Goal: Task Accomplishment & Management: Manage account settings

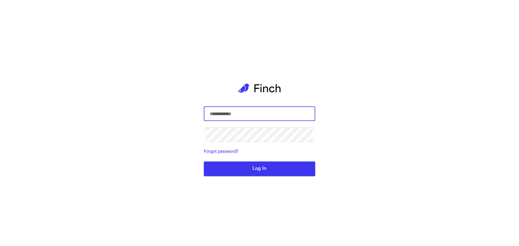
type input "**********"
click at [244, 174] on button "Log In" at bounding box center [259, 169] width 111 height 15
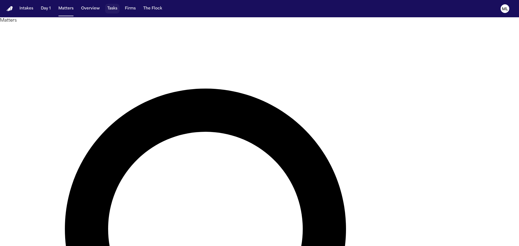
click at [113, 9] on button "Tasks" at bounding box center [112, 9] width 14 height 10
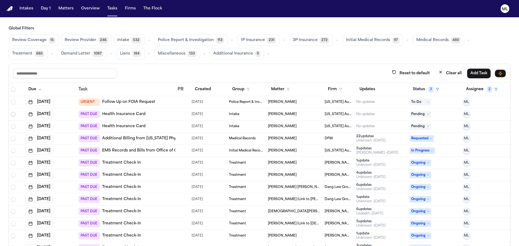
click at [14, 115] on span "Select row" at bounding box center [13, 114] width 4 height 4
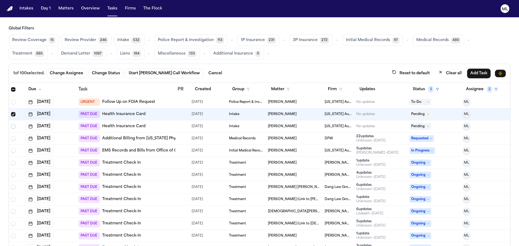
click at [13, 127] on span "Select row" at bounding box center [13, 126] width 4 height 4
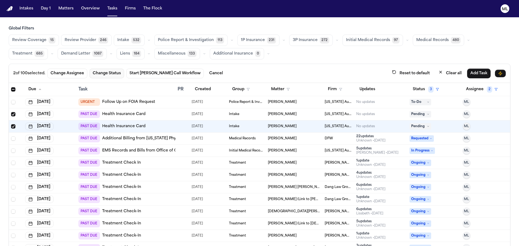
click at [100, 74] on button "Change Status" at bounding box center [107, 74] width 35 height 10
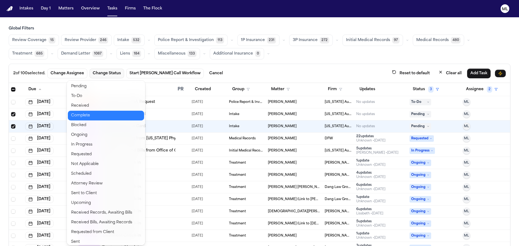
click at [91, 116] on button "Complete" at bounding box center [106, 116] width 76 height 10
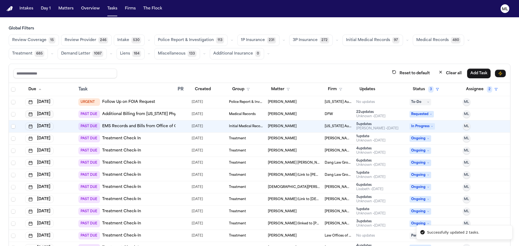
click at [47, 115] on button "Jul 15, 2025" at bounding box center [39, 115] width 28 height 8
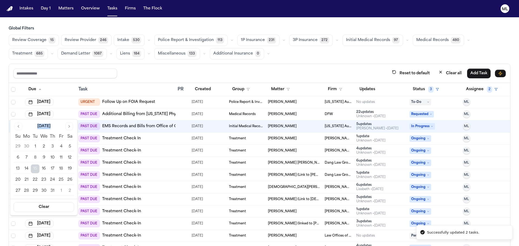
click at [69, 129] on div "July 2025 Su Mo Tu We Th Fr Sa 29 30 1 2 3 4 5 6 7 8 9 10 11 12 13 14 15 16 17 …" at bounding box center [44, 159] width 61 height 73
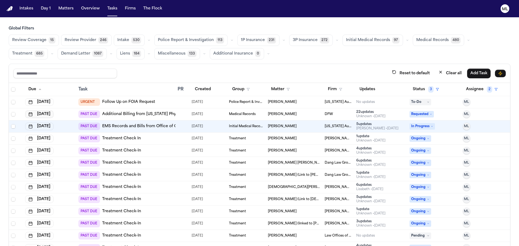
click at [51, 115] on button "Jul 15, 2025" at bounding box center [39, 115] width 28 height 8
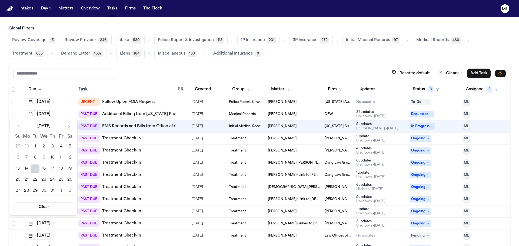
click at [72, 127] on button "Go to next month" at bounding box center [69, 127] width 8 height 8
click at [52, 168] on button "14" at bounding box center [52, 169] width 9 height 9
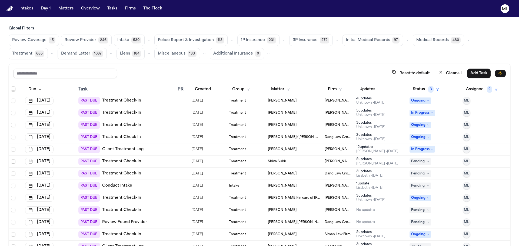
scroll to position [162, 0]
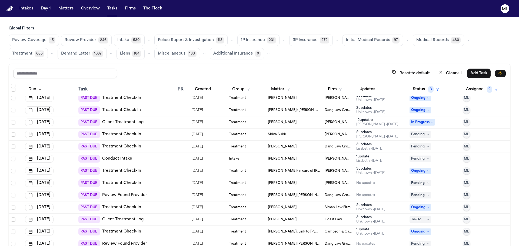
click at [152, 156] on div "PAST DUE Conduct Intake" at bounding box center [125, 159] width 95 height 8
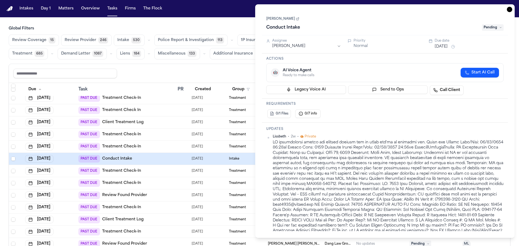
click at [488, 28] on span "Pending" at bounding box center [493, 27] width 22 height 6
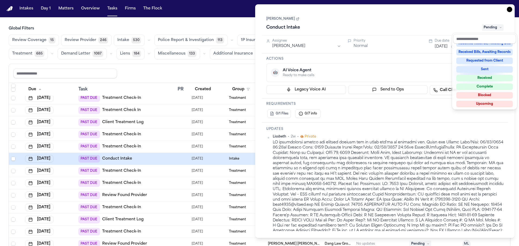
scroll to position [84, 0]
click at [472, 87] on div "Complete" at bounding box center [485, 86] width 57 height 6
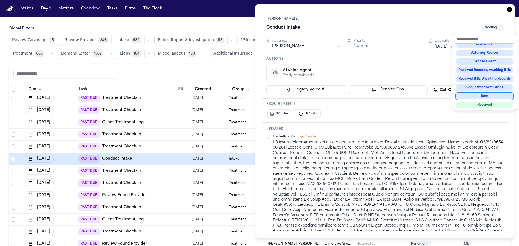
scroll to position [54, 0]
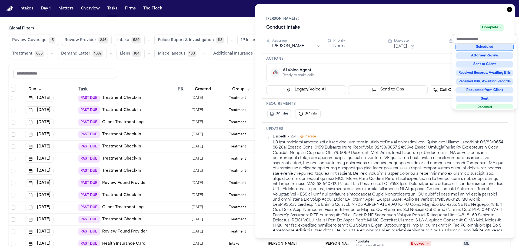
click at [509, 9] on div "Task Details Corey Pounds Conduct Intake Complete Assignee Michelle Landazabal …" at bounding box center [385, 121] width 260 height 234
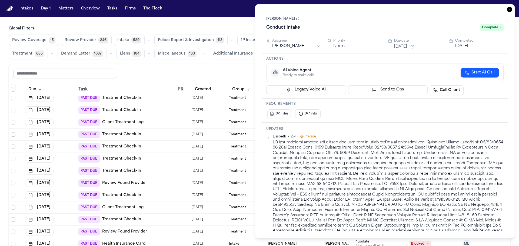
click at [509, 9] on icon "button" at bounding box center [509, 9] width 5 height 5
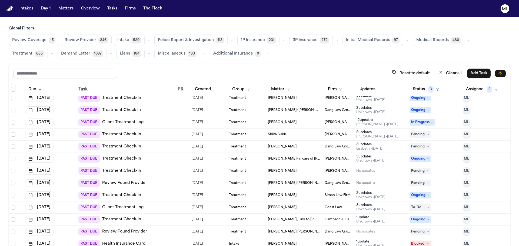
scroll to position [189, 0]
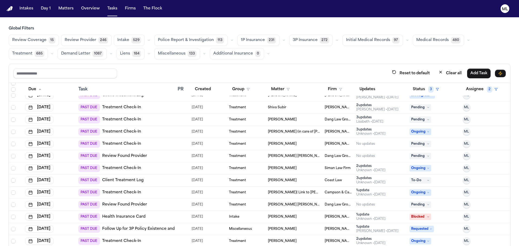
click at [163, 155] on div "PAST DUE Review Found Provider" at bounding box center [125, 157] width 95 height 8
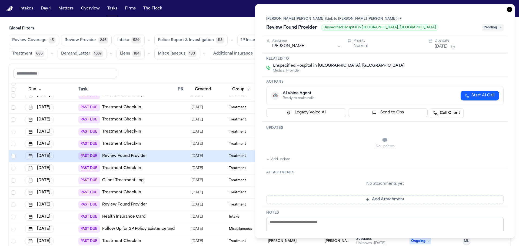
click at [399, 19] on icon at bounding box center [400, 18] width 3 height 3
click at [483, 26] on span "Pending" at bounding box center [493, 27] width 22 height 6
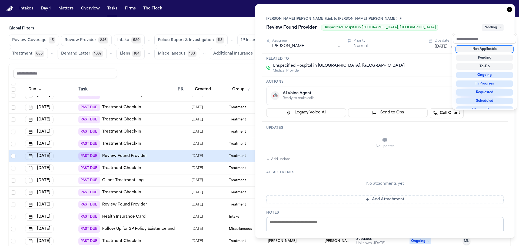
click at [479, 49] on div "Not Applicable" at bounding box center [485, 49] width 57 height 6
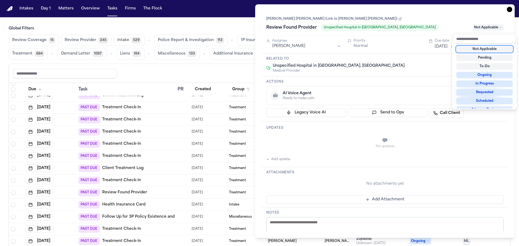
click at [511, 7] on div "Task Details Norma Leticia Diaz Hernandez (Link to Maria G Rodriguez Carvajal) …" at bounding box center [385, 121] width 260 height 234
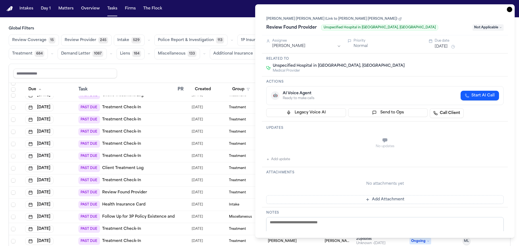
click at [510, 10] on icon "button" at bounding box center [509, 9] width 5 height 5
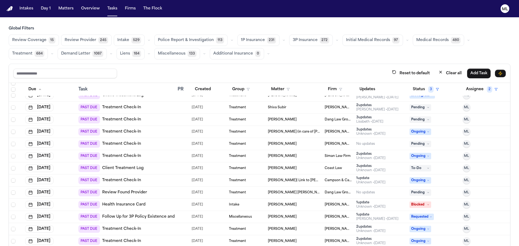
scroll to position [216, 0]
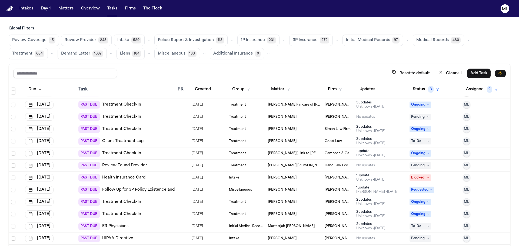
click at [168, 165] on div "PAST DUE Review Found Provider" at bounding box center [125, 166] width 95 height 8
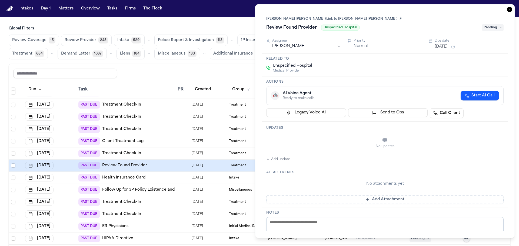
click at [486, 29] on span "Pending" at bounding box center [493, 27] width 22 height 6
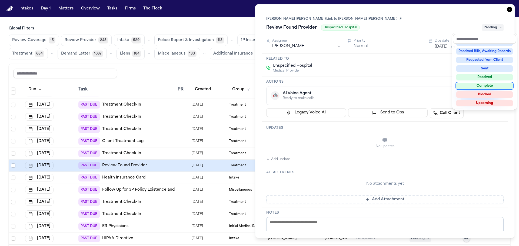
click at [478, 86] on div "Complete" at bounding box center [485, 86] width 57 height 6
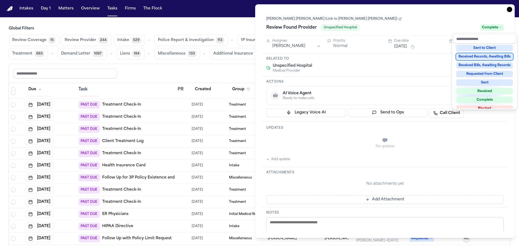
click at [510, 10] on div "Task Details Maria G Rodriguez Carvajal (Link to Norma Leticia Diaz Hernandez) …" at bounding box center [385, 121] width 260 height 234
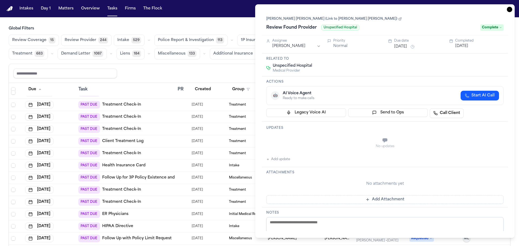
click at [508, 9] on icon "button" at bounding box center [509, 9] width 5 height 5
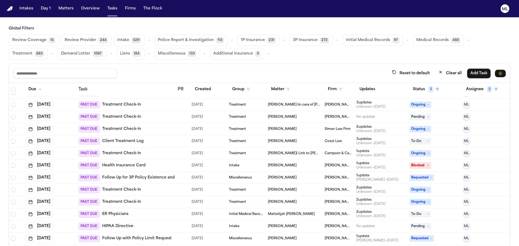
scroll to position [243, 0]
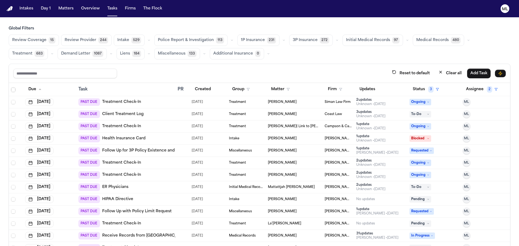
click at [170, 190] on div "PAST DUE ER Physicians" at bounding box center [125, 188] width 95 height 8
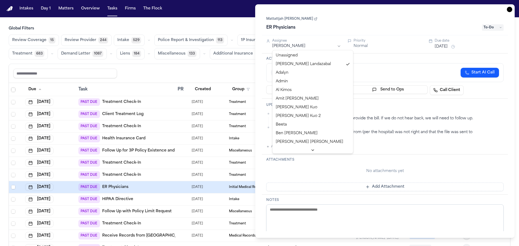
click at [329, 45] on html "Intakes Day 1 Matters Overview Tasks Firms The Flock ML Global Filters Review C…" at bounding box center [259, 123] width 519 height 246
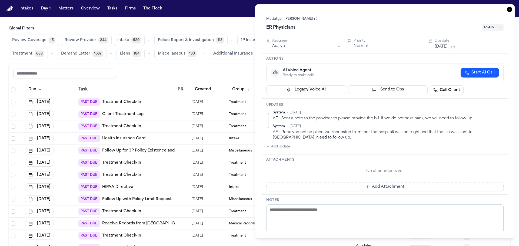
click at [510, 10] on icon "button" at bounding box center [510, 9] width 1 height 1
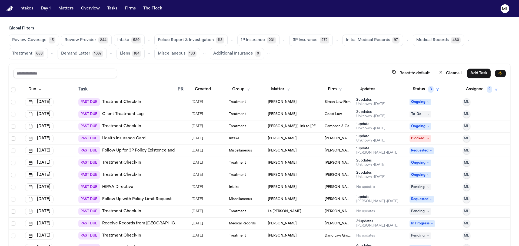
scroll to position [270, 0]
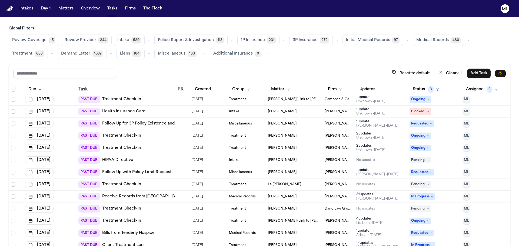
click at [172, 198] on link "Receive Records from West Coast Center for Orthopedic Surgery & Sports Medicine…" at bounding box center [205, 196] width 206 height 5
click at [179, 197] on div at bounding box center [180, 197] width 4 height 4
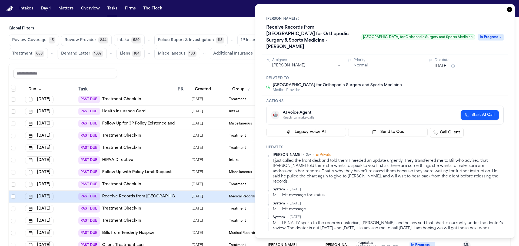
click at [439, 64] on button "Jul 28, 2025" at bounding box center [441, 66] width 13 height 5
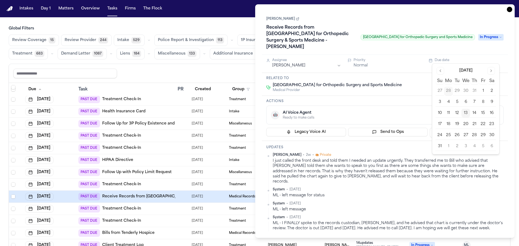
click at [474, 112] on button "14" at bounding box center [474, 113] width 9 height 9
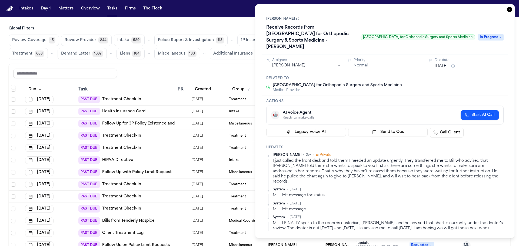
click at [510, 10] on icon "button" at bounding box center [510, 9] width 1 height 1
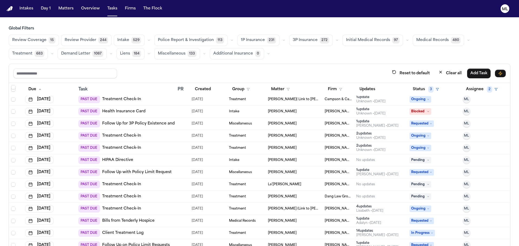
scroll to position [298, 0]
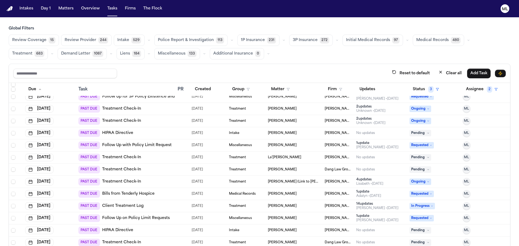
click at [168, 194] on div "PAST DUE Bills from Tenderly Hospice" at bounding box center [125, 194] width 95 height 8
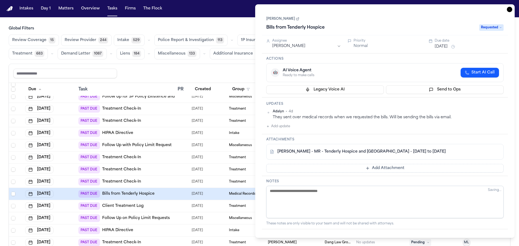
click at [314, 48] on html "Intakes Day 1 Matters Overview Tasks Firms The Flock ML Global Filters Review C…" at bounding box center [259, 123] width 519 height 246
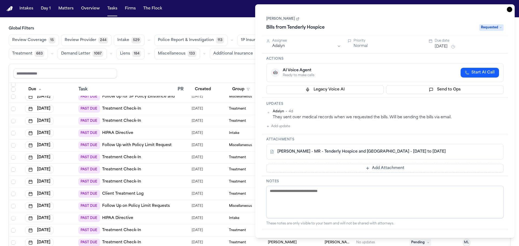
click at [509, 8] on icon "button" at bounding box center [509, 9] width 5 height 5
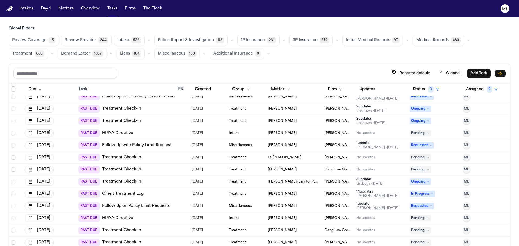
scroll to position [325, 0]
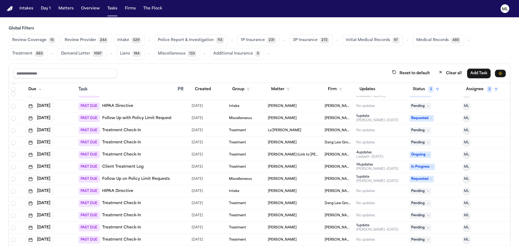
click at [176, 189] on td at bounding box center [183, 192] width 14 height 12
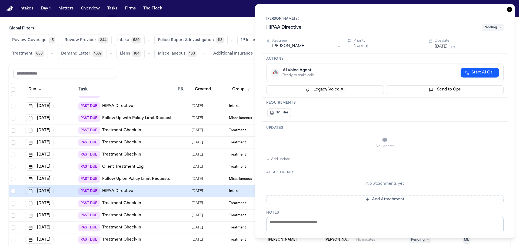
click at [297, 49] on div "Assignee Michelle Landazabal" at bounding box center [303, 44] width 75 height 11
click at [299, 46] on html "Intakes Day 1 Matters Overview Tasks Firms The Flock ML Global Filters Review C…" at bounding box center [259, 123] width 519 height 246
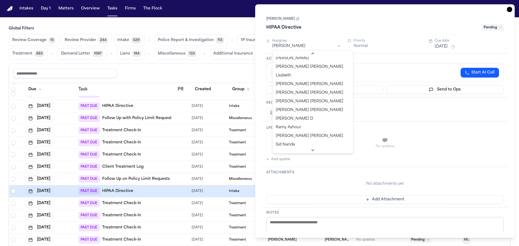
scroll to position [216, 0]
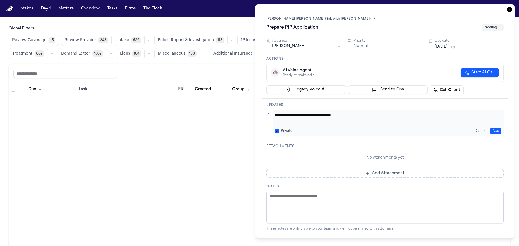
scroll to position [406, 0]
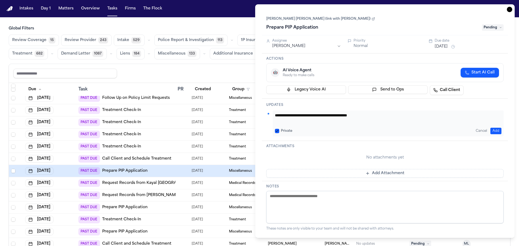
drag, startPoint x: 382, startPoint y: 115, endPoint x: 272, endPoint y: 115, distance: 110.4
click at [272, 115] on div "**********" at bounding box center [384, 124] width 237 height 26
type textarea "**********"
click at [436, 43] on div "Due date" at bounding box center [469, 41] width 69 height 4
click at [436, 44] on button "[DATE]" at bounding box center [441, 46] width 13 height 5
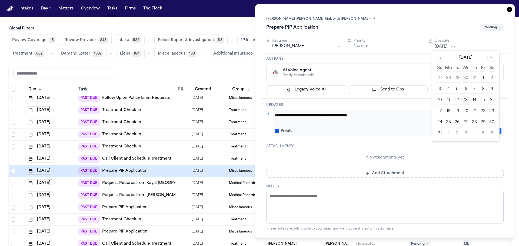
click at [490, 56] on button "Go to next month" at bounding box center [492, 58] width 8 height 8
click at [438, 57] on button "Go to previous month" at bounding box center [441, 58] width 8 height 8
click at [484, 122] on button "29" at bounding box center [483, 122] width 9 height 9
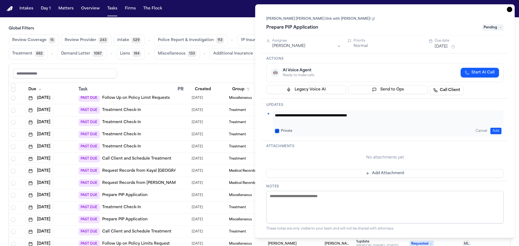
click at [511, 11] on icon "button" at bounding box center [509, 9] width 5 height 5
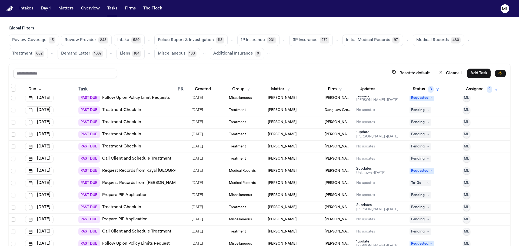
click at [180, 196] on div at bounding box center [183, 195] width 10 height 4
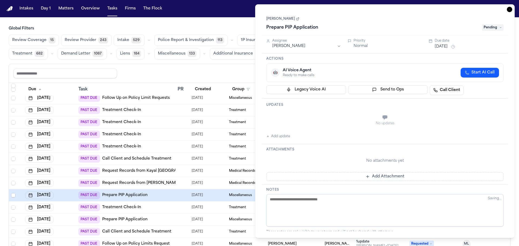
click at [448, 46] on button "[DATE]" at bounding box center [441, 46] width 13 height 5
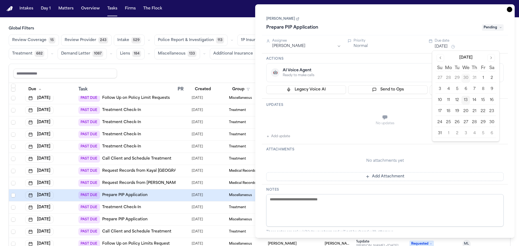
click at [485, 122] on button "29" at bounding box center [483, 122] width 9 height 9
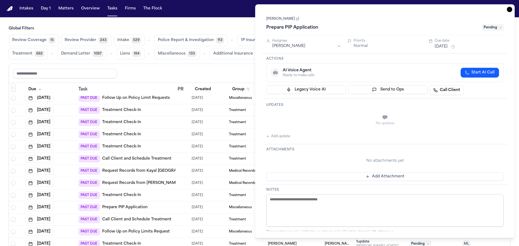
click at [287, 135] on button "Add update" at bounding box center [278, 136] width 24 height 6
paste textarea "**********"
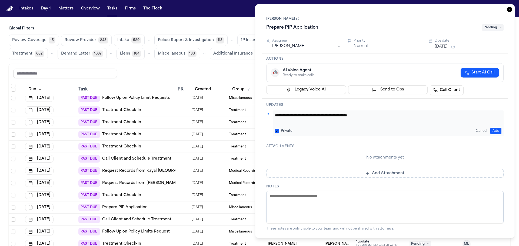
type textarea "**********"
click at [509, 8] on icon "button" at bounding box center [509, 9] width 5 height 5
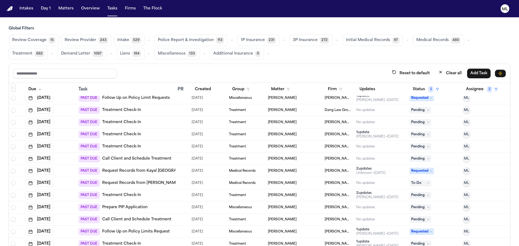
click at [178, 209] on div at bounding box center [180, 208] width 4 height 4
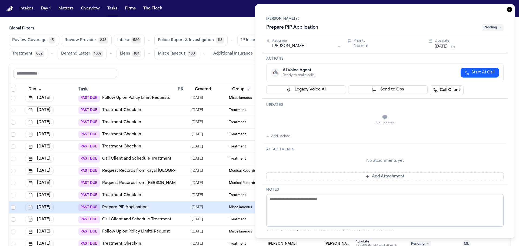
click at [440, 43] on div "Due date Jul 30, 2025" at bounding box center [469, 44] width 69 height 11
click at [441, 43] on div "Due date Jul 30, 2025" at bounding box center [469, 44] width 69 height 11
click at [447, 46] on button "[DATE]" at bounding box center [441, 46] width 13 height 5
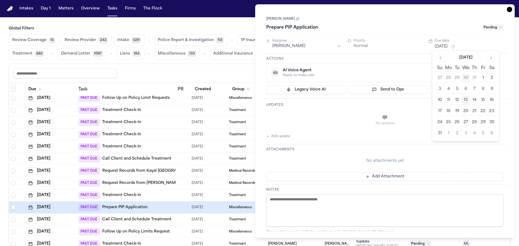
click at [485, 122] on button "29" at bounding box center [483, 122] width 9 height 9
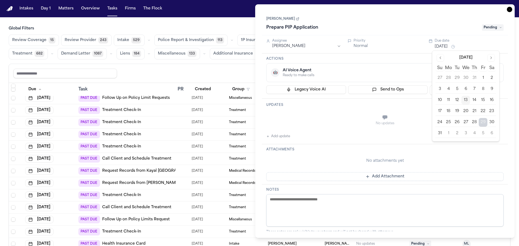
click at [282, 136] on button "Add update" at bounding box center [278, 136] width 24 height 6
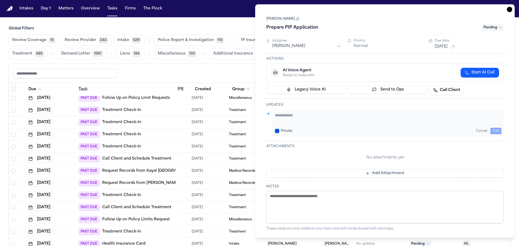
click at [283, 115] on textarea "Add your update" at bounding box center [388, 118] width 227 height 11
paste textarea "**********"
type textarea "**********"
click at [510, 12] on icon "button" at bounding box center [509, 9] width 5 height 5
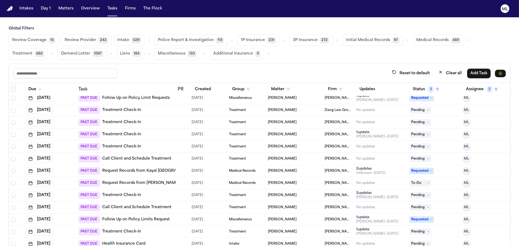
scroll to position [433, 0]
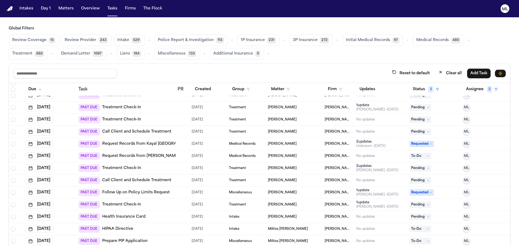
click at [183, 182] on div at bounding box center [183, 181] width 10 height 4
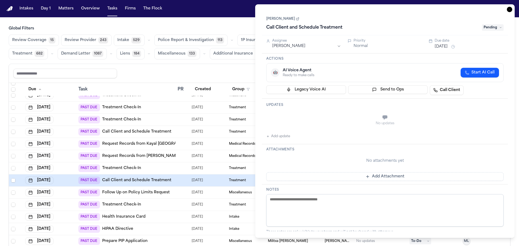
click at [285, 137] on button "Add update" at bounding box center [278, 136] width 24 height 6
click at [294, 124] on div "Private Cancel Add" at bounding box center [388, 124] width 231 height 26
click at [295, 119] on textarea "Add your update" at bounding box center [388, 118] width 227 height 11
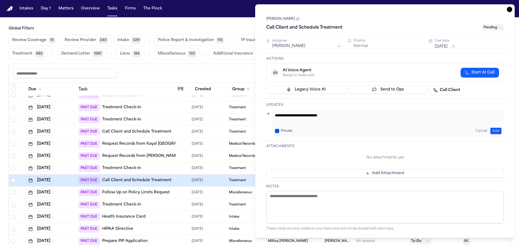
type textarea "**********"
click at [494, 28] on span "Pending" at bounding box center [493, 27] width 22 height 6
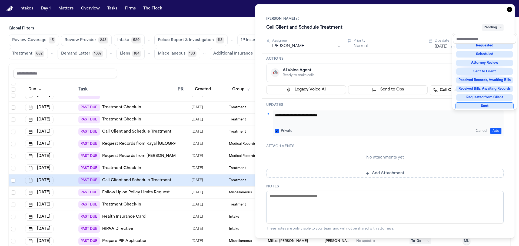
scroll to position [84, 0]
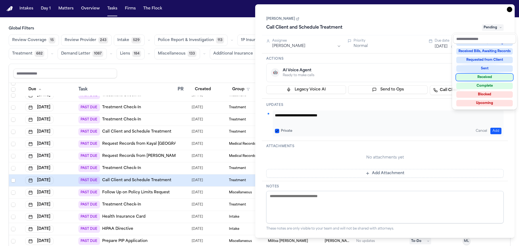
click at [483, 82] on div "Not Applicable Pending To-Do Ongoing In Progress Requested Scheduled Attorney R…" at bounding box center [484, 76] width 63 height 65
click at [483, 85] on div "Complete" at bounding box center [485, 86] width 57 height 6
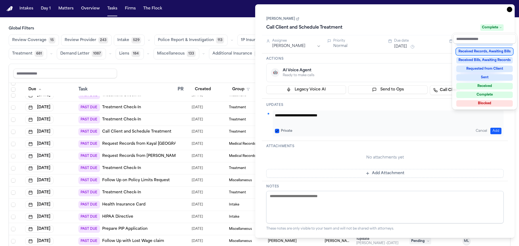
click at [509, 9] on div "**********" at bounding box center [385, 121] width 260 height 234
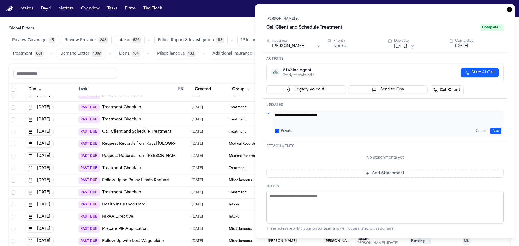
click at [509, 9] on icon "button" at bounding box center [509, 9] width 5 height 5
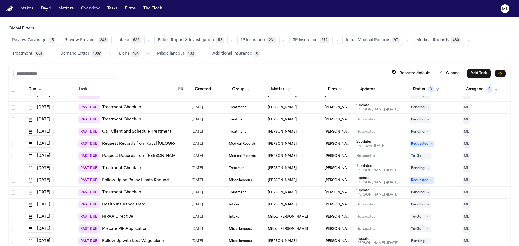
scroll to position [460, 0]
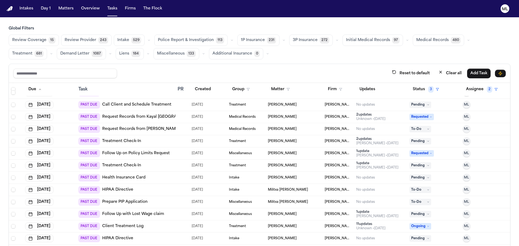
click at [176, 203] on td at bounding box center [183, 202] width 14 height 12
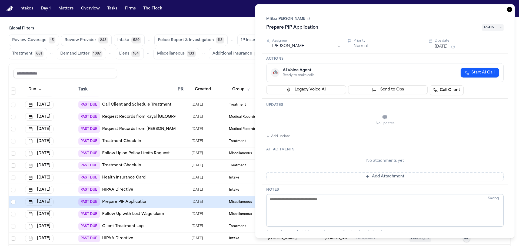
click at [280, 135] on button "Add update" at bounding box center [278, 136] width 24 height 6
click at [286, 116] on textarea "Add your update" at bounding box center [388, 118] width 227 height 11
paste textarea "**********"
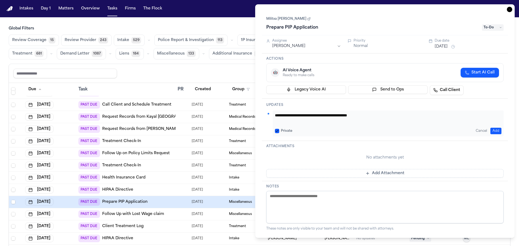
type textarea "**********"
click at [444, 49] on button "[DATE]" at bounding box center [441, 46] width 13 height 5
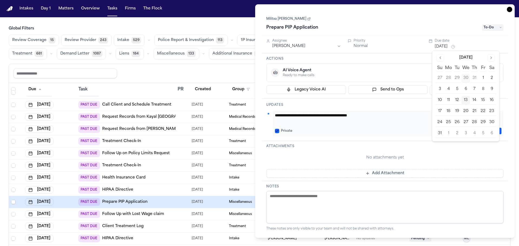
click at [483, 119] on button "29" at bounding box center [483, 122] width 9 height 9
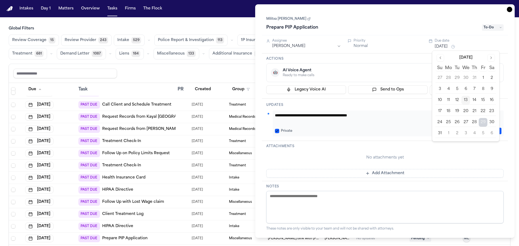
click at [507, 11] on icon "button" at bounding box center [509, 9] width 5 height 5
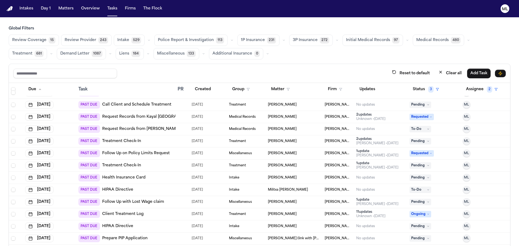
scroll to position [487, 0]
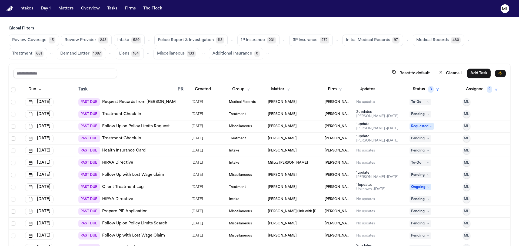
click at [169, 199] on div "PAST DUE HIPAA Directive" at bounding box center [125, 200] width 95 height 8
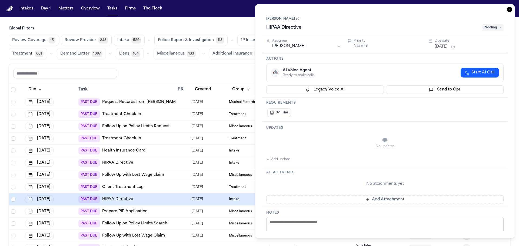
click at [304, 43] on div "Assignee Michelle Landazabal" at bounding box center [306, 44] width 69 height 10
click at [304, 45] on html "Intakes Day 1 Matters Overview Tasks Firms The Flock ML Global Filters Review C…" at bounding box center [259, 123] width 519 height 246
click at [448, 47] on button "[DATE]" at bounding box center [441, 46] width 13 height 5
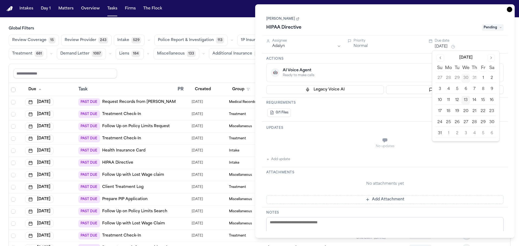
click at [467, 102] on button "13" at bounding box center [466, 100] width 9 height 9
click at [364, 46] on button "Normal" at bounding box center [361, 46] width 14 height 5
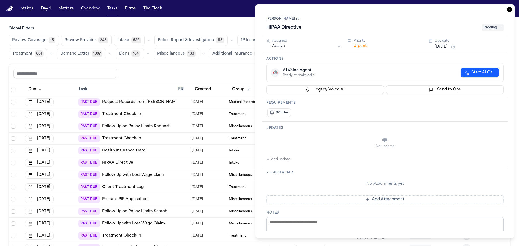
click at [284, 159] on button "Add update" at bounding box center [278, 159] width 24 height 6
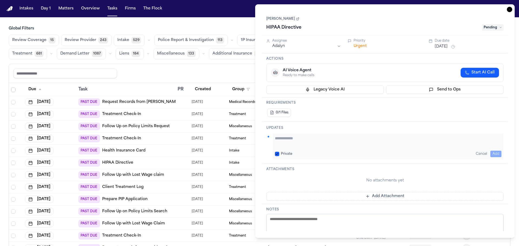
click at [290, 134] on div "Private Cancel Add" at bounding box center [388, 147] width 231 height 26
click at [290, 139] on textarea "Add your update" at bounding box center [388, 141] width 227 height 11
type textarea "**********"
click at [510, 11] on icon "button" at bounding box center [509, 9] width 5 height 5
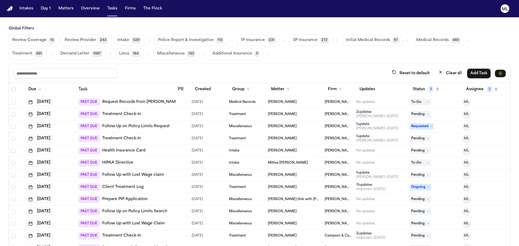
scroll to position [541, 0]
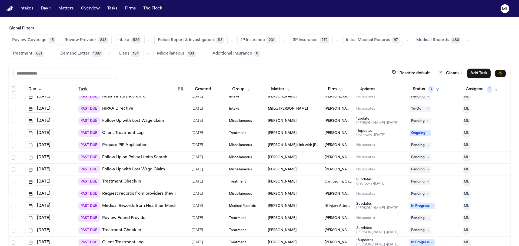
click at [178, 184] on td at bounding box center [183, 182] width 14 height 12
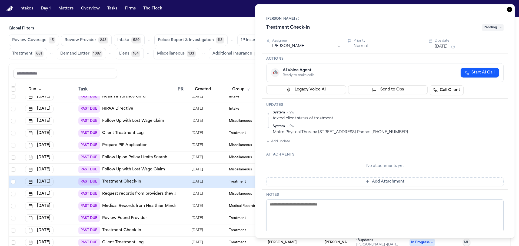
click at [334, 46] on html "Intakes Day 1 Matters Overview Tasks Firms The Flock ML Global Filters Review C…" at bounding box center [259, 123] width 519 height 246
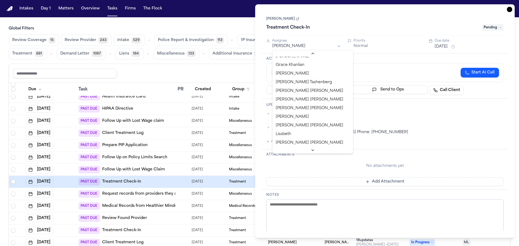
scroll to position [162, 0]
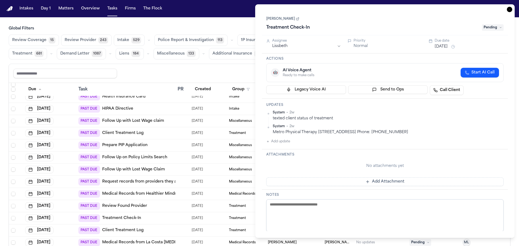
click at [511, 11] on icon "button" at bounding box center [509, 9] width 5 height 5
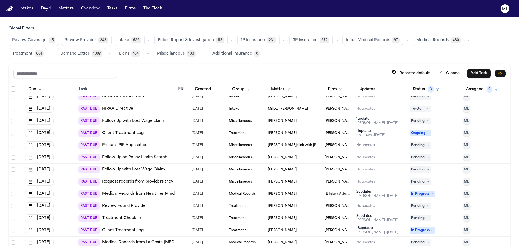
click at [180, 179] on td at bounding box center [183, 182] width 14 height 12
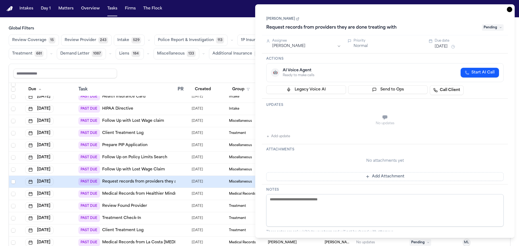
click at [484, 30] on span "Pending" at bounding box center [493, 27] width 22 height 6
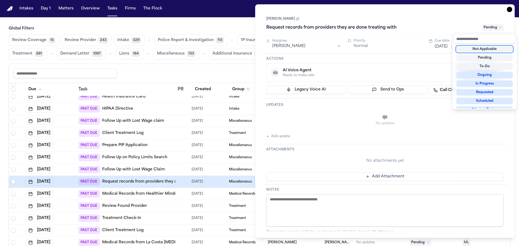
click at [482, 49] on div "Not Applicable" at bounding box center [485, 49] width 57 height 6
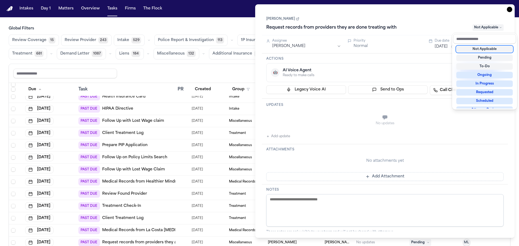
click at [510, 9] on div "Task Details Adrian Materal Request records from providers they are done treati…" at bounding box center [385, 121] width 260 height 234
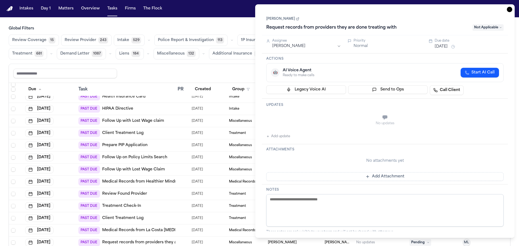
click at [510, 9] on icon "button" at bounding box center [510, 9] width 1 height 1
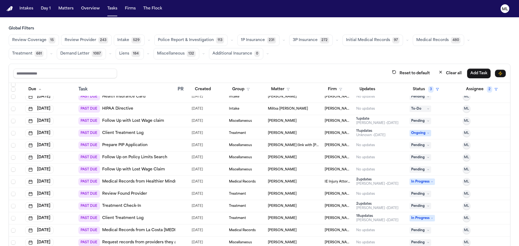
click at [167, 193] on div "PAST DUE Review Found Provider" at bounding box center [125, 194] width 95 height 8
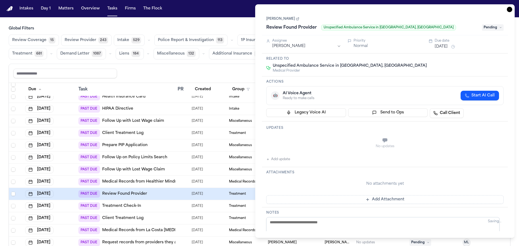
click at [493, 27] on span "Pending" at bounding box center [493, 27] width 22 height 6
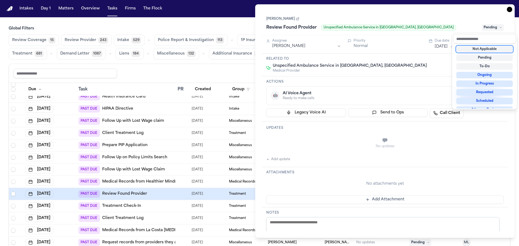
click at [483, 49] on div "Not Applicable" at bounding box center [485, 49] width 57 height 6
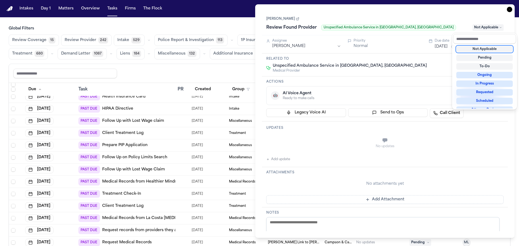
click at [511, 10] on div "Task Details David Fuentes Review Found Provider Unspecified Ambulance Service …" at bounding box center [385, 121] width 260 height 234
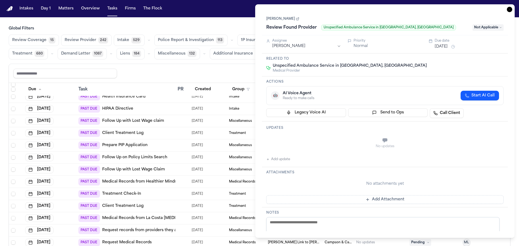
click at [511, 10] on icon "button" at bounding box center [509, 9] width 5 height 5
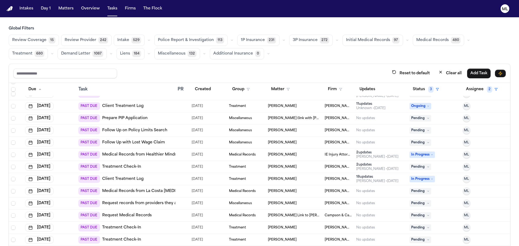
scroll to position [595, 0]
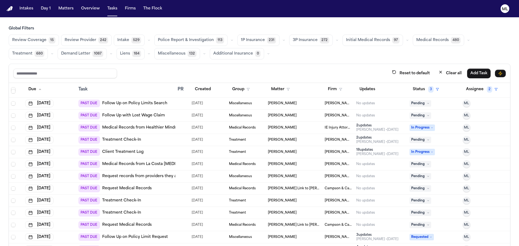
click at [183, 174] on td at bounding box center [183, 177] width 14 height 12
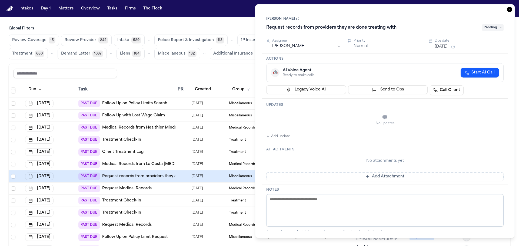
click at [490, 29] on span "Pending" at bounding box center [493, 27] width 22 height 6
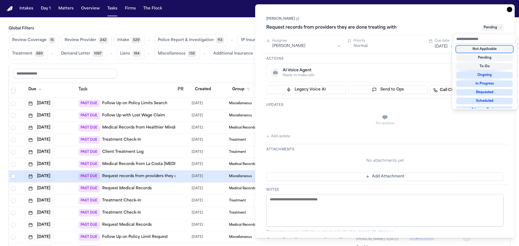
click at [479, 50] on div "Not Applicable" at bounding box center [485, 49] width 57 height 6
click at [510, 9] on div "Task Details Maikel E Castellano Request records from providers they are done t…" at bounding box center [385, 121] width 260 height 234
click at [510, 9] on icon "button" at bounding box center [509, 9] width 5 height 5
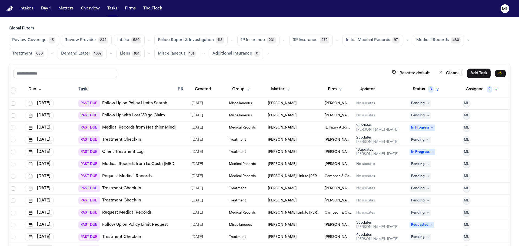
click at [181, 210] on td at bounding box center [183, 213] width 14 height 12
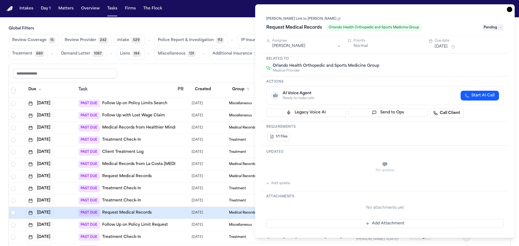
click at [311, 46] on html "Intakes Day 1 Matters Overview Tasks Firms The Flock ML Global Filters Review C…" at bounding box center [259, 123] width 519 height 246
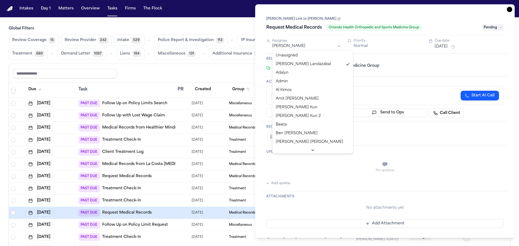
drag, startPoint x: 296, startPoint y: 80, endPoint x: 298, endPoint y: 74, distance: 6.2
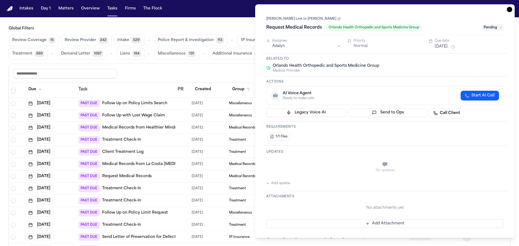
click at [509, 11] on icon "button" at bounding box center [509, 9] width 5 height 5
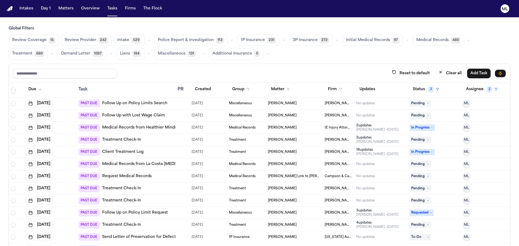
scroll to position [649, 0]
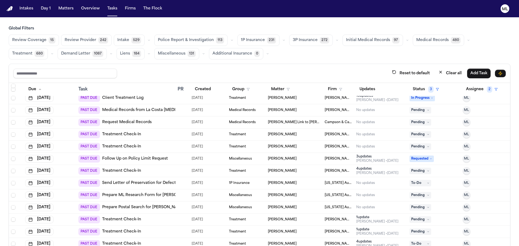
click at [171, 172] on td "PAST DUE Treatment Check-In" at bounding box center [125, 171] width 99 height 12
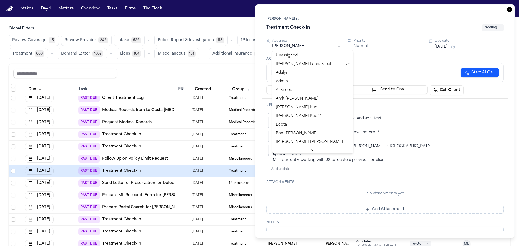
click at [313, 48] on html "Intakes Day 1 Matters Overview Tasks Firms The Flock ML Global Filters Review C…" at bounding box center [259, 123] width 519 height 246
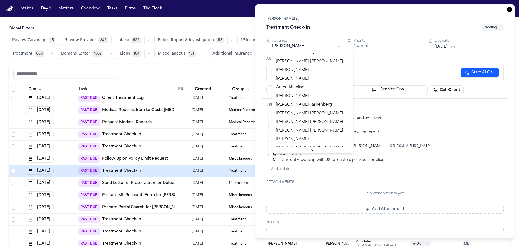
scroll to position [162, 0]
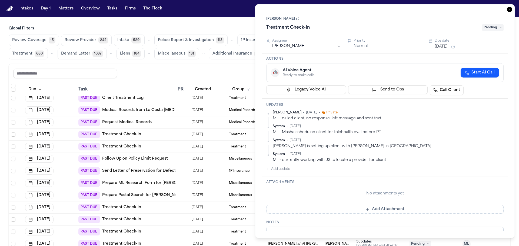
click at [509, 11] on icon "button" at bounding box center [509, 9] width 5 height 5
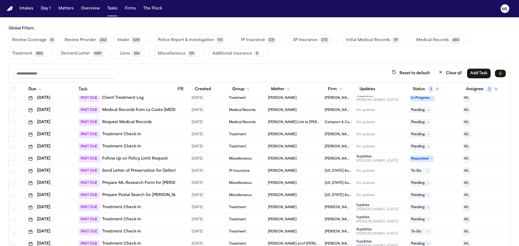
click at [180, 182] on div at bounding box center [183, 183] width 10 height 4
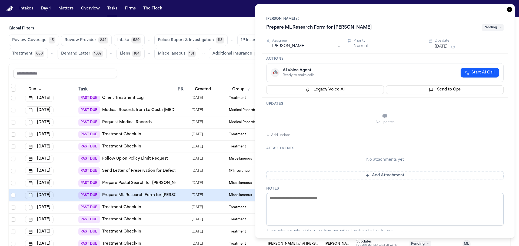
click at [488, 28] on span "Pending" at bounding box center [493, 27] width 22 height 6
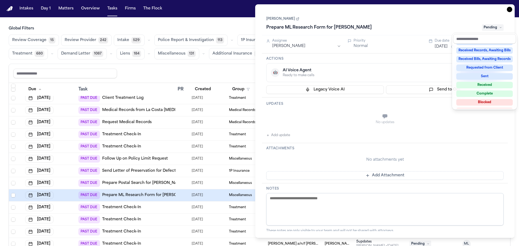
scroll to position [81, 0]
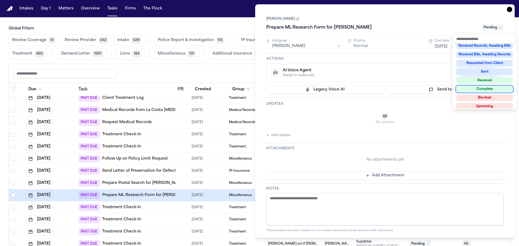
click at [468, 90] on div "Complete" at bounding box center [485, 89] width 57 height 6
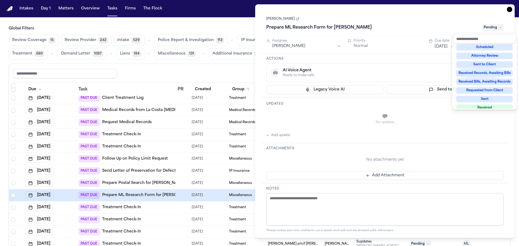
scroll to position [2, 0]
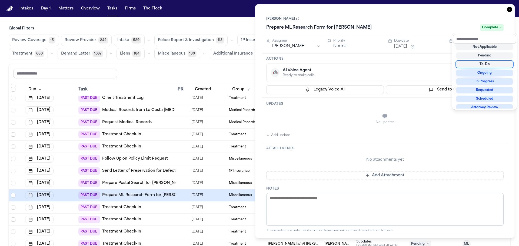
click at [509, 9] on div "Task Details Dianna Smith Prepare ML Research Form for Medina Besirevic Complet…" at bounding box center [385, 121] width 260 height 234
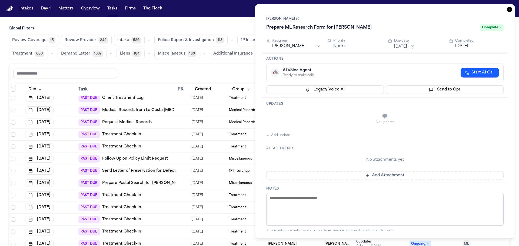
click at [508, 10] on icon "button" at bounding box center [509, 9] width 5 height 5
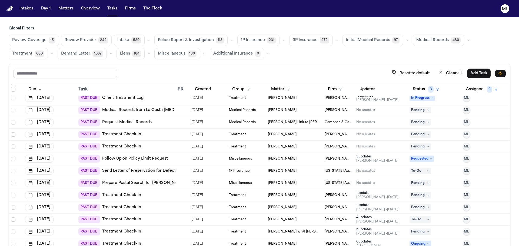
click at [182, 181] on div at bounding box center [183, 183] width 10 height 4
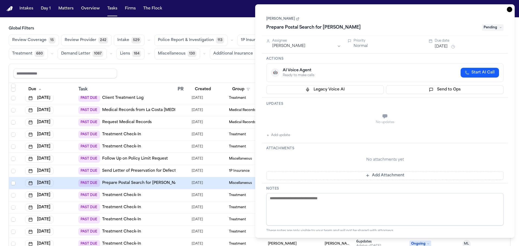
click at [488, 28] on span "Pending" at bounding box center [493, 27] width 22 height 6
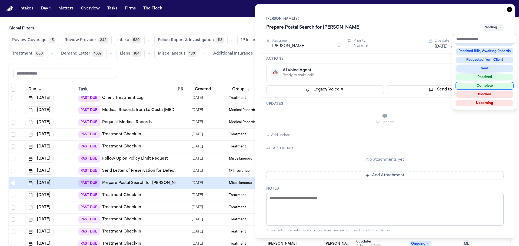
click at [478, 84] on div "Complete" at bounding box center [485, 86] width 57 height 6
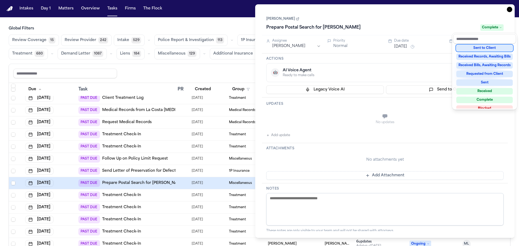
click at [508, 10] on div "Task Details Dianna Smith Prepare Postal Search for Medina Besirevic Complete A…" at bounding box center [385, 121] width 260 height 234
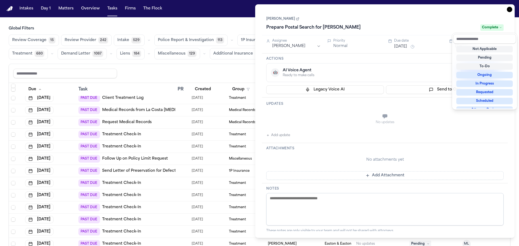
click at [508, 10] on icon "button" at bounding box center [509, 9] width 5 height 5
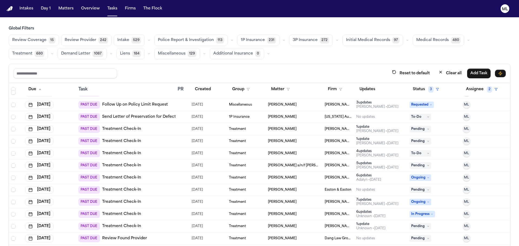
scroll to position [730, 0]
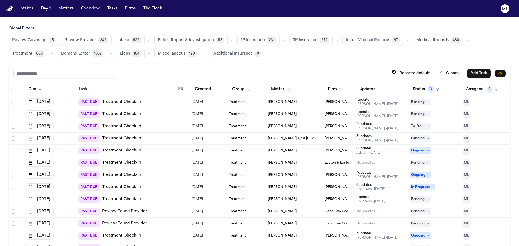
click at [161, 213] on div "PAST DUE Review Found Provider" at bounding box center [125, 212] width 95 height 8
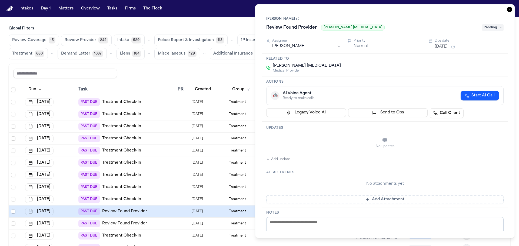
click at [495, 27] on span "Pending" at bounding box center [493, 27] width 22 height 6
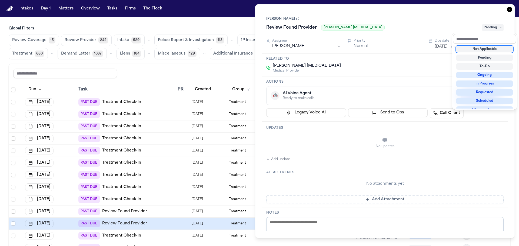
click at [486, 47] on div "Not Applicable" at bounding box center [485, 49] width 57 height 6
click at [510, 9] on div "Task Details Oscar Grifaldo Review Found Provider Espinoza Chiropractic Not App…" at bounding box center [385, 121] width 260 height 234
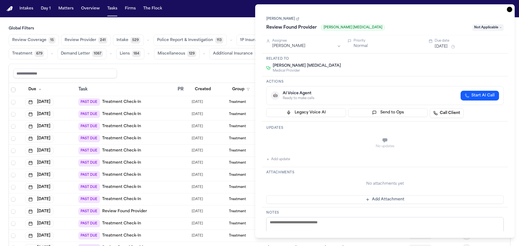
click at [510, 9] on icon "button" at bounding box center [509, 9] width 5 height 5
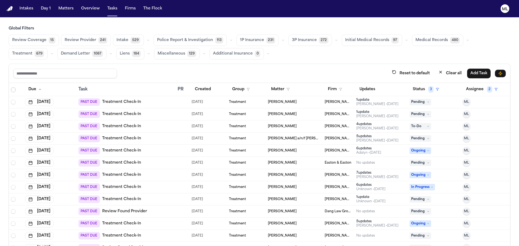
click at [176, 213] on td at bounding box center [183, 212] width 14 height 12
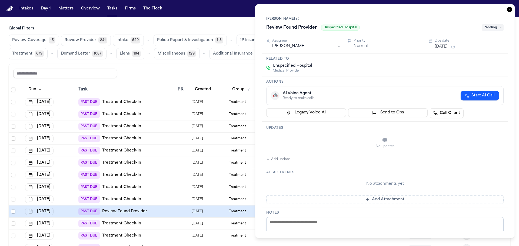
click at [493, 27] on span "Pending" at bounding box center [493, 27] width 22 height 6
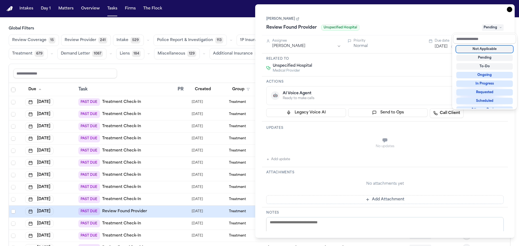
click at [484, 49] on div "Not Applicable" at bounding box center [485, 49] width 57 height 6
click at [510, 7] on div "Task Details Oscar Grifaldo Review Found Provider Unspecified Hospital Pending …" at bounding box center [385, 121] width 260 height 234
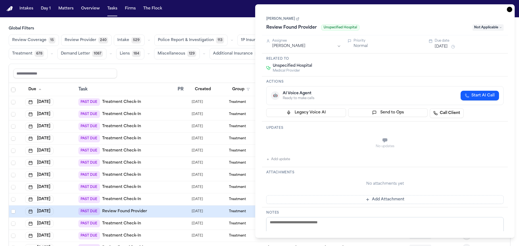
click at [510, 7] on icon "button" at bounding box center [509, 9] width 5 height 5
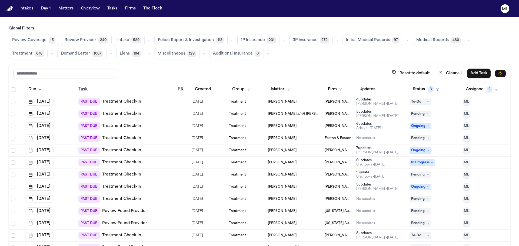
scroll to position [757, 0]
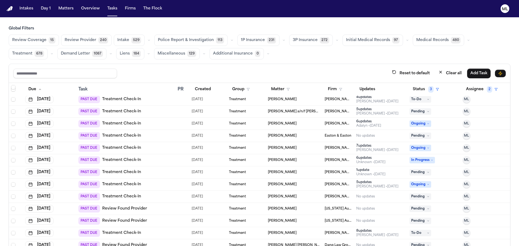
click at [176, 212] on td at bounding box center [183, 209] width 14 height 12
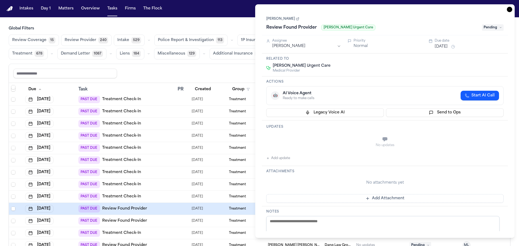
click at [488, 27] on span "Pending" at bounding box center [493, 27] width 22 height 6
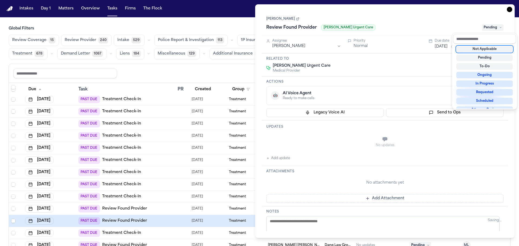
click at [477, 49] on div "Not Applicable" at bounding box center [485, 49] width 57 height 6
click at [510, 11] on div "Task Details Roger Johnson Review Found Provider Van Buren Urgent Care Not Appl…" at bounding box center [385, 121] width 260 height 234
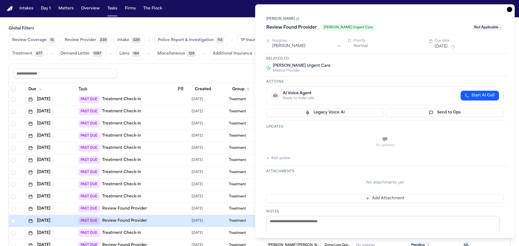
click at [510, 11] on icon "button" at bounding box center [509, 9] width 5 height 5
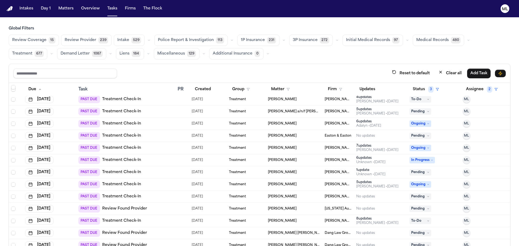
click at [166, 212] on div "PAST DUE Review Found Provider" at bounding box center [125, 209] width 95 height 8
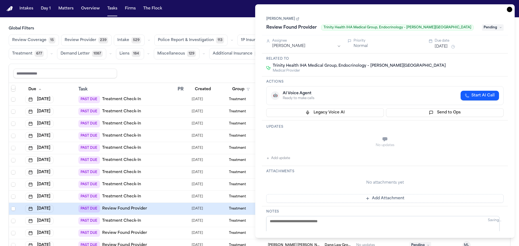
click at [485, 28] on span "Pending" at bounding box center [493, 27] width 22 height 6
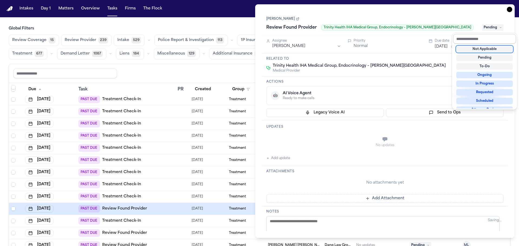
click at [481, 48] on div "Not Applicable" at bounding box center [485, 49] width 57 height 6
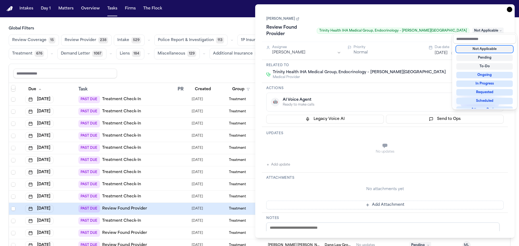
click at [511, 9] on div "Task Details Roger Johnson Review Found Provider Trinity Health IHA Medical Gro…" at bounding box center [385, 121] width 260 height 234
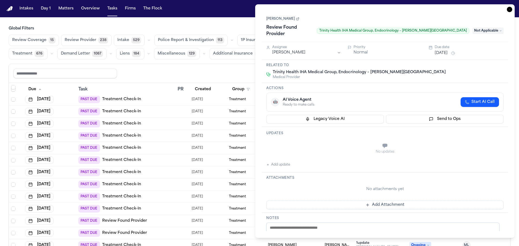
click at [511, 9] on icon "button" at bounding box center [509, 9] width 5 height 5
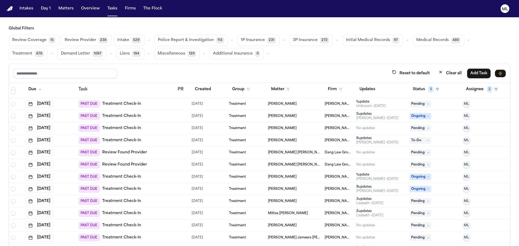
scroll to position [839, 0]
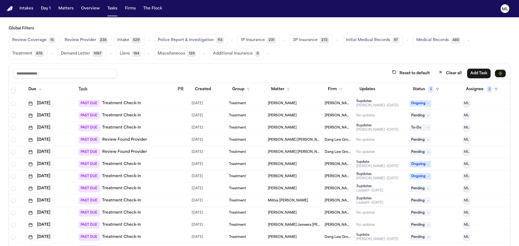
click at [178, 140] on div at bounding box center [180, 140] width 4 height 4
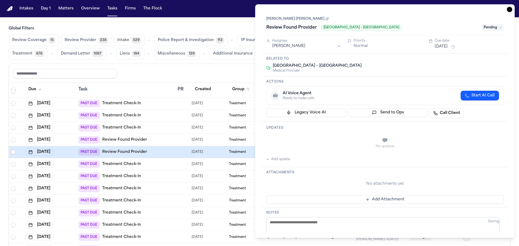
click at [489, 30] on span "Pending" at bounding box center [493, 27] width 22 height 6
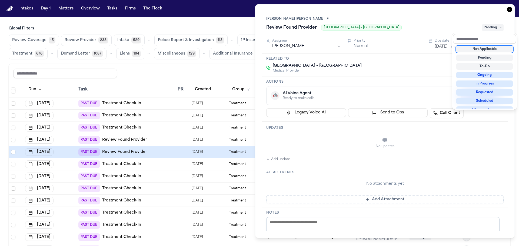
click at [486, 47] on div "Not Applicable" at bounding box center [485, 49] width 57 height 6
click at [508, 9] on div "Task Details Wilmer Antonio Salinas Zuniga Review Found Provider Austin Emergen…" at bounding box center [385, 121] width 260 height 234
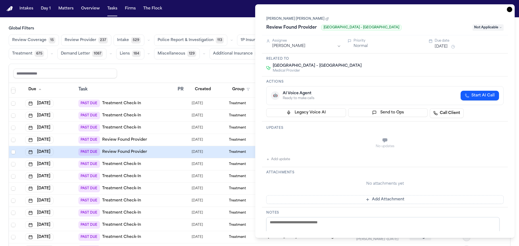
click at [508, 9] on icon "button" at bounding box center [509, 9] width 5 height 5
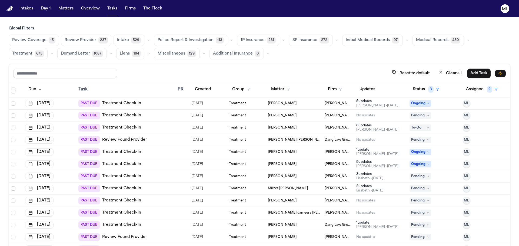
click at [176, 138] on td at bounding box center [183, 140] width 14 height 12
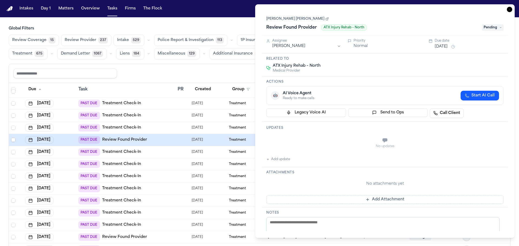
click at [488, 27] on span "Pending" at bounding box center [493, 27] width 22 height 6
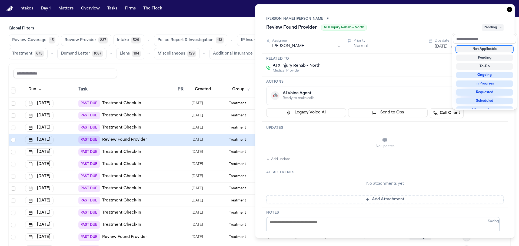
click at [478, 46] on div "Not Applicable" at bounding box center [485, 49] width 57 height 6
click at [512, 12] on div "Task Details Wilmer Antonio Salinas Zuniga Review Found Provider ATX Injury Reh…" at bounding box center [385, 121] width 260 height 234
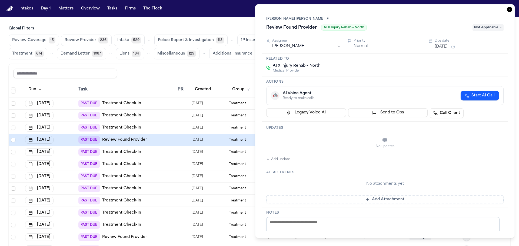
click at [510, 11] on icon "button" at bounding box center [509, 9] width 5 height 5
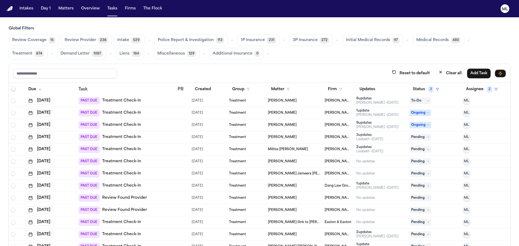
scroll to position [893, 0]
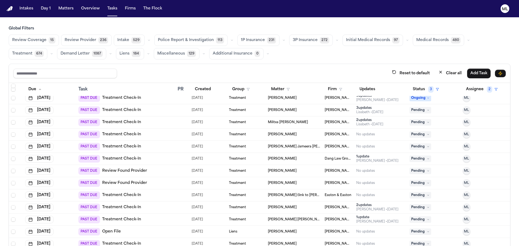
click at [254, 148] on div "Treatment" at bounding box center [246, 147] width 35 height 4
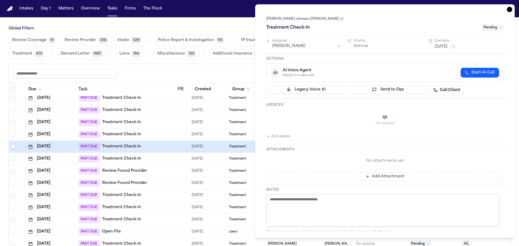
click at [488, 29] on span "Pending" at bounding box center [493, 27] width 22 height 6
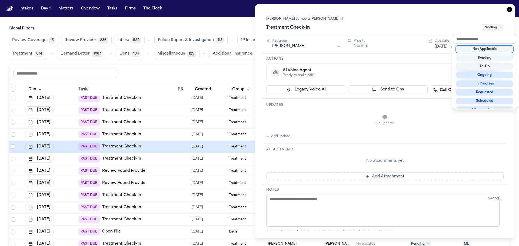
click at [483, 48] on div "Not Applicable" at bounding box center [485, 49] width 57 height 6
click at [286, 137] on div "Tiya Jameera Alexander Rogers Treatment Check-In Not Applicable Assignee Michel…" at bounding box center [385, 121] width 246 height 220
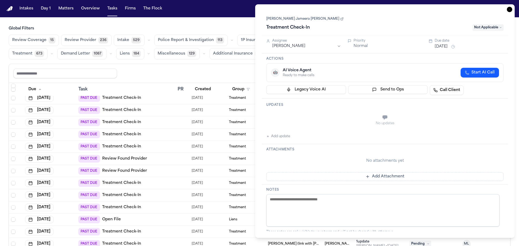
click at [286, 134] on button "Add update" at bounding box center [278, 136] width 24 height 6
click at [301, 122] on textarea "Add your update" at bounding box center [388, 118] width 227 height 11
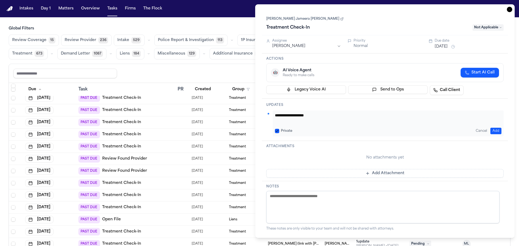
type textarea "**********"
click at [510, 8] on icon "button" at bounding box center [509, 9] width 5 height 5
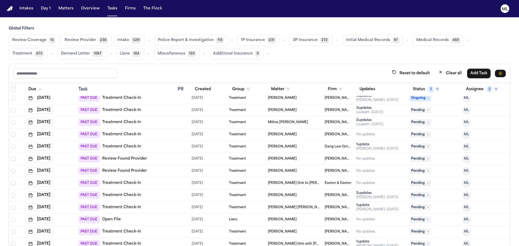
click at [192, 159] on span "08/04/2025" at bounding box center [197, 159] width 11 height 8
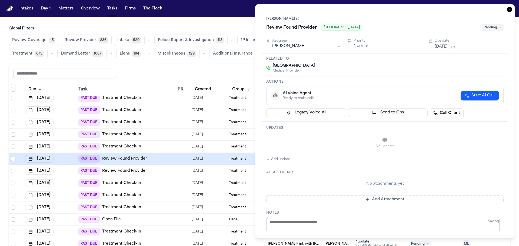
type textarea "**********"
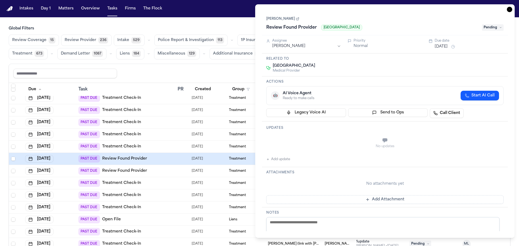
click at [490, 26] on span "Pending" at bounding box center [493, 27] width 22 height 6
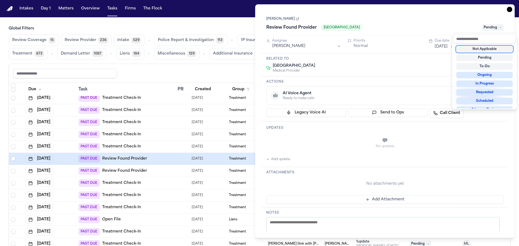
type textarea "**********"
click at [473, 49] on div "Not Applicable" at bounding box center [485, 49] width 57 height 6
type textarea "**********"
click at [507, 11] on div "Abdul Hakeem Review Found Provider Saint Clare's Denville Hospital Not Applicab…" at bounding box center [385, 23] width 246 height 24
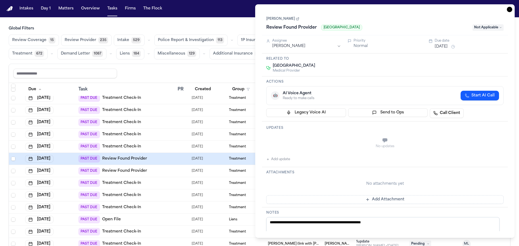
click at [509, 10] on icon "button" at bounding box center [509, 9] width 5 height 5
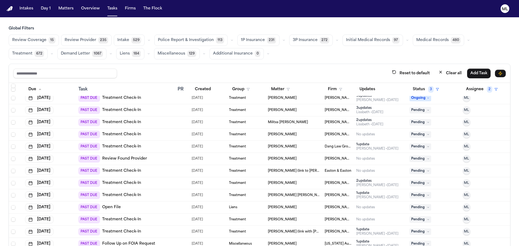
click at [258, 156] on td "Treatment" at bounding box center [246, 159] width 39 height 12
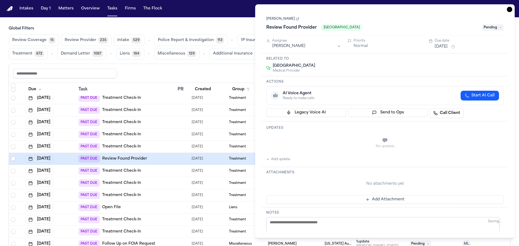
click at [485, 25] on span "Pending" at bounding box center [493, 27] width 22 height 6
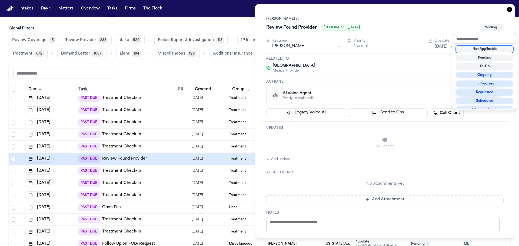
click at [477, 49] on div "Not Applicable" at bounding box center [485, 49] width 57 height 6
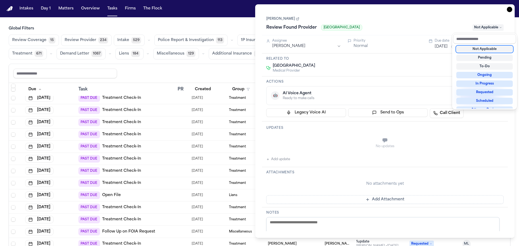
click at [509, 11] on div "Task Details Abdul Hakeem Review Found Provider Saint Clare's Dover Hospital No…" at bounding box center [385, 121] width 260 height 234
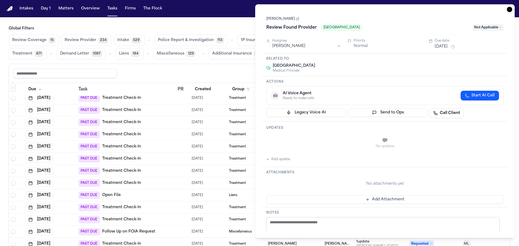
click at [511, 10] on icon "button" at bounding box center [509, 9] width 5 height 5
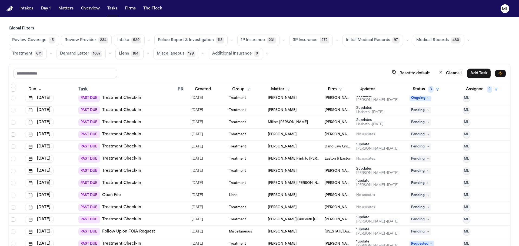
click at [160, 197] on div "PAST DUE Open File" at bounding box center [125, 196] width 95 height 8
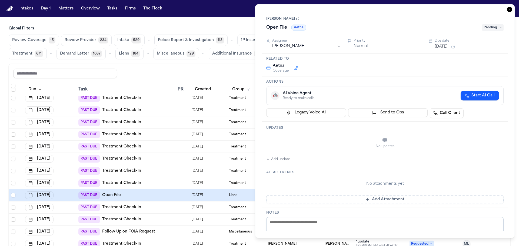
click at [487, 26] on span "Pending" at bounding box center [493, 27] width 22 height 6
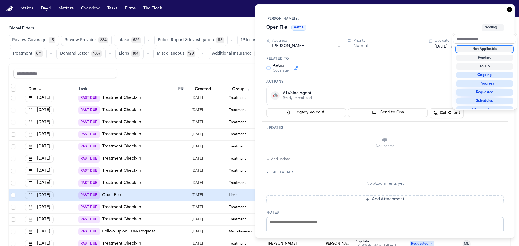
click at [441, 18] on div "Jhonnathan Esteva Open File Aetna Pending" at bounding box center [384, 23] width 237 height 16
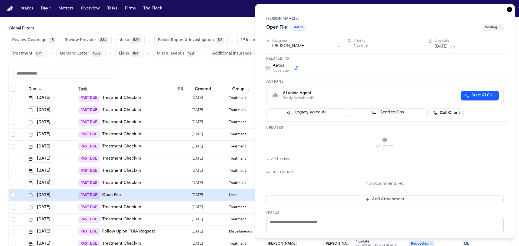
click at [443, 45] on button "Aug 5, 2025" at bounding box center [441, 46] width 13 height 5
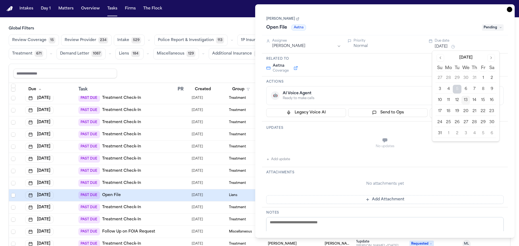
click at [458, 111] on button "19" at bounding box center [457, 111] width 9 height 9
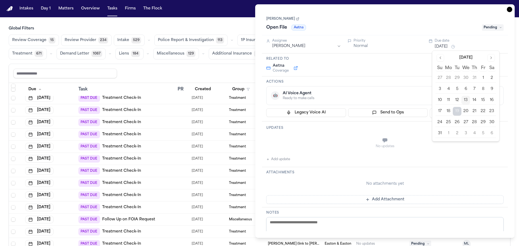
click at [509, 10] on icon "button" at bounding box center [509, 9] width 5 height 5
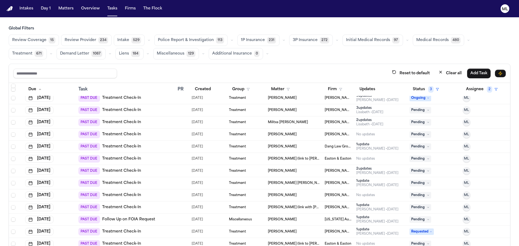
click at [170, 218] on div "PAST DUE Follow Up on FOIA Request" at bounding box center [125, 220] width 95 height 8
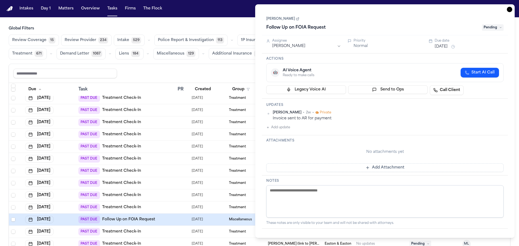
click at [445, 46] on button "Aug 5, 2025" at bounding box center [441, 46] width 13 height 5
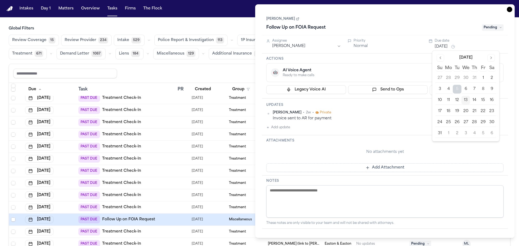
click at [457, 111] on button "19" at bounding box center [457, 111] width 9 height 9
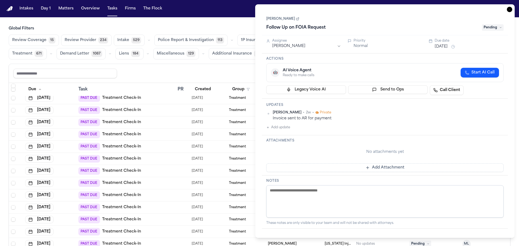
click at [511, 9] on icon "button" at bounding box center [509, 9] width 5 height 5
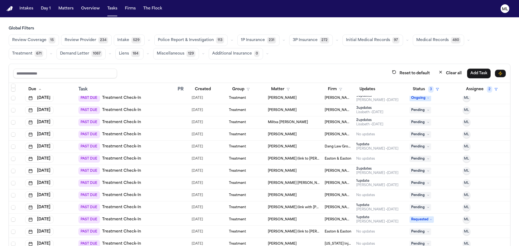
scroll to position [947, 0]
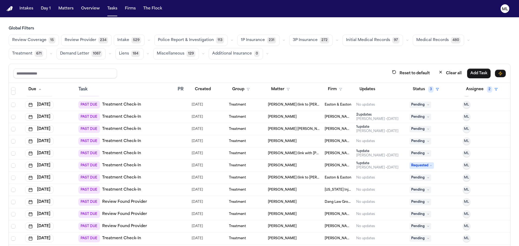
click at [165, 203] on div "PAST DUE Review Found Provider" at bounding box center [125, 203] width 95 height 8
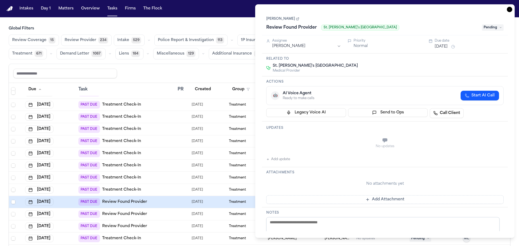
click at [491, 26] on span "Pending" at bounding box center [493, 27] width 22 height 6
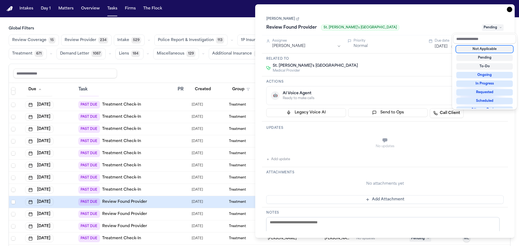
click at [476, 50] on div "Not Applicable" at bounding box center [485, 49] width 57 height 6
click at [509, 10] on div "Task Details Alveiro Torrado Gomez Review Found Provider St. David's South Aust…" at bounding box center [385, 121] width 260 height 234
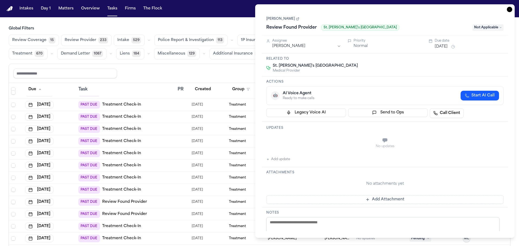
click at [510, 10] on icon "button" at bounding box center [510, 9] width 1 height 1
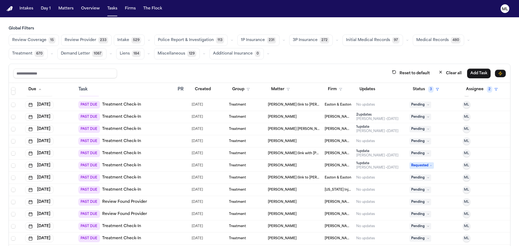
click at [217, 201] on div "08/04/2025" at bounding box center [208, 203] width 33 height 8
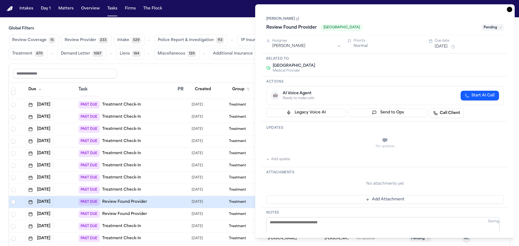
click at [488, 25] on span "Pending" at bounding box center [493, 27] width 22 height 6
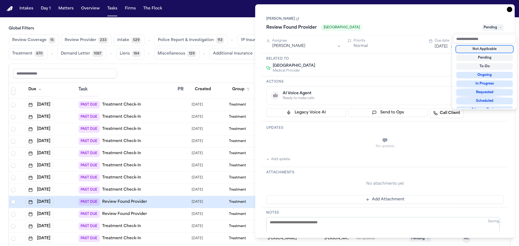
click at [480, 51] on div "Not Applicable" at bounding box center [485, 49] width 57 height 6
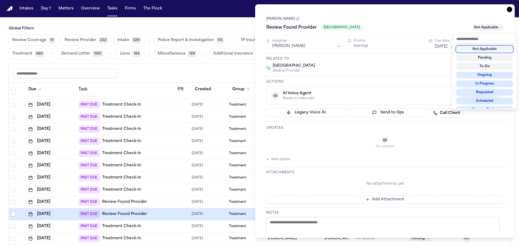
click at [509, 9] on div "Task Details Darrion Pierce Review Found Provider Jersey City Medical Center No…" at bounding box center [385, 121] width 260 height 234
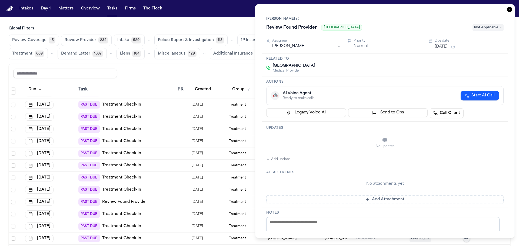
click at [509, 9] on icon "button" at bounding box center [509, 9] width 5 height 5
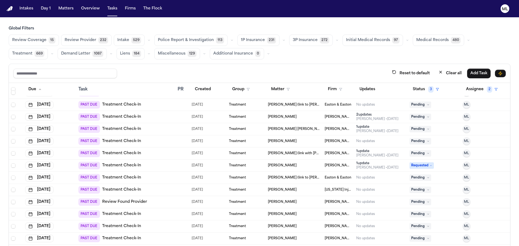
click at [170, 200] on div "PAST DUE Review Found Provider" at bounding box center [125, 203] width 95 height 8
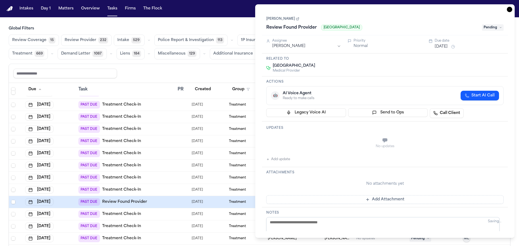
click at [496, 26] on span "Pending" at bounding box center [493, 27] width 22 height 6
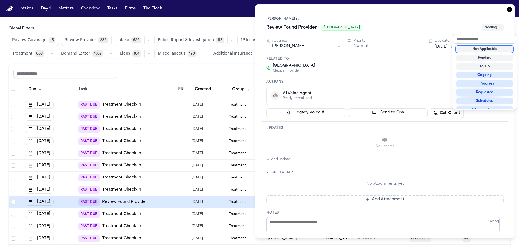
click at [485, 47] on div "Not Applicable" at bounding box center [485, 49] width 57 height 6
click at [510, 10] on div "Task Details Darrion Pierce Review Found Provider Jersey City Medical Center Pe…" at bounding box center [385, 121] width 260 height 234
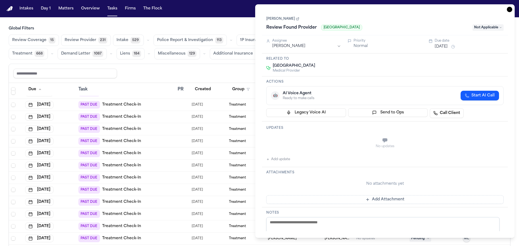
click at [510, 10] on icon "button" at bounding box center [510, 9] width 1 height 1
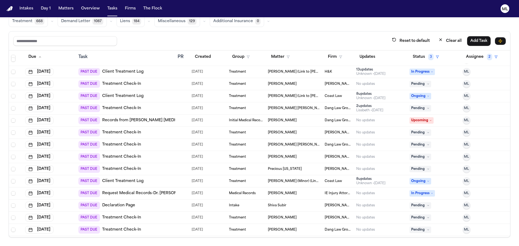
scroll to position [1379, 0]
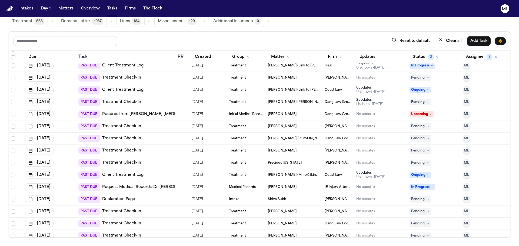
click at [178, 197] on div at bounding box center [180, 199] width 4 height 4
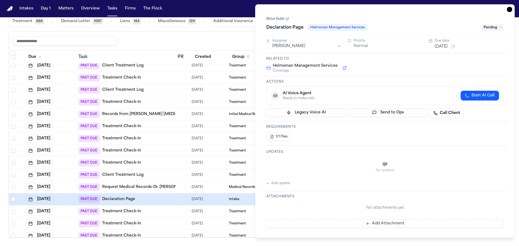
click at [335, 48] on html "Intakes Day 1 Matters Overview Tasks Firms The Flock ML Global Filters Review C…" at bounding box center [259, 123] width 519 height 246
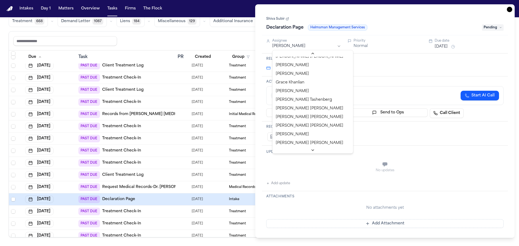
scroll to position [162, 0]
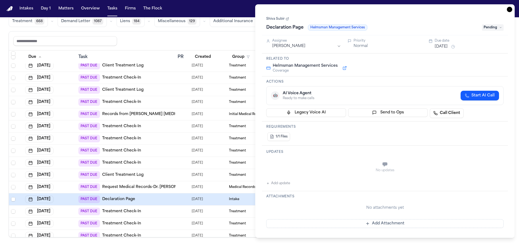
click at [512, 9] on icon "button" at bounding box center [509, 9] width 5 height 5
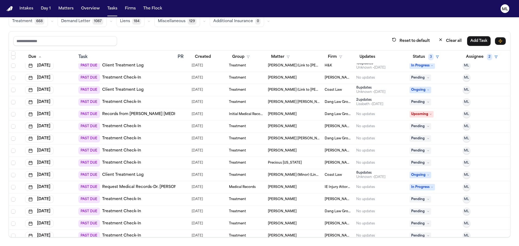
scroll to position [1434, 0]
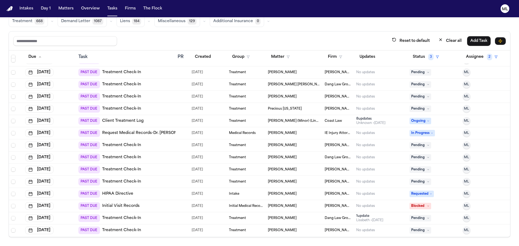
click at [153, 198] on td "PAST DUE HIPAA Directive" at bounding box center [125, 194] width 99 height 12
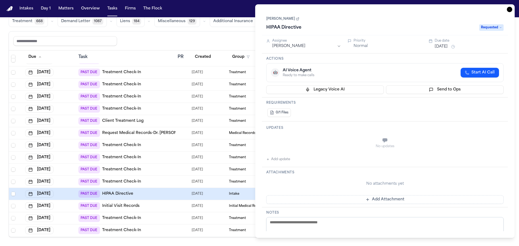
click at [276, 158] on button "Add update" at bounding box center [278, 159] width 24 height 6
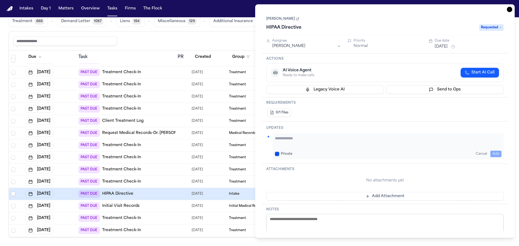
click at [295, 142] on textarea "Add your update" at bounding box center [388, 141] width 227 height 11
type textarea "**********"
click at [296, 45] on html "Intakes Day 1 Matters Overview Tasks Firms The Flock ML Global Filters Review C…" at bounding box center [259, 123] width 519 height 246
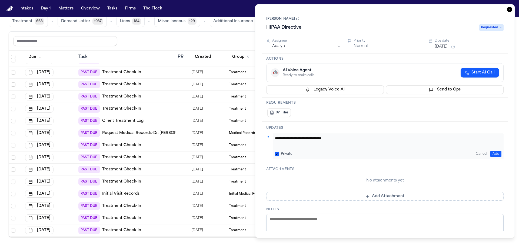
click at [510, 10] on icon "button" at bounding box center [509, 9] width 5 height 5
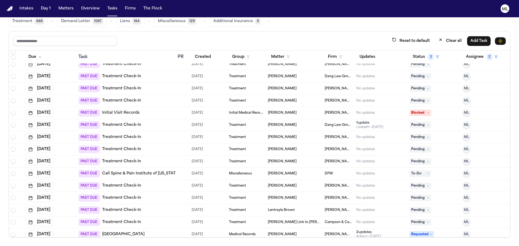
scroll to position [1542, 0]
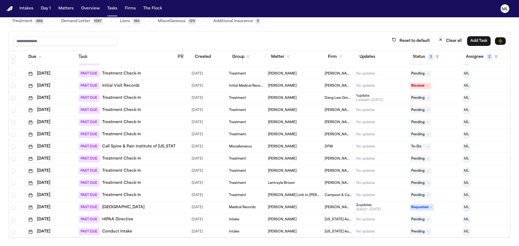
click at [190, 210] on td "07/11/2025" at bounding box center [208, 208] width 37 height 12
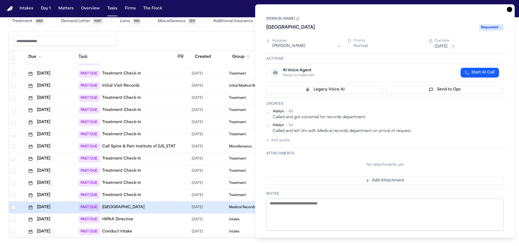
click at [319, 47] on html "Intakes Day 1 Matters Overview Tasks Firms The Flock ML Global Filters Review C…" at bounding box center [259, 123] width 519 height 246
click at [512, 10] on icon "button" at bounding box center [509, 9] width 5 height 5
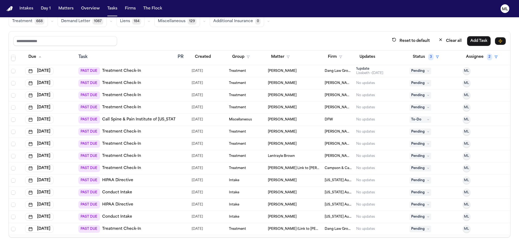
scroll to position [1596, 0]
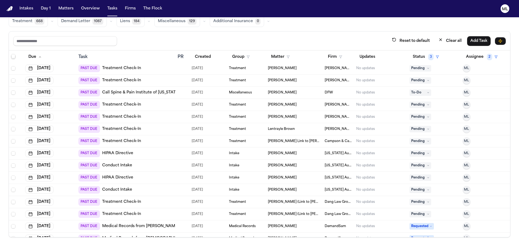
click at [13, 153] on span "Select row" at bounding box center [13, 153] width 4 height 4
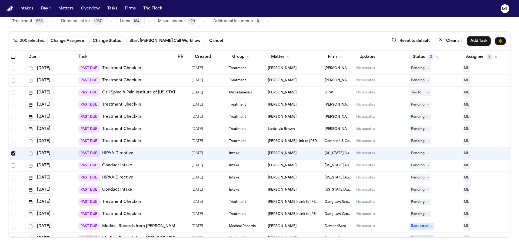
click at [11, 167] on icon "Select row" at bounding box center [13, 166] width 4 height 4
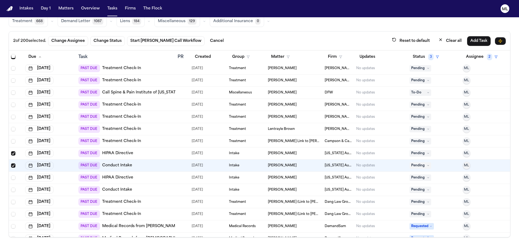
click at [12, 180] on td at bounding box center [16, 178] width 14 height 12
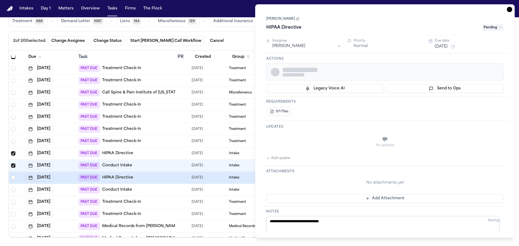
click at [12, 187] on td at bounding box center [16, 190] width 14 height 12
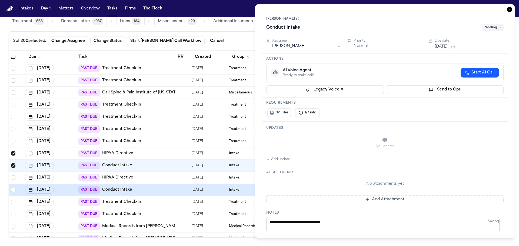
click at [12, 178] on span "Select row" at bounding box center [13, 178] width 4 height 4
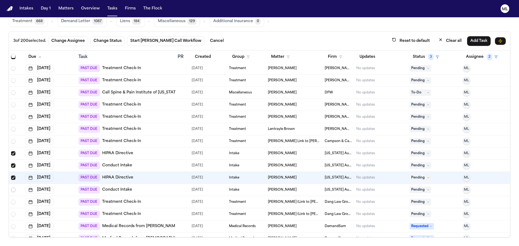
click at [13, 191] on span "Select row" at bounding box center [13, 190] width 4 height 4
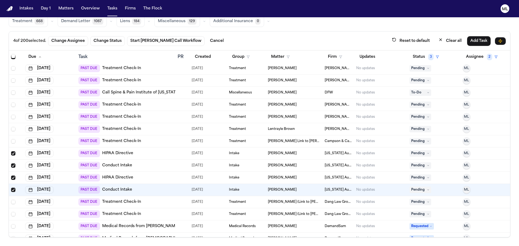
scroll to position [1569, 0]
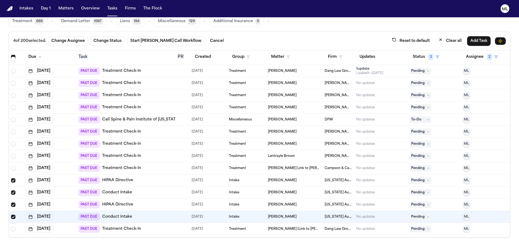
click at [15, 180] on span "Select row" at bounding box center [13, 181] width 4 height 4
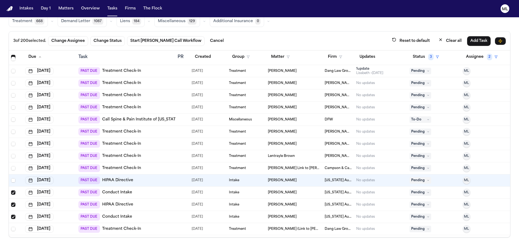
click at [15, 193] on span "Select row" at bounding box center [13, 193] width 4 height 4
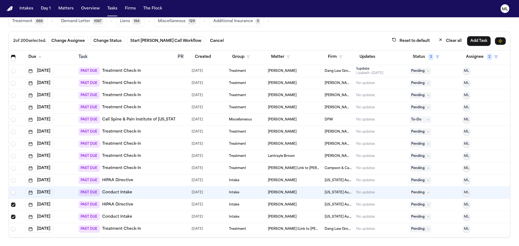
click at [15, 205] on span "Select row" at bounding box center [13, 205] width 4 height 4
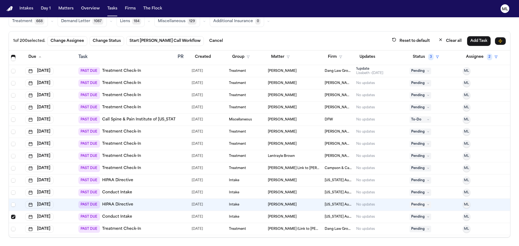
click at [14, 219] on span "Select row" at bounding box center [13, 217] width 4 height 4
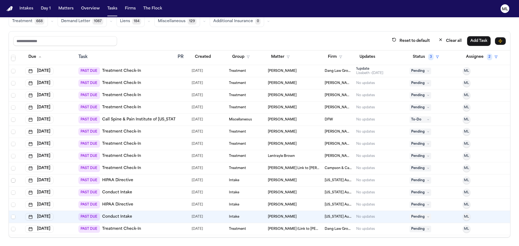
click at [14, 180] on span "Select row" at bounding box center [13, 181] width 4 height 4
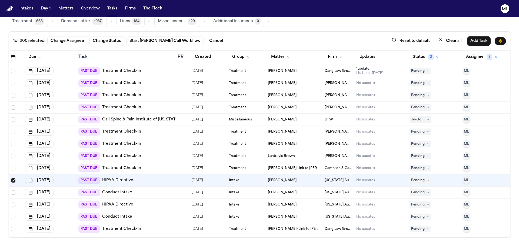
click at [14, 208] on td at bounding box center [16, 205] width 14 height 12
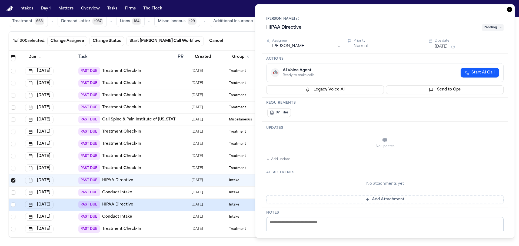
click at [9, 208] on div "1 of 200 selected. Change Assignee Change Status Start Bland Call Workflow Canc…" at bounding box center [260, 134] width 502 height 206
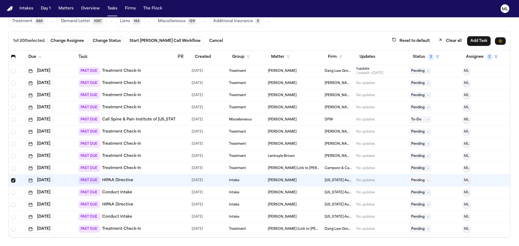
click at [11, 206] on td at bounding box center [16, 205] width 14 height 12
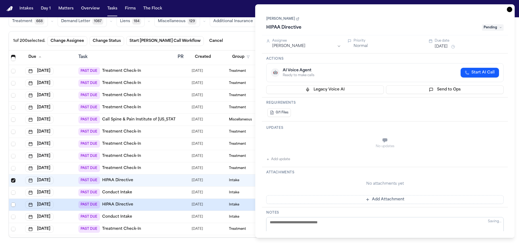
click at [12, 206] on span "Select row" at bounding box center [13, 205] width 4 height 4
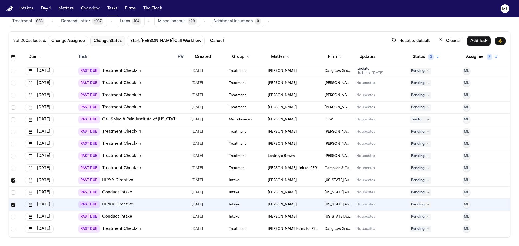
click at [117, 40] on button "Change Status" at bounding box center [107, 41] width 35 height 10
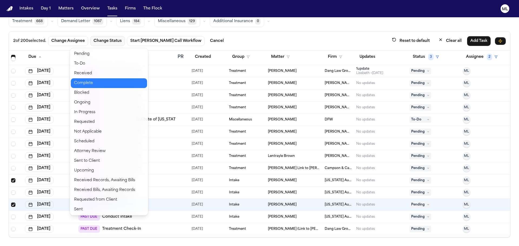
click at [105, 85] on button "Complete" at bounding box center [109, 83] width 76 height 10
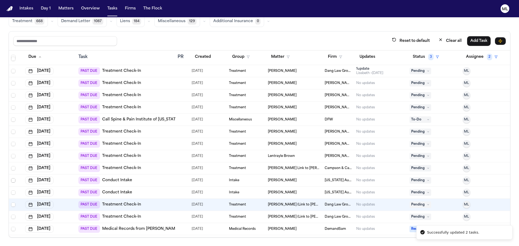
click at [14, 181] on span "Select row" at bounding box center [13, 181] width 4 height 4
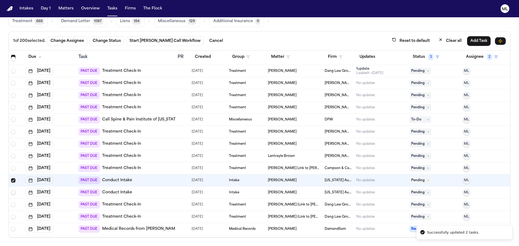
click at [12, 193] on span "Select row" at bounding box center [13, 193] width 4 height 4
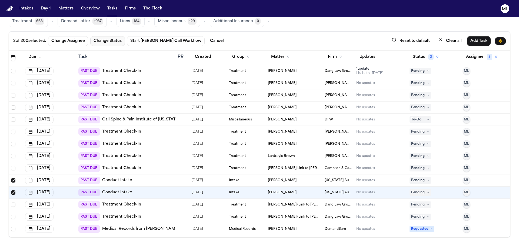
click at [118, 42] on button "Change Status" at bounding box center [107, 41] width 35 height 10
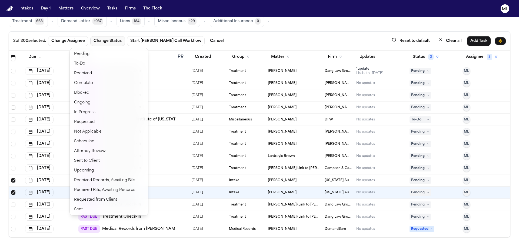
click at [118, 42] on button "Change Status" at bounding box center [107, 41] width 35 height 10
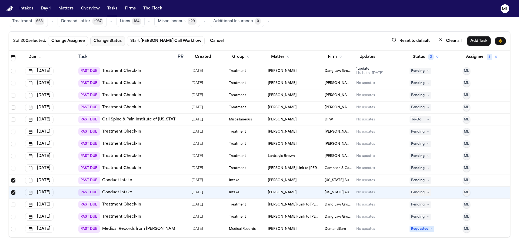
click at [118, 42] on button "Change Status" at bounding box center [107, 41] width 35 height 10
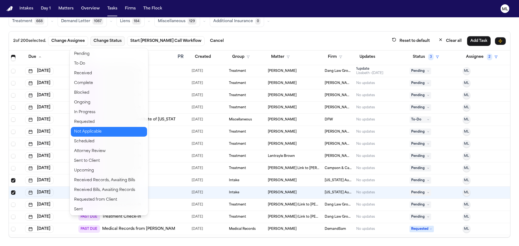
click at [105, 132] on button "Not Applicable" at bounding box center [109, 132] width 76 height 10
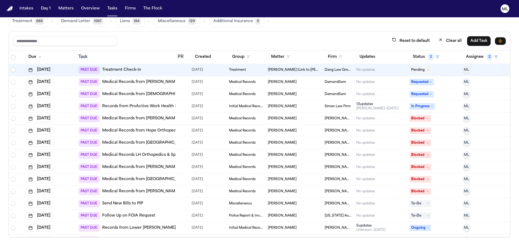
scroll to position [1704, 0]
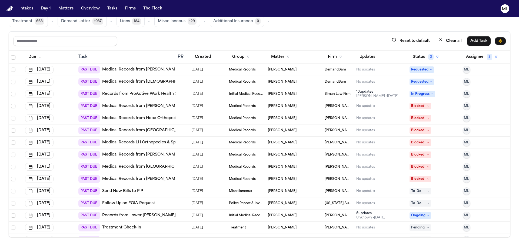
click at [13, 106] on span "Select row" at bounding box center [13, 106] width 4 height 4
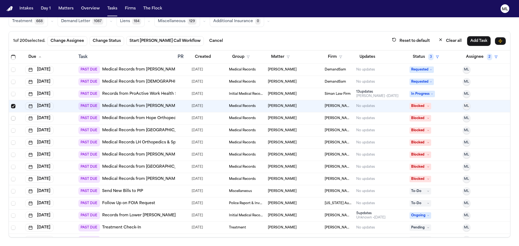
click at [13, 118] on span "Select row" at bounding box center [13, 118] width 4 height 4
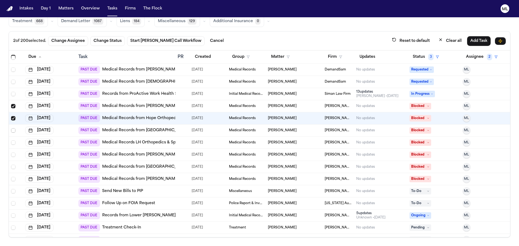
click at [13, 130] on span "Select row" at bounding box center [13, 130] width 4 height 4
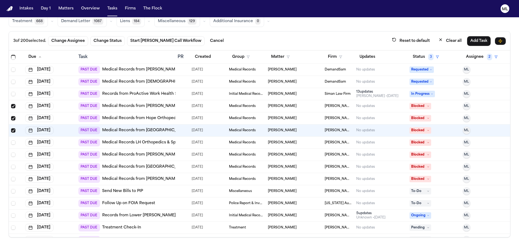
click at [12, 141] on span "Select row" at bounding box center [13, 143] width 4 height 4
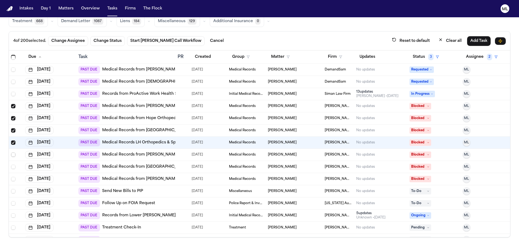
click at [13, 156] on span "Select row" at bounding box center [13, 155] width 4 height 4
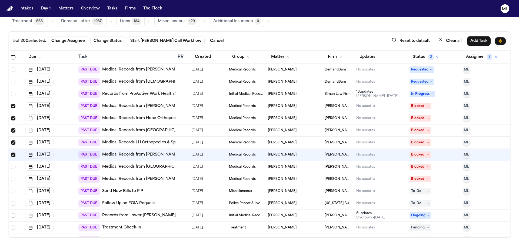
click at [13, 166] on span "Select row" at bounding box center [13, 167] width 4 height 4
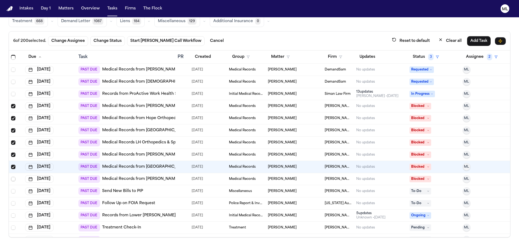
click at [14, 181] on span "Select row" at bounding box center [13, 179] width 4 height 4
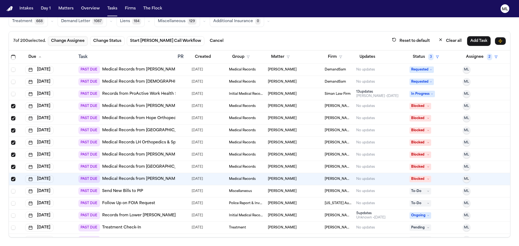
click at [73, 41] on button "Change Assignee" at bounding box center [68, 41] width 40 height 10
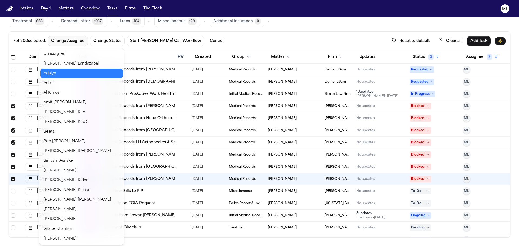
click at [62, 75] on button "Adalyn" at bounding box center [81, 74] width 83 height 10
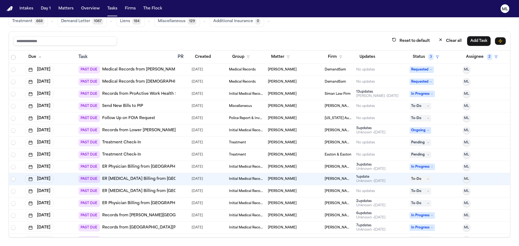
scroll to position [1731, 0]
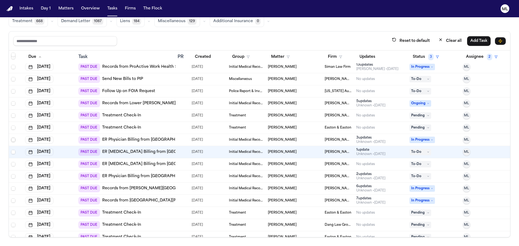
click at [14, 141] on span "Select row" at bounding box center [13, 140] width 4 height 4
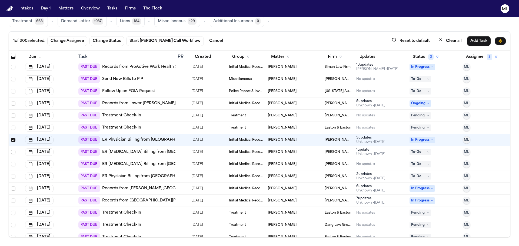
click at [14, 153] on span "Select row" at bounding box center [13, 152] width 4 height 4
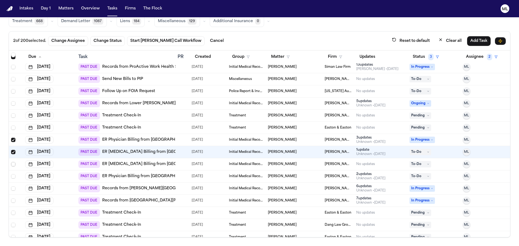
click at [12, 166] on span "Select row" at bounding box center [13, 164] width 4 height 4
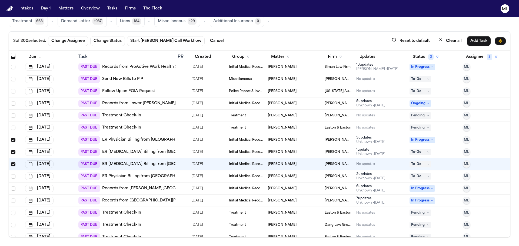
click at [12, 177] on span "Select row" at bounding box center [13, 176] width 4 height 4
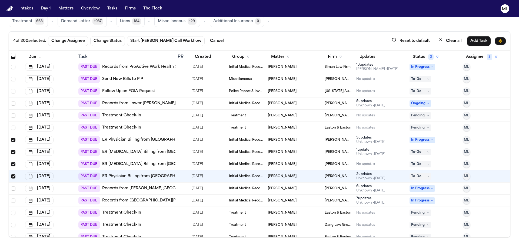
click at [12, 186] on td at bounding box center [16, 189] width 14 height 12
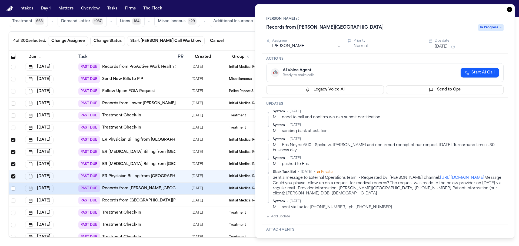
click at [14, 190] on span "Select row" at bounding box center [13, 189] width 4 height 4
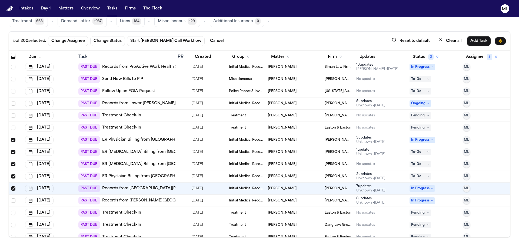
click at [13, 201] on span "Select row" at bounding box center [13, 201] width 4 height 4
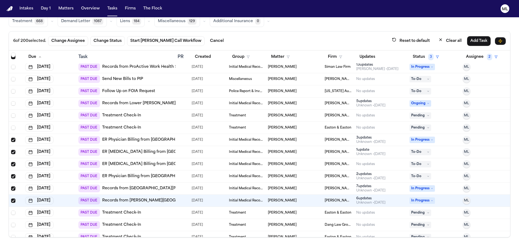
click at [111, 43] on button "Change Status" at bounding box center [107, 41] width 35 height 10
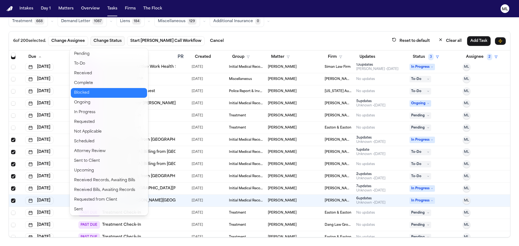
click at [113, 94] on button "Blocked" at bounding box center [109, 93] width 76 height 10
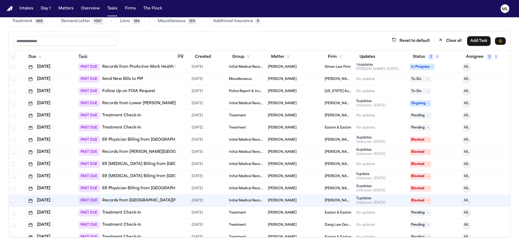
click at [183, 140] on div at bounding box center [183, 140] width 10 height 4
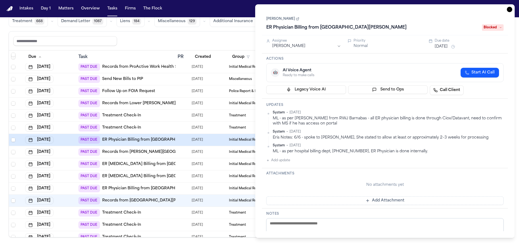
click at [437, 48] on button "Aug 8, 2025" at bounding box center [441, 46] width 13 height 5
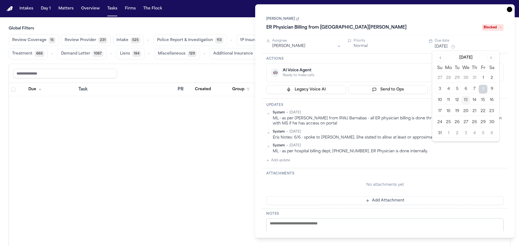
scroll to position [1731, 0]
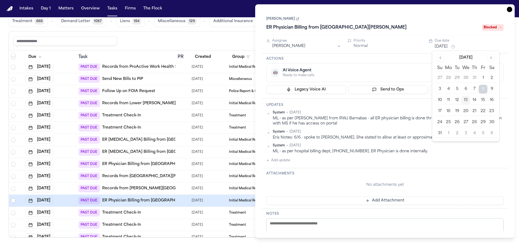
click at [484, 100] on button "15" at bounding box center [483, 100] width 9 height 9
click at [509, 9] on icon "button" at bounding box center [509, 9] width 5 height 5
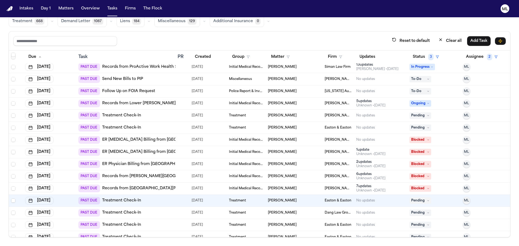
click at [182, 141] on div at bounding box center [183, 140] width 10 height 4
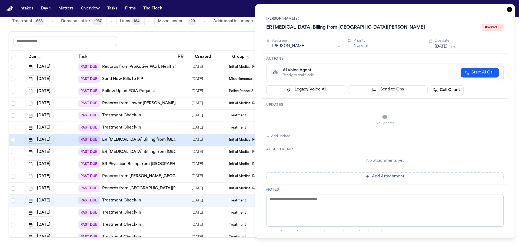
click at [440, 47] on button "[DATE]" at bounding box center [441, 46] width 13 height 5
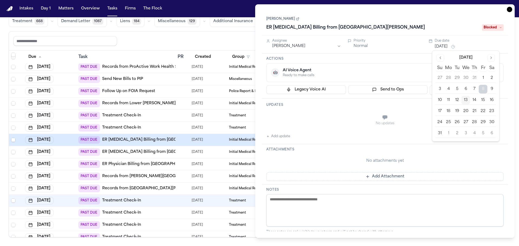
click at [481, 97] on button "15" at bounding box center [483, 100] width 9 height 9
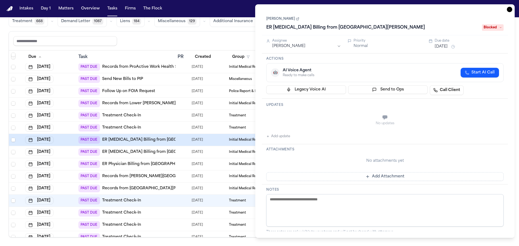
click at [508, 11] on icon "button" at bounding box center [509, 9] width 5 height 5
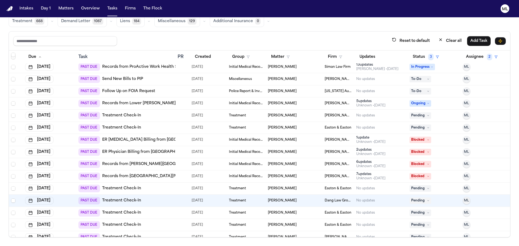
click at [181, 140] on div at bounding box center [183, 140] width 10 height 4
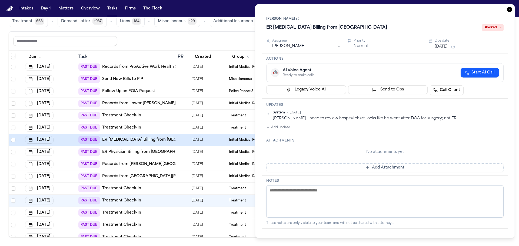
click at [448, 46] on button "[DATE]" at bounding box center [441, 46] width 13 height 5
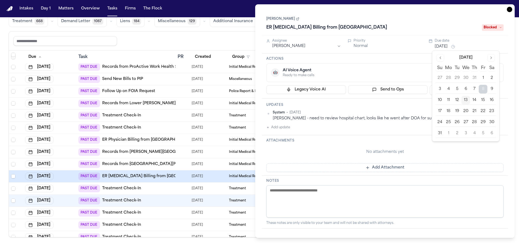
click at [482, 102] on button "15" at bounding box center [483, 100] width 9 height 9
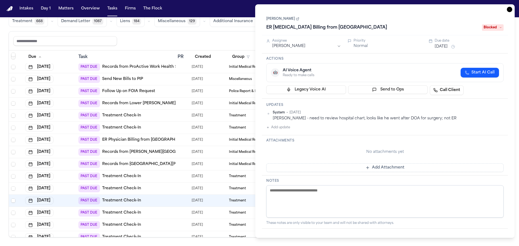
click at [512, 9] on icon "button" at bounding box center [509, 9] width 5 height 5
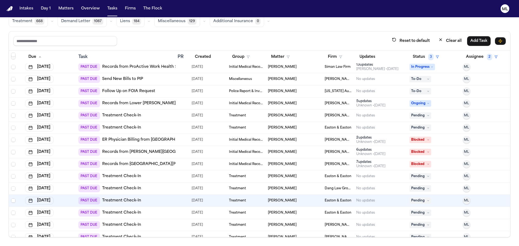
click at [182, 141] on div at bounding box center [183, 140] width 10 height 4
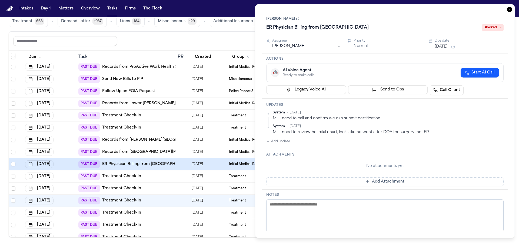
click at [448, 45] on button "[DATE]" at bounding box center [441, 46] width 13 height 5
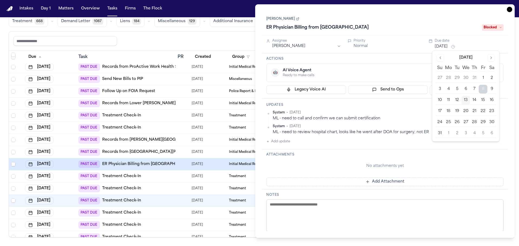
click at [481, 99] on button "15" at bounding box center [483, 100] width 9 height 9
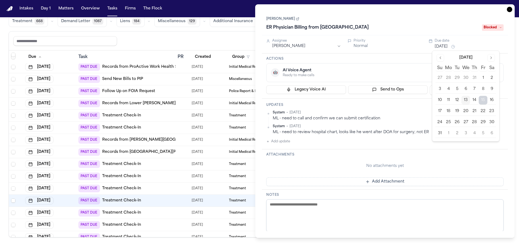
click at [511, 10] on icon "button" at bounding box center [509, 9] width 5 height 5
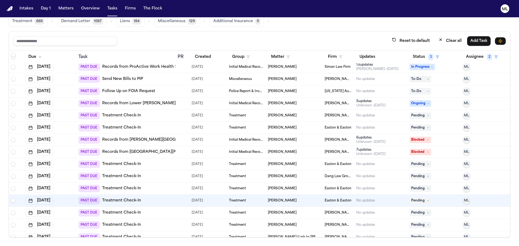
click at [178, 142] on div at bounding box center [180, 140] width 4 height 4
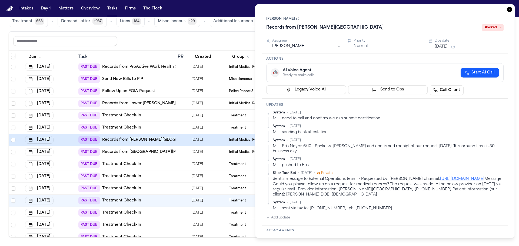
click at [448, 47] on button "[DATE]" at bounding box center [441, 46] width 13 height 5
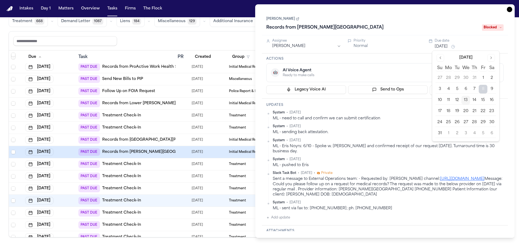
click at [484, 100] on button "15" at bounding box center [483, 100] width 9 height 9
click at [510, 7] on icon "button" at bounding box center [509, 9] width 5 height 5
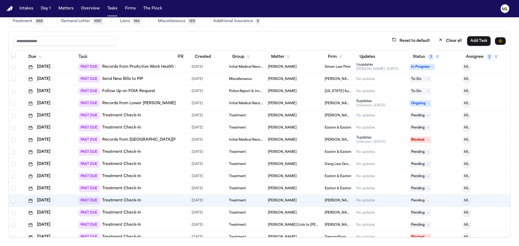
click at [182, 140] on div at bounding box center [183, 140] width 10 height 4
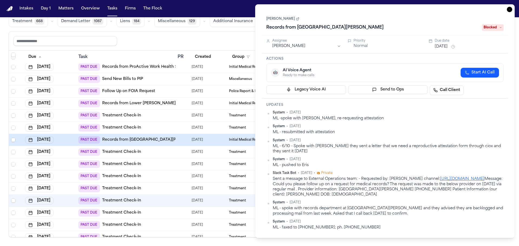
click at [447, 45] on button "[DATE]" at bounding box center [441, 46] width 13 height 5
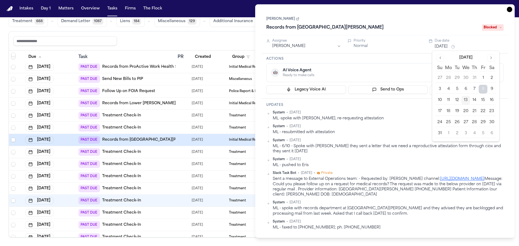
click at [483, 98] on button "15" at bounding box center [483, 100] width 9 height 9
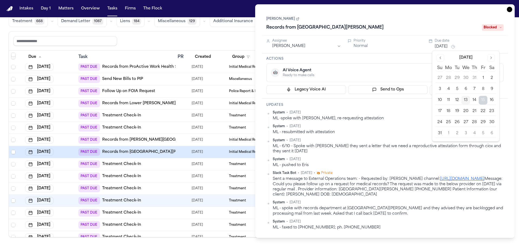
click at [508, 8] on icon "button" at bounding box center [509, 9] width 5 height 5
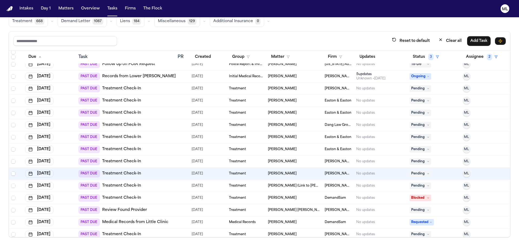
scroll to position [1785, 0]
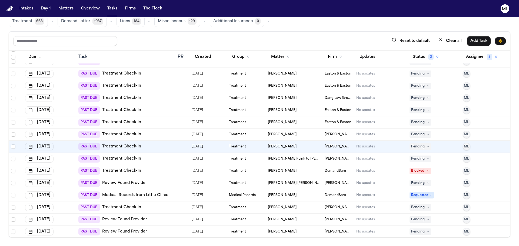
click at [165, 183] on div "PAST DUE Review Found Provider" at bounding box center [125, 184] width 95 height 8
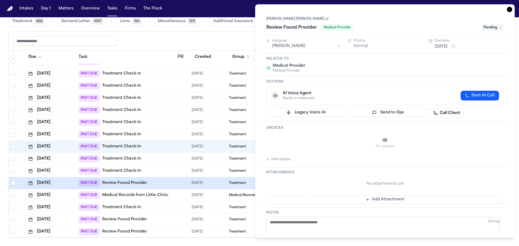
click at [501, 29] on span "Pending" at bounding box center [493, 27] width 22 height 6
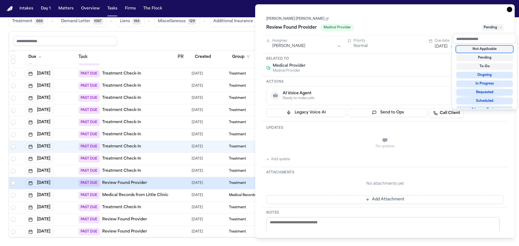
click at [492, 50] on div "Not Applicable" at bounding box center [485, 49] width 57 height 6
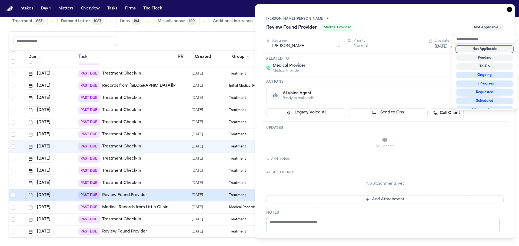
click at [511, 9] on div "Task Details Lluvia Torres Elizondo Marisol Review Found Provider Medical Provi…" at bounding box center [385, 121] width 260 height 234
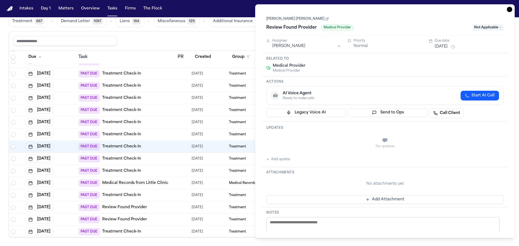
scroll to position [1812, 0]
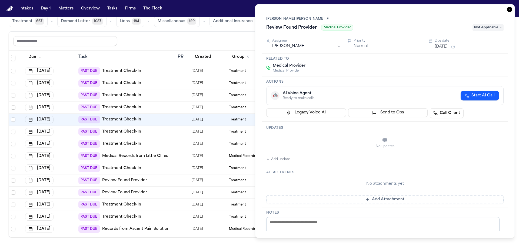
click at [510, 12] on div "Task Details Lluvia Torres Elizondo Marisol Review Found Provider Medical Provi…" at bounding box center [385, 121] width 260 height 234
click at [510, 12] on icon "button" at bounding box center [509, 9] width 5 height 5
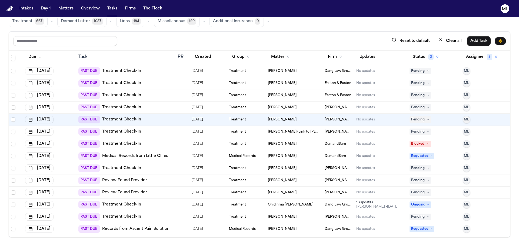
click at [167, 183] on div "PAST DUE Review Found Provider" at bounding box center [125, 181] width 95 height 8
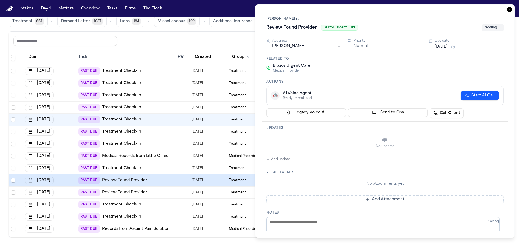
click at [495, 26] on span "Pending" at bounding box center [493, 27] width 22 height 6
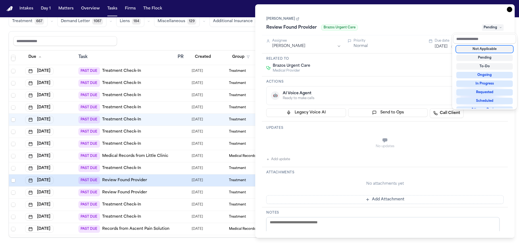
click at [487, 49] on div "Not Applicable" at bounding box center [485, 49] width 57 height 6
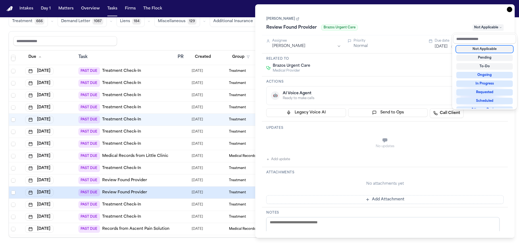
click at [509, 10] on div "Task Details Charles Anderson Review Found Provider Brazos Urgent Care Not Appl…" at bounding box center [385, 121] width 260 height 234
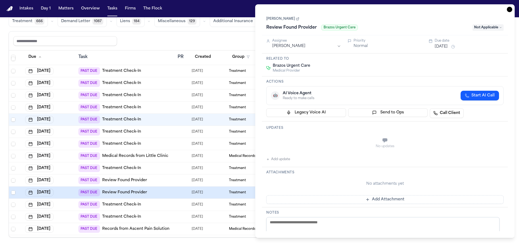
click at [509, 10] on icon "button" at bounding box center [509, 9] width 5 height 5
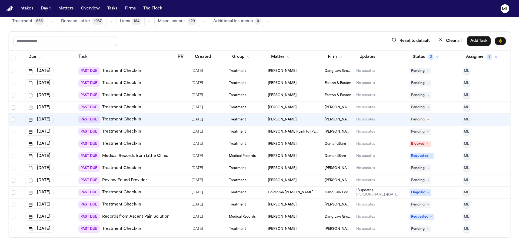
click at [161, 183] on div "PAST DUE Review Found Provider" at bounding box center [125, 181] width 95 height 8
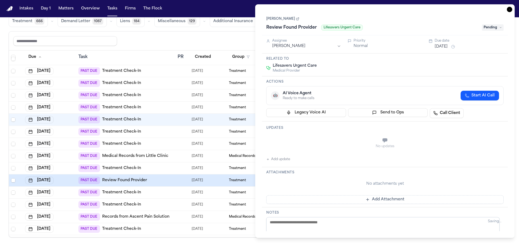
click at [488, 29] on span "Pending" at bounding box center [493, 27] width 22 height 6
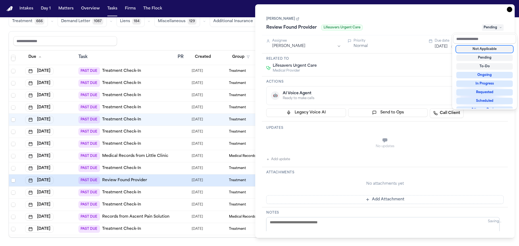
click at [487, 47] on div "Not Applicable" at bounding box center [485, 49] width 57 height 6
click at [510, 8] on div "Task Details Charles Anderson Review Found Provider Lifesavers Urgent Care Not …" at bounding box center [385, 121] width 260 height 234
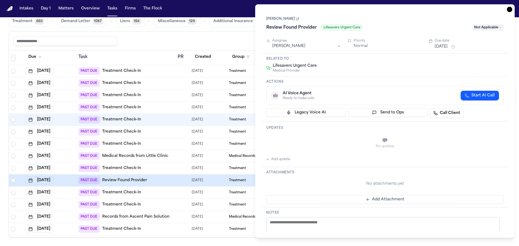
click at [510, 8] on icon "button" at bounding box center [509, 9] width 5 height 5
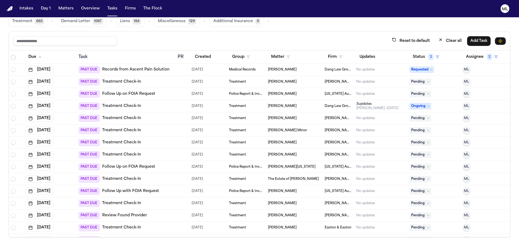
scroll to position [2002, 0]
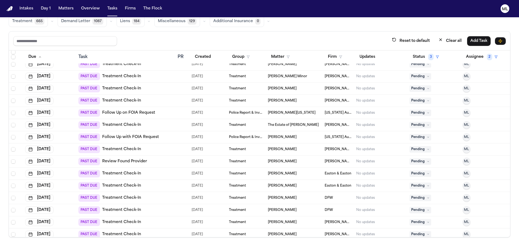
click at [172, 165] on td "PAST DUE Review Found Provider" at bounding box center [125, 162] width 99 height 12
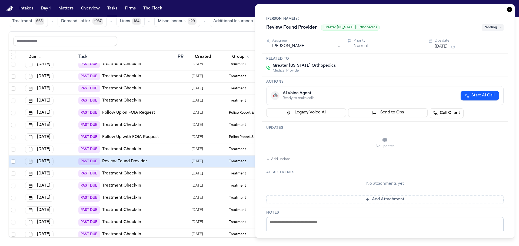
click at [302, 48] on html "Intakes Day 1 Matters Overview Tasks Firms The Flock ML Global Filters Review C…" at bounding box center [259, 123] width 519 height 246
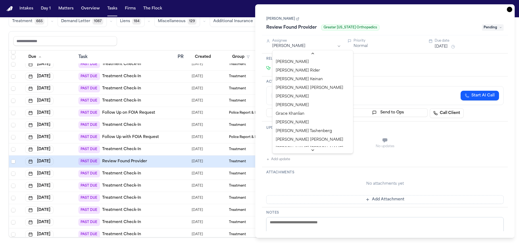
scroll to position [135, 0]
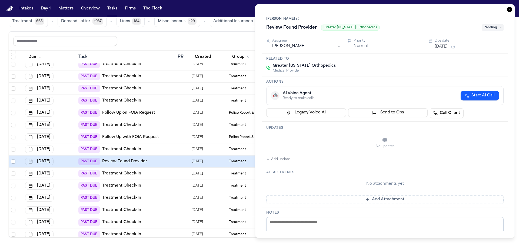
click at [511, 10] on icon "button" at bounding box center [509, 9] width 5 height 5
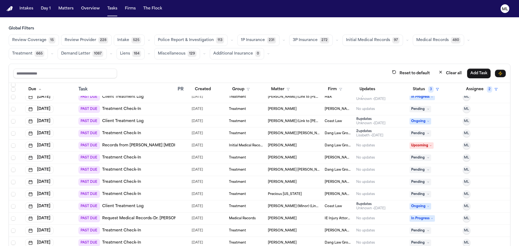
scroll to position [1298, 0]
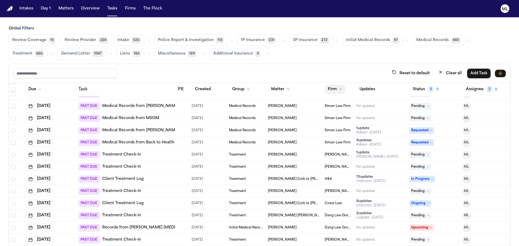
click at [331, 89] on button "Firm" at bounding box center [335, 90] width 21 height 10
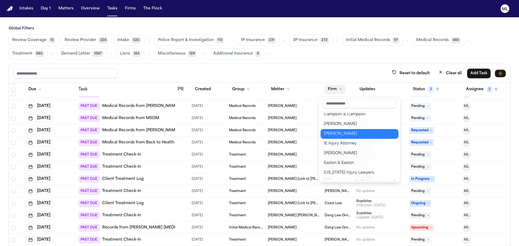
scroll to position [135, 0]
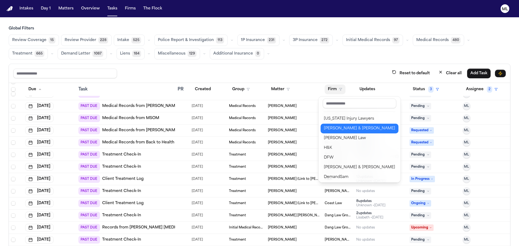
click at [340, 132] on div "[PERSON_NAME] & [PERSON_NAME]" at bounding box center [359, 129] width 71 height 6
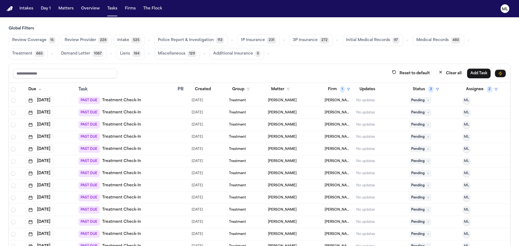
scroll to position [0, 0]
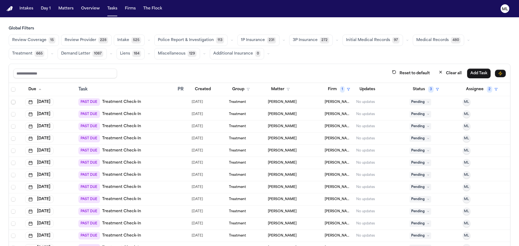
click at [14, 102] on span "Select row" at bounding box center [13, 102] width 4 height 4
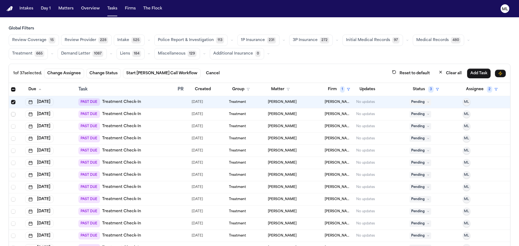
click at [14, 116] on span "Select row" at bounding box center [13, 114] width 4 height 4
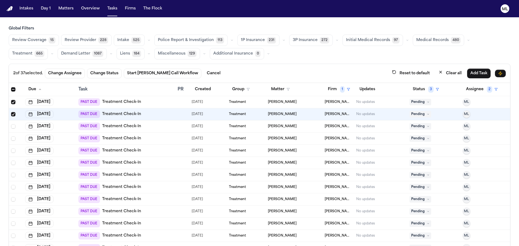
click at [14, 127] on span "Select row" at bounding box center [13, 126] width 4 height 4
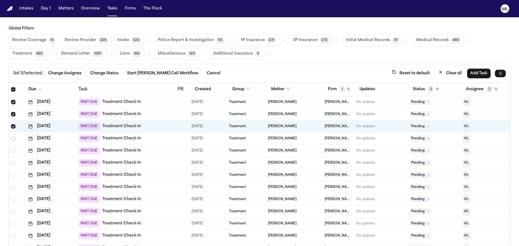
click at [14, 138] on span "Select row" at bounding box center [13, 139] width 4 height 4
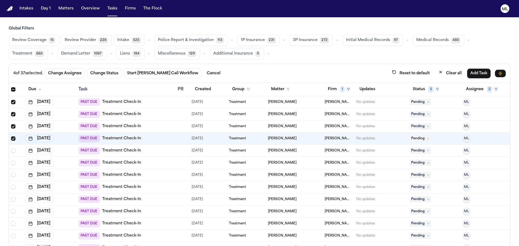
click at [13, 152] on span "Select row" at bounding box center [13, 151] width 4 height 4
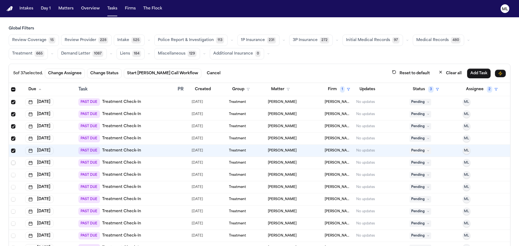
click at [14, 163] on span "Select row" at bounding box center [13, 163] width 4 height 4
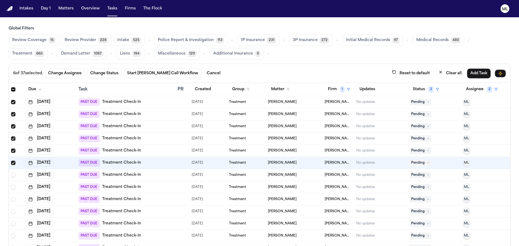
click at [14, 177] on td at bounding box center [16, 175] width 14 height 12
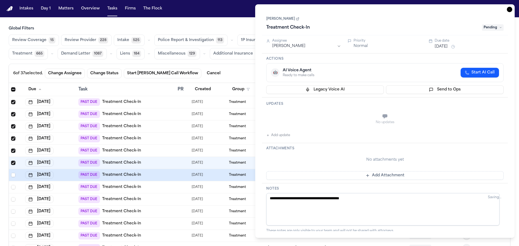
click at [14, 177] on td at bounding box center [16, 175] width 14 height 12
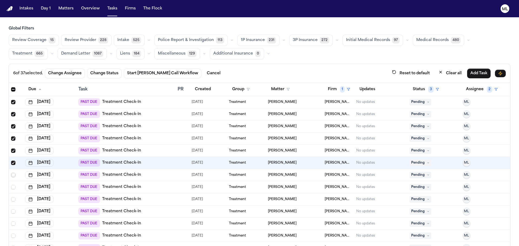
click at [14, 176] on span "Select row" at bounding box center [13, 175] width 4 height 4
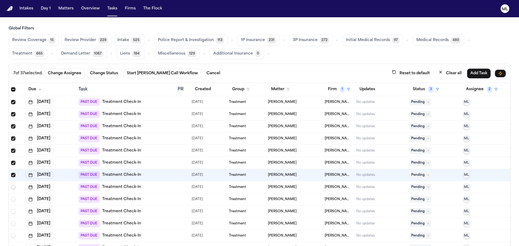
click at [15, 186] on span "Select row" at bounding box center [13, 187] width 4 height 4
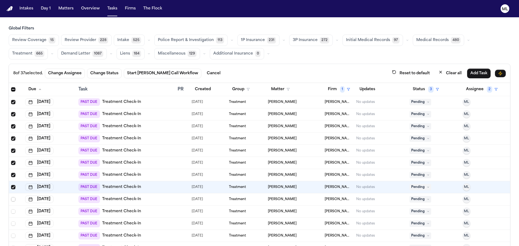
click at [14, 199] on span "Select row" at bounding box center [13, 199] width 4 height 4
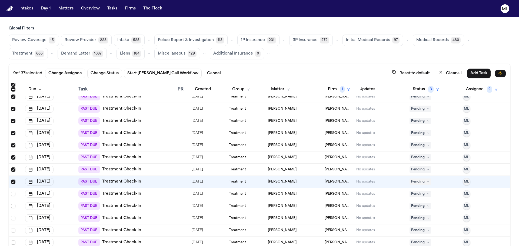
scroll to position [27, 0]
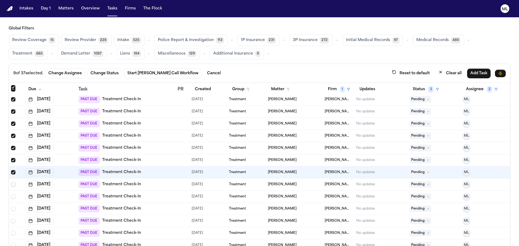
click at [13, 186] on span "Select row" at bounding box center [13, 185] width 4 height 4
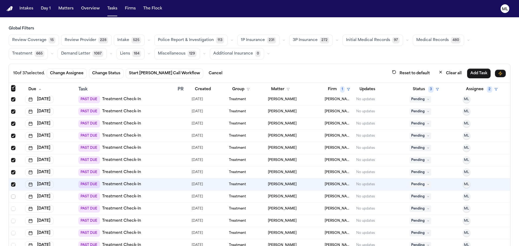
click at [13, 197] on span "Select row" at bounding box center [13, 197] width 4 height 4
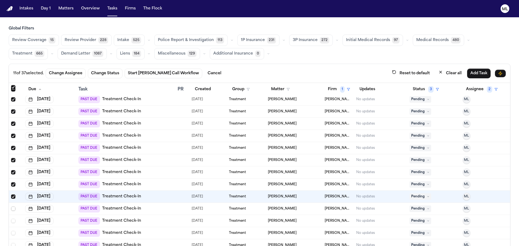
click at [14, 210] on span "Select row" at bounding box center [13, 209] width 4 height 4
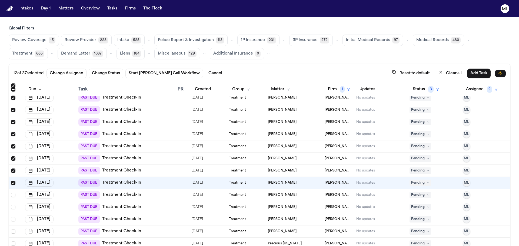
scroll to position [54, 0]
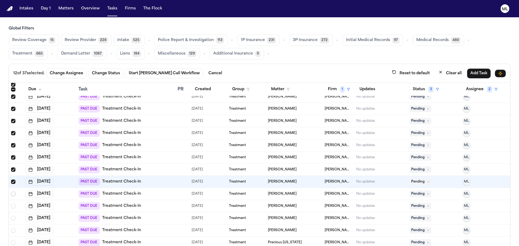
click at [13, 193] on span "Select row" at bounding box center [13, 194] width 4 height 4
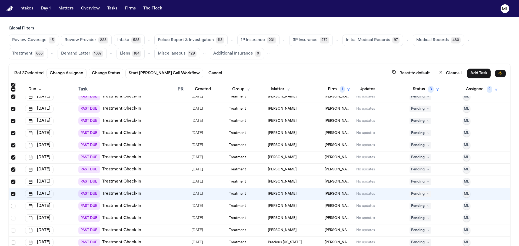
click at [14, 207] on span "Select row" at bounding box center [13, 206] width 4 height 4
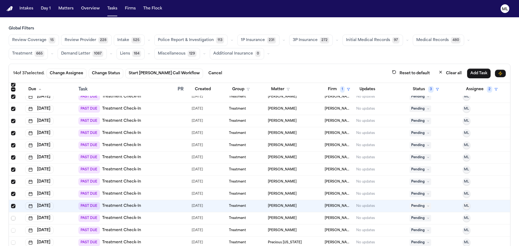
click at [13, 219] on span "Select row" at bounding box center [13, 218] width 4 height 4
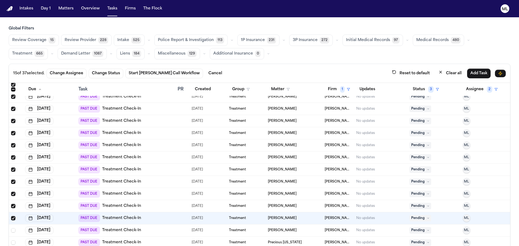
scroll to position [81, 0]
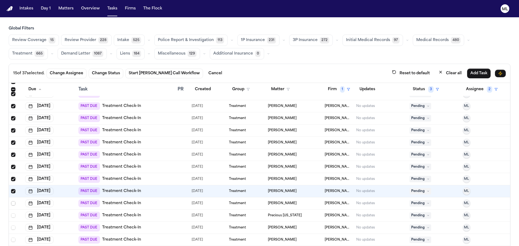
click at [13, 203] on span "Select row" at bounding box center [13, 204] width 4 height 4
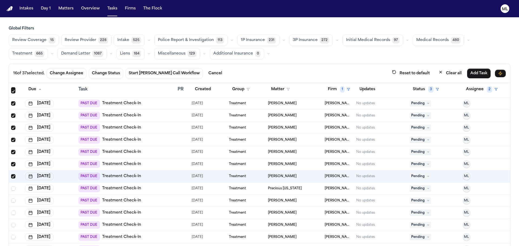
scroll to position [162, 0]
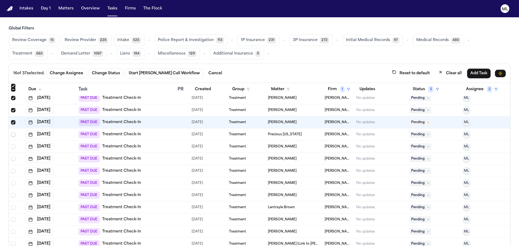
click at [14, 136] on span "Select row" at bounding box center [13, 135] width 4 height 4
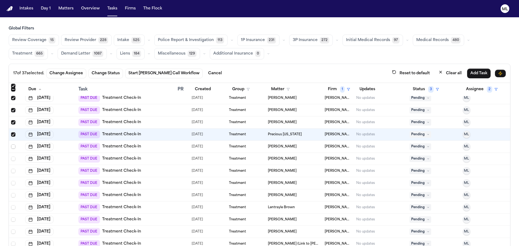
click at [15, 148] on span "Select row" at bounding box center [13, 147] width 4 height 4
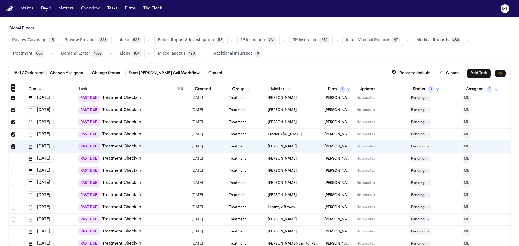
click at [15, 160] on span "Select row" at bounding box center [13, 159] width 4 height 4
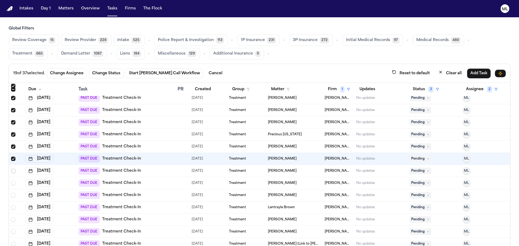
click at [13, 171] on span "Select row" at bounding box center [13, 171] width 4 height 4
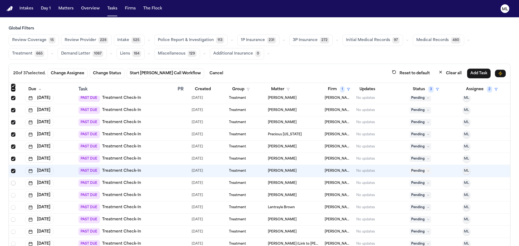
click at [13, 184] on span "Select row" at bounding box center [13, 183] width 4 height 4
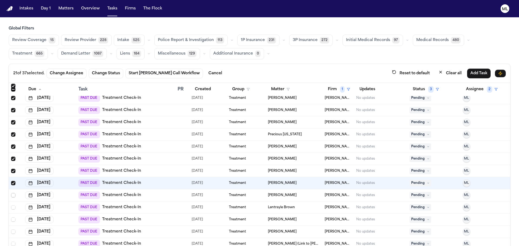
click at [14, 195] on span "Select row" at bounding box center [13, 195] width 4 height 4
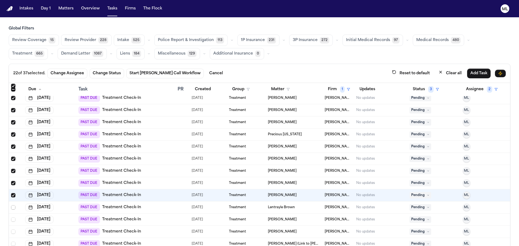
click at [13, 208] on span "Select row" at bounding box center [13, 208] width 4 height 4
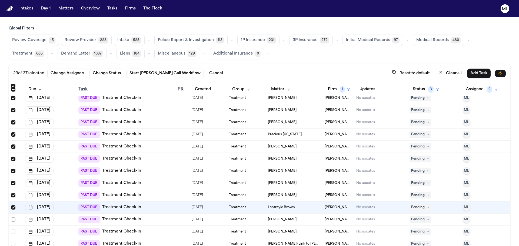
click at [12, 221] on span "Select row" at bounding box center [13, 220] width 4 height 4
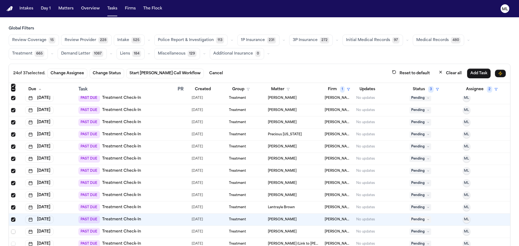
click at [12, 232] on span "Select row" at bounding box center [13, 232] width 4 height 4
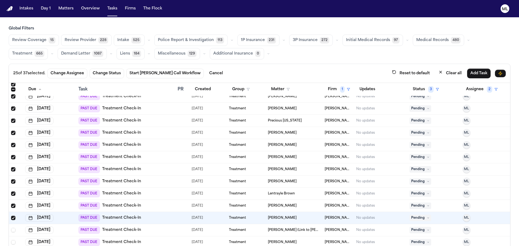
scroll to position [216, 0]
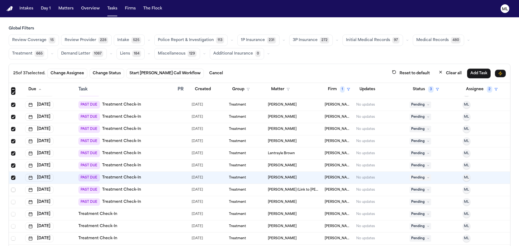
click at [12, 191] on span "Select row" at bounding box center [13, 190] width 4 height 4
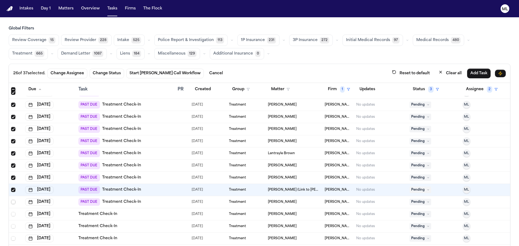
click at [12, 202] on span "Select row" at bounding box center [13, 202] width 4 height 4
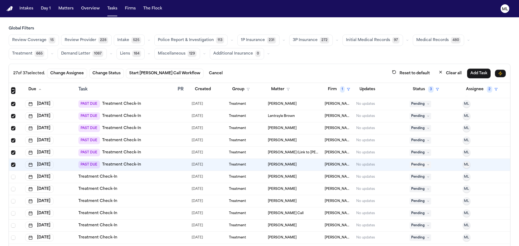
scroll to position [270, 0]
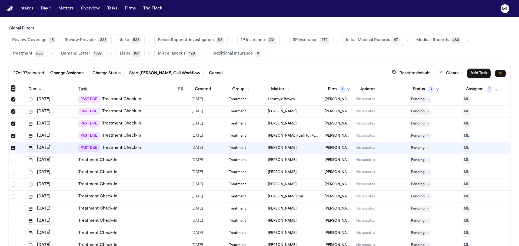
click at [14, 162] on span "Select row" at bounding box center [13, 160] width 4 height 4
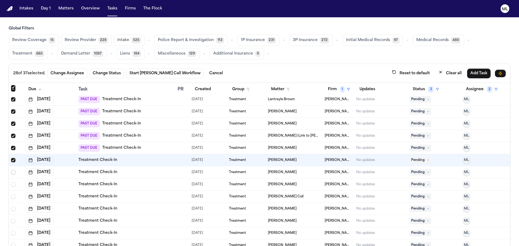
click at [14, 171] on span "Select row" at bounding box center [13, 172] width 4 height 4
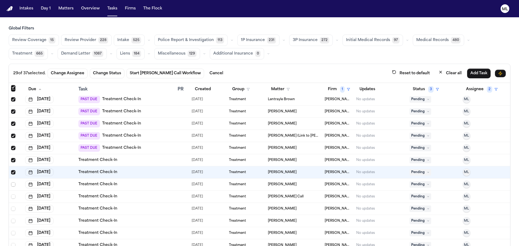
click at [15, 187] on span "Select row" at bounding box center [13, 185] width 4 height 4
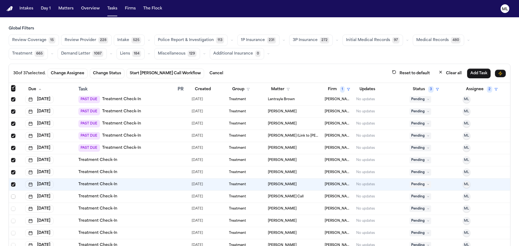
click at [14, 196] on span "Select row" at bounding box center [13, 197] width 4 height 4
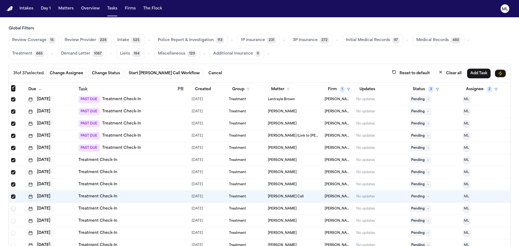
click at [15, 211] on span "Select row" at bounding box center [13, 209] width 4 height 4
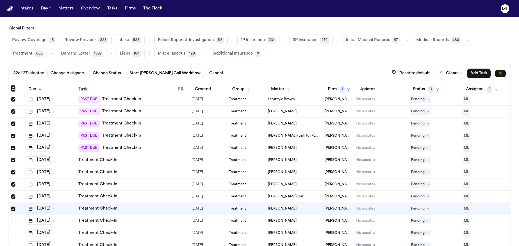
click at [14, 222] on span "Select row" at bounding box center [13, 221] width 4 height 4
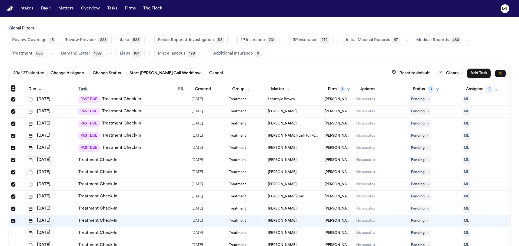
scroll to position [277, 0]
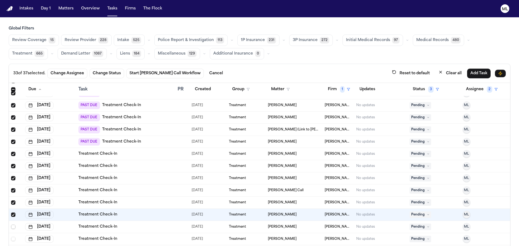
click at [12, 227] on span "Select row" at bounding box center [13, 227] width 4 height 4
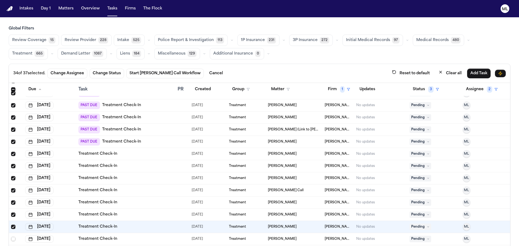
click at [12, 241] on span "Select row" at bounding box center [13, 239] width 4 height 4
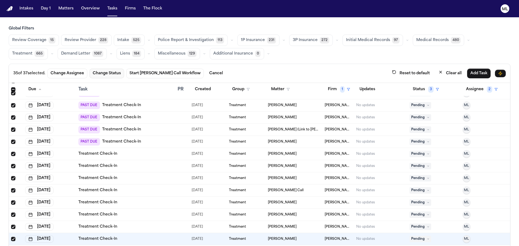
click at [105, 74] on button "Change Status" at bounding box center [107, 74] width 35 height 10
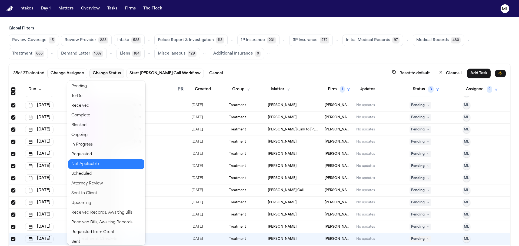
click at [97, 162] on button "Not Applicable" at bounding box center [106, 165] width 76 height 10
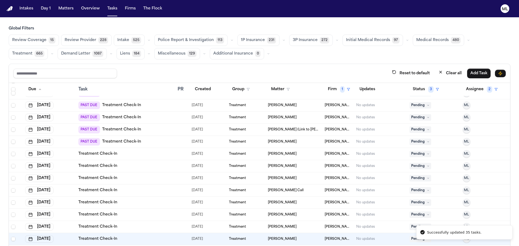
scroll to position [0, 0]
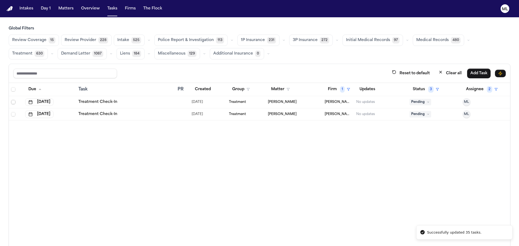
click at [12, 101] on span "Select row" at bounding box center [13, 102] width 4 height 4
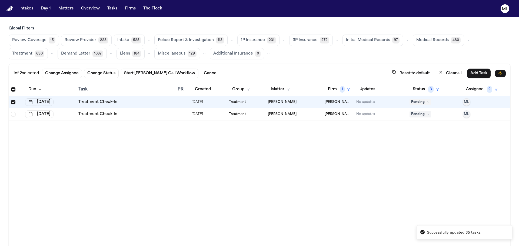
click at [14, 115] on span "Select row" at bounding box center [13, 114] width 4 height 4
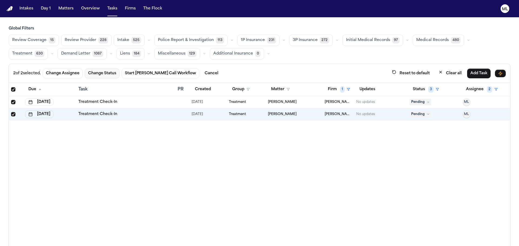
click at [104, 75] on button "Change Status" at bounding box center [102, 74] width 35 height 10
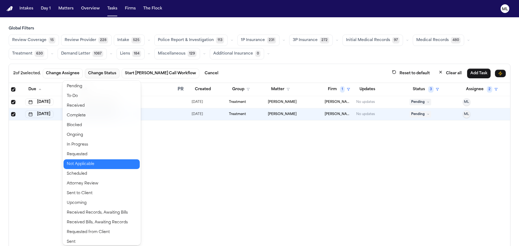
click at [101, 161] on button "Not Applicable" at bounding box center [102, 165] width 76 height 10
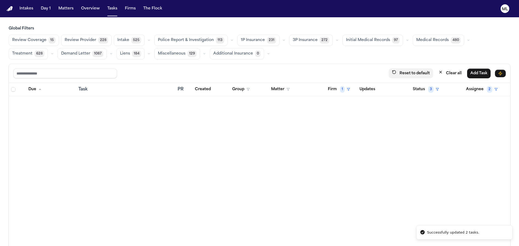
click at [422, 73] on button "Reset to default" at bounding box center [411, 73] width 44 height 10
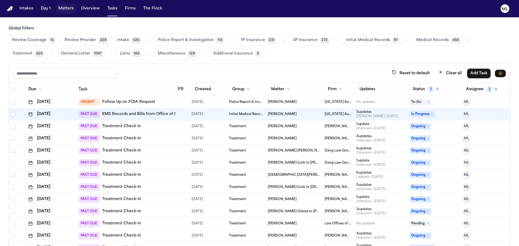
click at [64, 6] on button "Matters" at bounding box center [65, 9] width 19 height 10
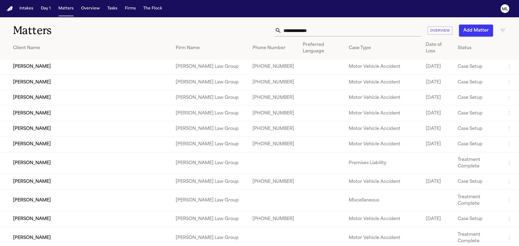
click at [299, 33] on input "text" at bounding box center [352, 31] width 140 height 12
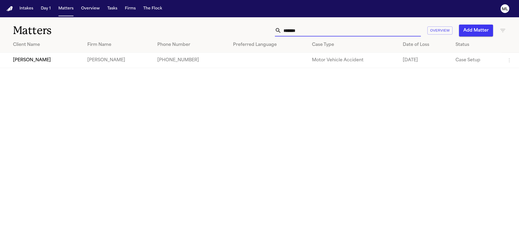
type input "*******"
click at [58, 61] on td "[PERSON_NAME]" at bounding box center [41, 60] width 83 height 15
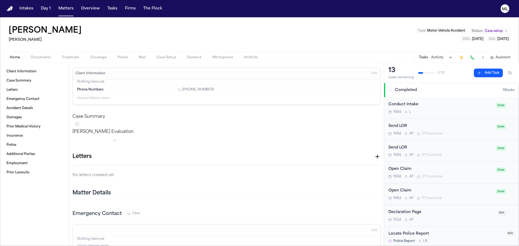
click at [35, 53] on div "Home Documents Treatment Coverage Police Mail Case Setup Demand Workspaces Arti…" at bounding box center [259, 57] width 519 height 11
click at [36, 55] on span "Documents" at bounding box center [41, 57] width 20 height 4
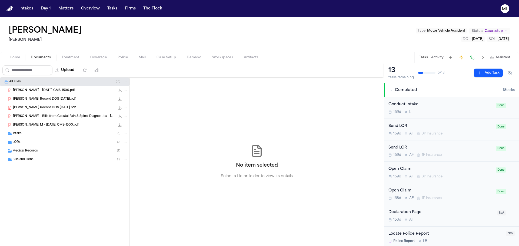
click at [34, 132] on div "Intake ( 1 )" at bounding box center [70, 133] width 116 height 5
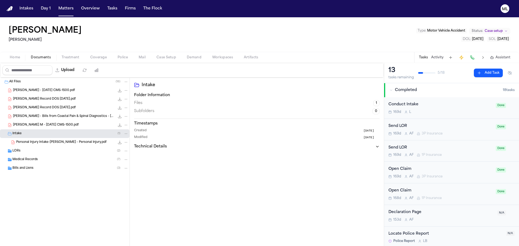
click at [35, 145] on div "Personal Injury Intake-Lisa M Chapman - Personal Injury.pdf 34.1 KB • PDF" at bounding box center [72, 142] width 112 height 5
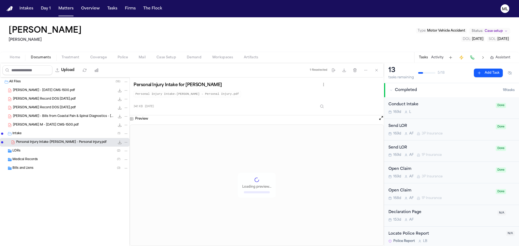
click at [32, 154] on div "LORs ( 2 )" at bounding box center [65, 151] width 130 height 9
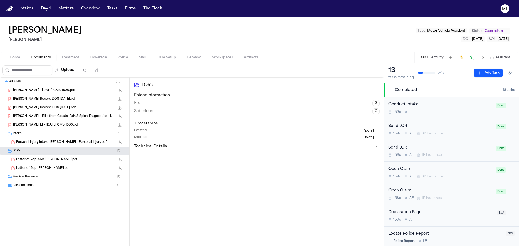
click at [36, 175] on span "Medical Records" at bounding box center [24, 177] width 25 height 5
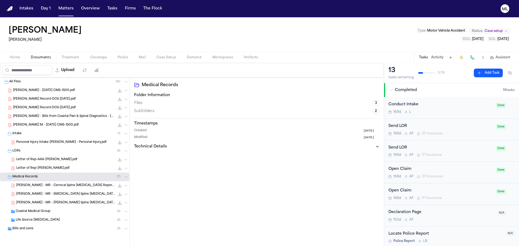
click at [500, 58] on span "Assistant" at bounding box center [503, 57] width 15 height 4
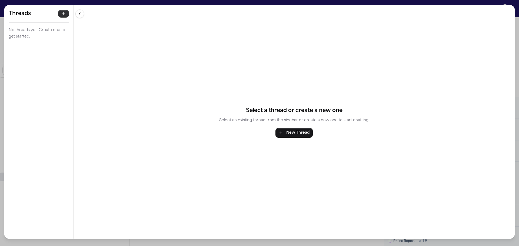
click at [61, 14] on icon "button" at bounding box center [63, 14] width 4 height 4
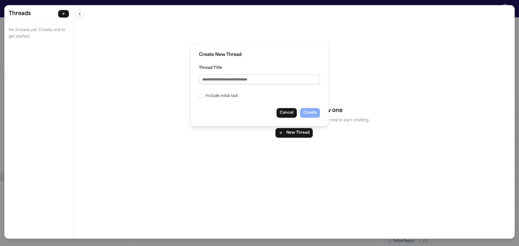
click at [220, 79] on input "Thread Title" at bounding box center [259, 80] width 121 height 10
type input "**********"
click at [232, 97] on label "Include initial task" at bounding box center [222, 96] width 33 height 6
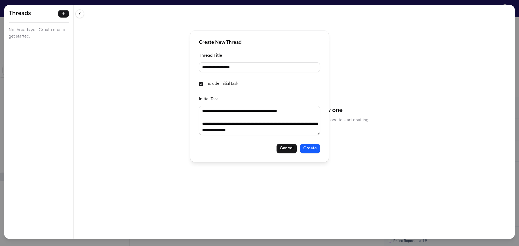
scroll to position [162, 0]
click at [310, 150] on button "Create" at bounding box center [310, 149] width 20 height 10
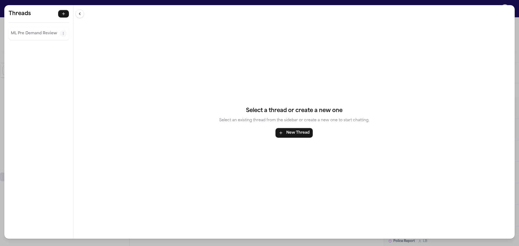
click at [48, 36] on p "ML Pre Demand Review" at bounding box center [35, 33] width 49 height 6
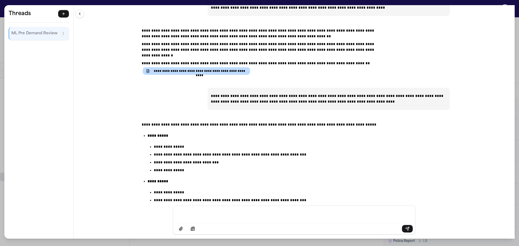
scroll to position [13185, 0]
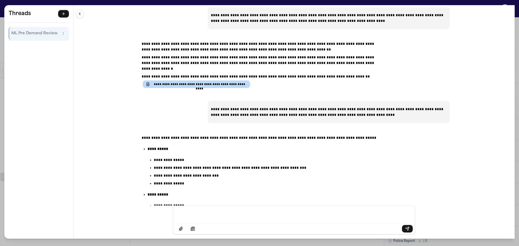
click at [2, 9] on div "**********" at bounding box center [259, 123] width 519 height 246
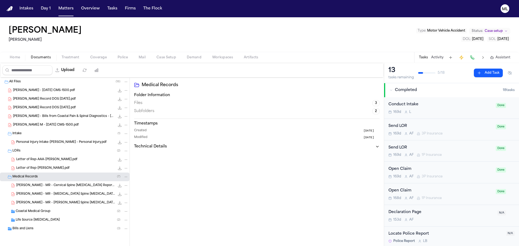
click at [501, 31] on span "Case setup" at bounding box center [494, 31] width 18 height 4
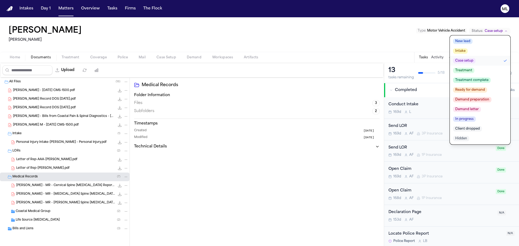
click at [484, 91] on span "Ready for demand" at bounding box center [470, 89] width 34 height 5
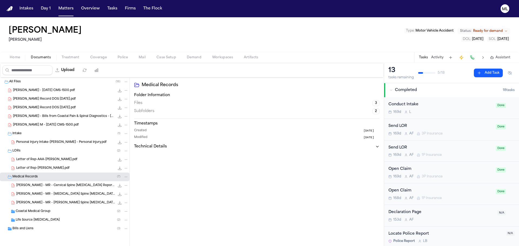
click at [57, 10] on button "Matters" at bounding box center [65, 9] width 19 height 10
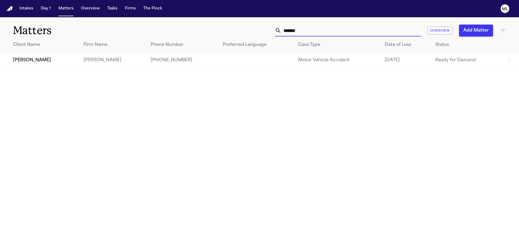
drag, startPoint x: 333, startPoint y: 32, endPoint x: 267, endPoint y: 32, distance: 66.0
click at [267, 32] on div "******* Overview Add Matter" at bounding box center [332, 31] width 350 height 12
type input "*******"
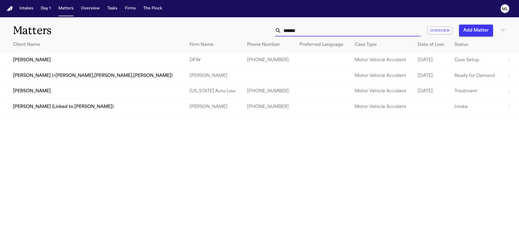
click at [125, 87] on td "[PERSON_NAME]" at bounding box center [92, 91] width 185 height 15
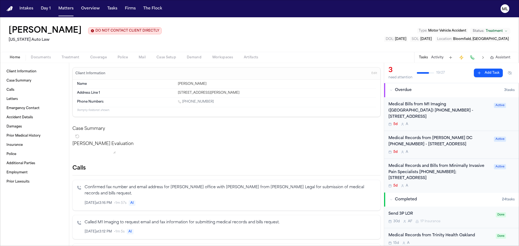
click at [453, 152] on div "5d A" at bounding box center [440, 152] width 102 height 4
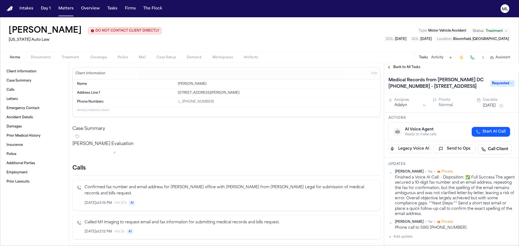
click at [500, 87] on span "Requested" at bounding box center [503, 83] width 24 height 6
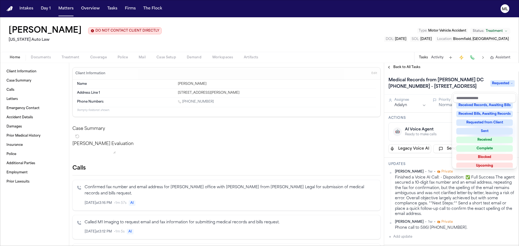
scroll to position [81, 0]
click at [487, 149] on div "Complete" at bounding box center [485, 148] width 57 height 6
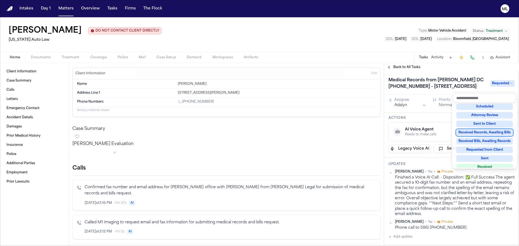
scroll to position [46, 0]
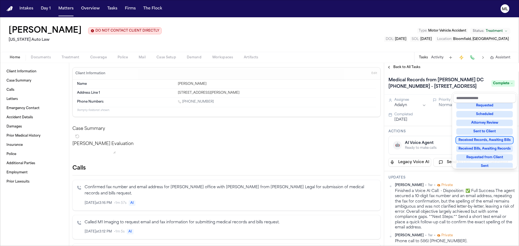
click at [455, 184] on div "Medical Records from Todd Kleinstein DC (586) 948-7246 - 133 S Telegraph Rd, Po…" at bounding box center [451, 159] width 135 height 175
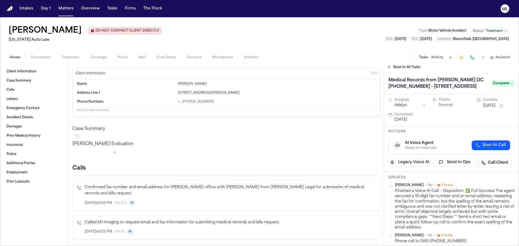
scroll to position [108, 0]
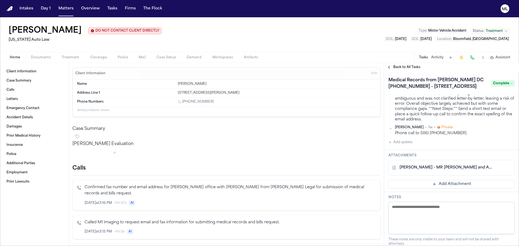
click at [451, 189] on button "Add Attachment" at bounding box center [452, 184] width 126 height 9
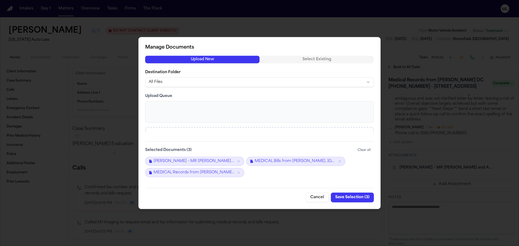
click at [344, 197] on button "Save Selection ( 3 )" at bounding box center [352, 198] width 43 height 10
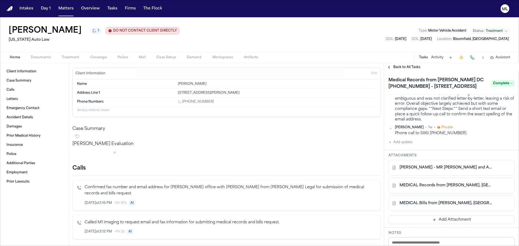
click at [394, 67] on span "Back to All Tasks" at bounding box center [407, 67] width 27 height 4
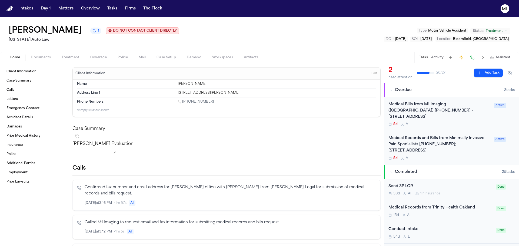
click at [457, 124] on div "5d A" at bounding box center [440, 124] width 102 height 4
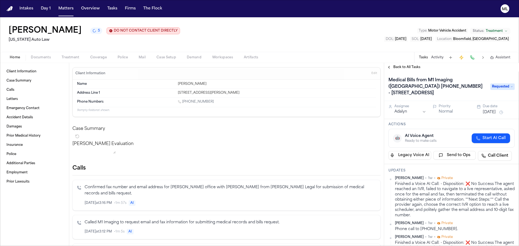
click at [452, 157] on button "Send to Ops" at bounding box center [455, 155] width 43 height 9
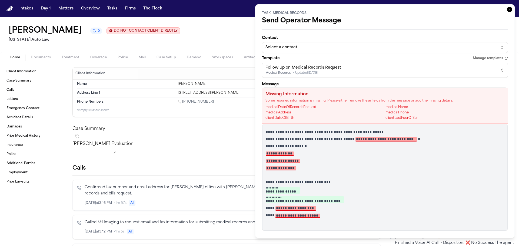
click at [309, 48] on div "Select a contact" at bounding box center [381, 47] width 230 height 5
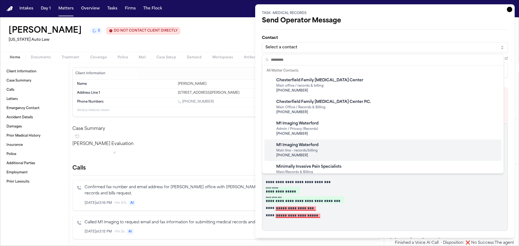
click at [332, 146] on div "M1 Imaging Waterford Main line – records/billing +1 (888) 614-0573" at bounding box center [383, 151] width 237 height 22
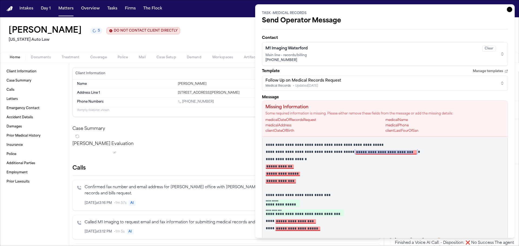
drag, startPoint x: 419, startPoint y: 153, endPoint x: 356, endPoint y: 152, distance: 63.3
click at [356, 152] on p "**********" at bounding box center [383, 152] width 235 height 5
click at [510, 11] on div "**********" at bounding box center [385, 121] width 260 height 234
click at [509, 11] on div "**********" at bounding box center [385, 121] width 260 height 234
click at [507, 10] on icon "button" at bounding box center [509, 9] width 5 height 5
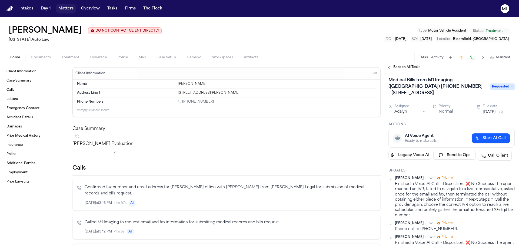
click at [61, 10] on button "Matters" at bounding box center [65, 9] width 19 height 10
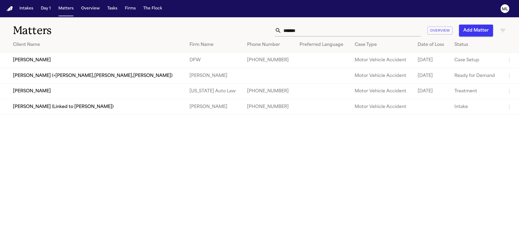
drag, startPoint x: 284, startPoint y: 31, endPoint x: 266, endPoint y: 26, distance: 18.9
click at [277, 31] on div "*******" at bounding box center [348, 31] width 146 height 12
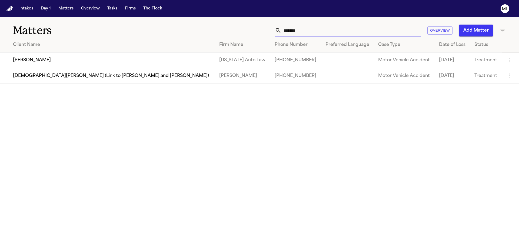
type input "*******"
click at [174, 61] on td "[PERSON_NAME]" at bounding box center [107, 60] width 215 height 15
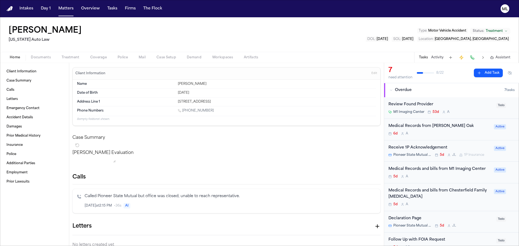
click at [459, 203] on div "5d A" at bounding box center [440, 205] width 102 height 4
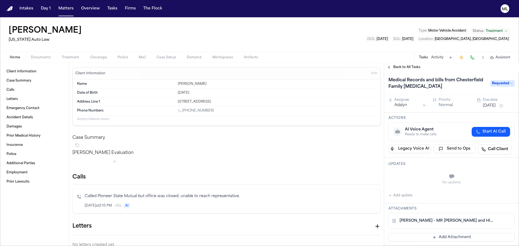
click at [494, 81] on span "Requested" at bounding box center [503, 83] width 24 height 6
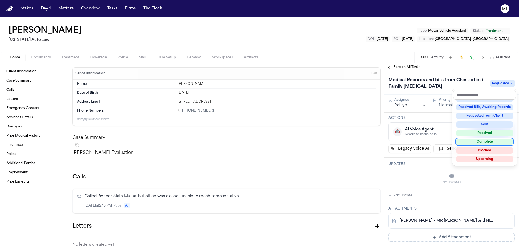
click at [481, 143] on div "Complete" at bounding box center [485, 142] width 57 height 6
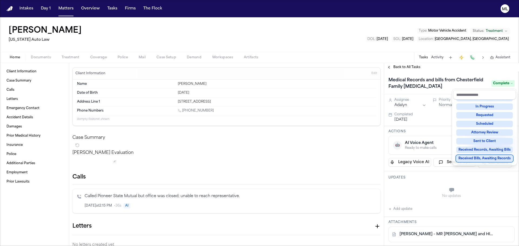
click at [484, 188] on div "Medical Records and bills from Chesterfield Family Chiropractic Complete Assign…" at bounding box center [451, 159] width 135 height 175
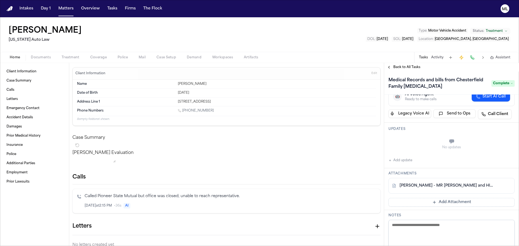
scroll to position [108, 0]
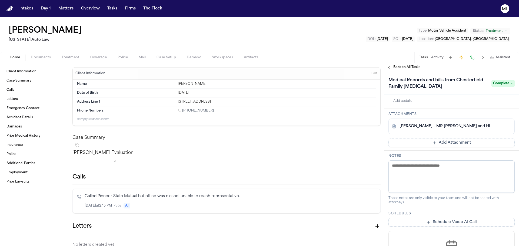
click at [459, 145] on button "Add Attachment" at bounding box center [452, 143] width 126 height 9
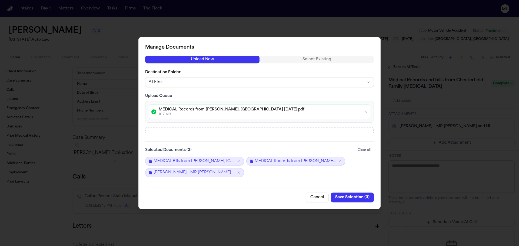
click at [344, 195] on button "Save Selection ( 3 )" at bounding box center [352, 198] width 43 height 10
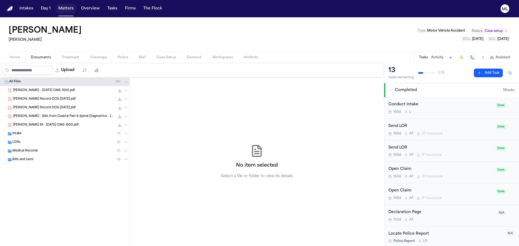
drag, startPoint x: 64, startPoint y: 6, endPoint x: 70, endPoint y: 14, distance: 10.1
click at [64, 6] on button "Matters" at bounding box center [65, 9] width 19 height 10
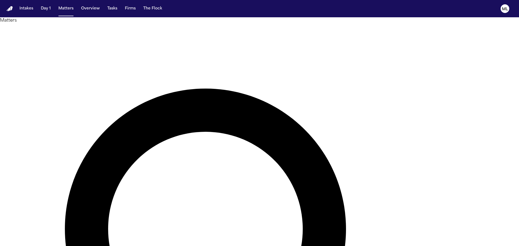
type input "*******"
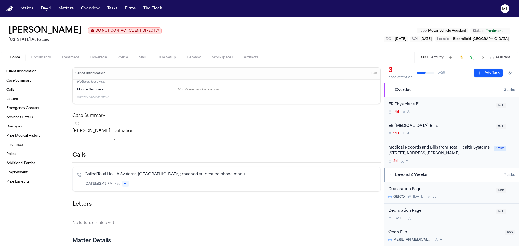
click at [452, 110] on div "14d A" at bounding box center [441, 112] width 105 height 4
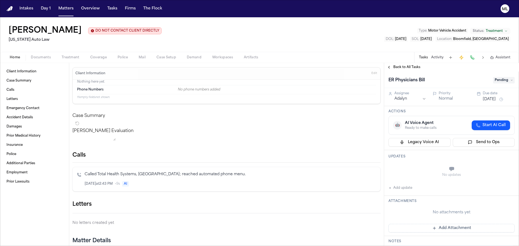
click at [490, 100] on button "[DATE]" at bounding box center [489, 99] width 13 height 5
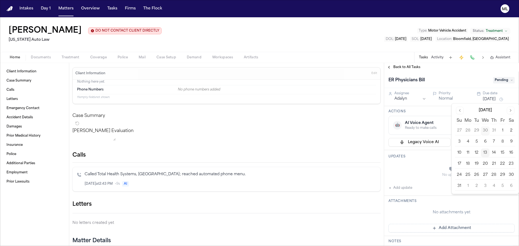
click at [495, 154] on button "14" at bounding box center [494, 153] width 9 height 9
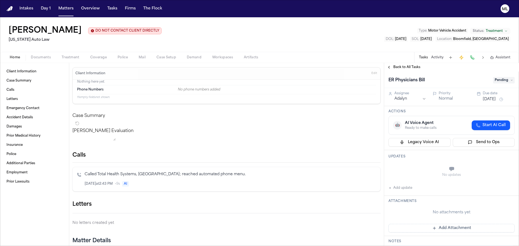
click at [402, 66] on span "Back to All Tasks" at bounding box center [407, 67] width 27 height 4
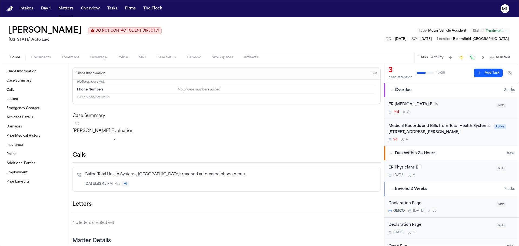
click at [458, 105] on div "ER [MEDICAL_DATA] Bills" at bounding box center [441, 105] width 105 height 6
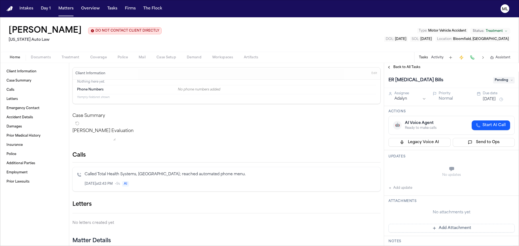
click at [493, 100] on button "[DATE]" at bounding box center [489, 99] width 13 height 5
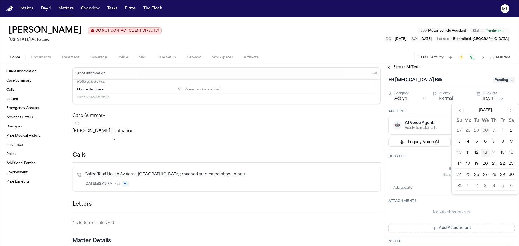
click at [494, 153] on button "14" at bounding box center [494, 153] width 9 height 9
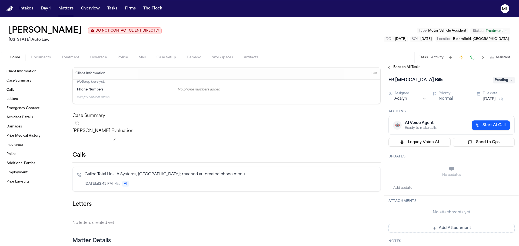
click at [401, 66] on span "Back to All Tasks" at bounding box center [407, 67] width 27 height 4
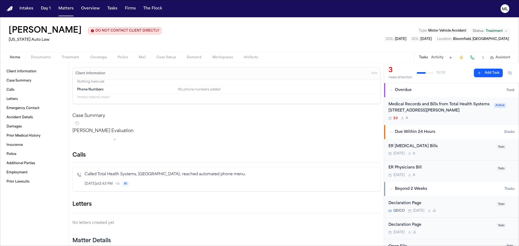
click at [464, 121] on div "Medical Records and Bills from Total Health Systems [STREET_ADDRESS][PERSON_NAM…" at bounding box center [451, 111] width 135 height 28
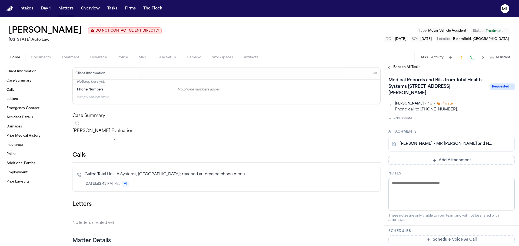
scroll to position [135, 0]
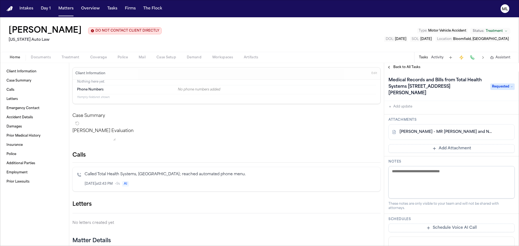
click at [451, 130] on link "[PERSON_NAME] - MR [PERSON_NAME] and No Records Response from Total Health Syst…" at bounding box center [446, 132] width 93 height 5
click at [411, 109] on button "Add update" at bounding box center [401, 107] width 24 height 6
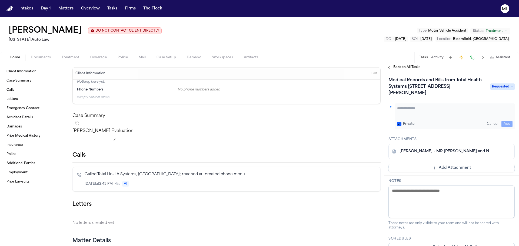
click at [414, 111] on textarea "Add your update" at bounding box center [454, 111] width 115 height 11
type textarea "*"
type textarea "**********"
click at [502, 126] on button "Add" at bounding box center [507, 124] width 11 height 6
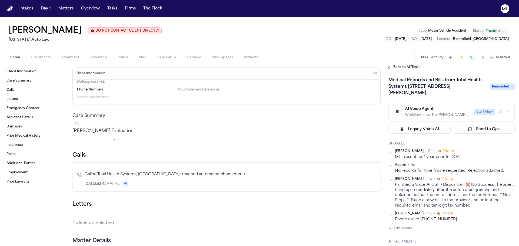
scroll to position [0, 0]
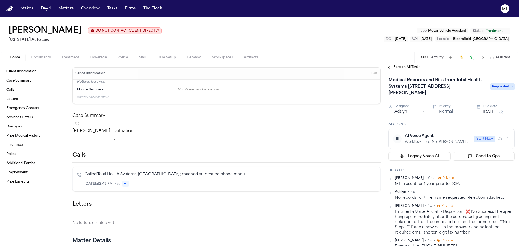
click at [488, 112] on button "[DATE]" at bounding box center [489, 112] width 13 height 5
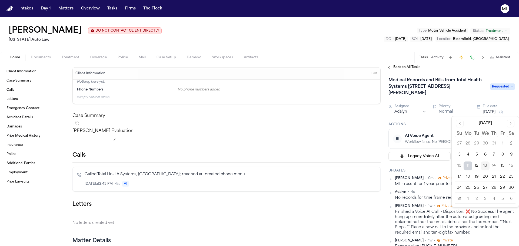
click at [466, 179] on button "18" at bounding box center [468, 177] width 9 height 9
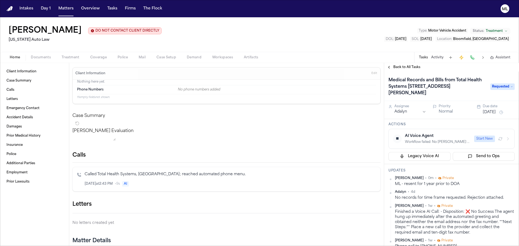
click at [407, 69] on span "Back to All Tasks" at bounding box center [407, 67] width 27 height 4
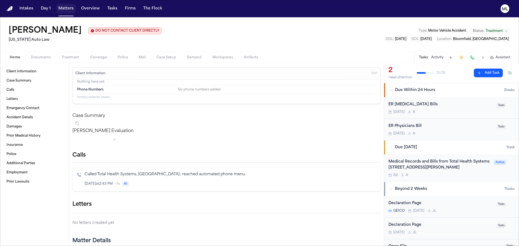
click at [65, 2] on nav "Intakes Day 1 Matters Overview Tasks Firms The Flock ML" at bounding box center [259, 8] width 519 height 17
click at [70, 8] on button "Matters" at bounding box center [65, 9] width 19 height 10
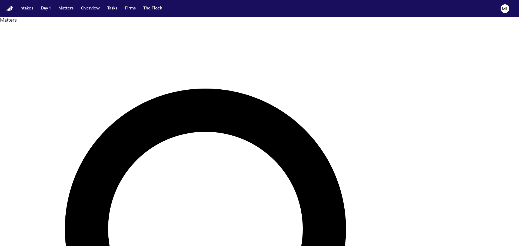
drag, startPoint x: 299, startPoint y: 31, endPoint x: 266, endPoint y: 30, distance: 33.3
type input "*******"
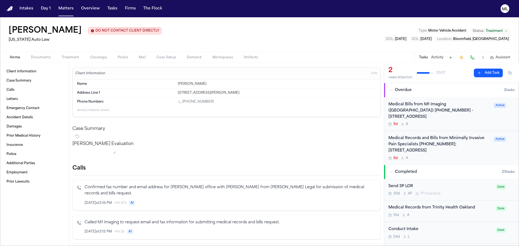
click at [463, 125] on div "5d A" at bounding box center [440, 124] width 102 height 4
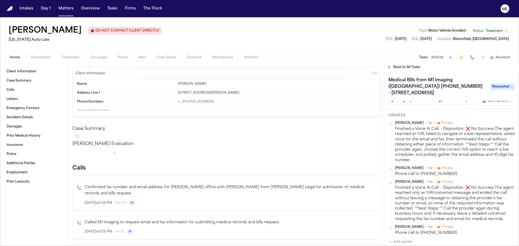
scroll to position [108, 0]
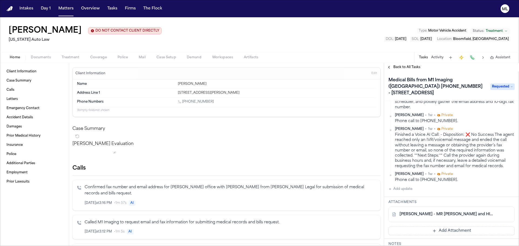
click at [444, 213] on link "[PERSON_NAME] - MR [PERSON_NAME] and HIPAA Auth to M1 Imaging Waterford - [DATE…" at bounding box center [446, 214] width 93 height 5
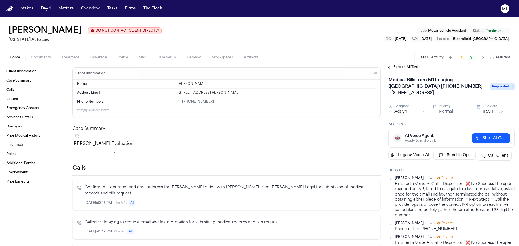
click at [452, 153] on button "Send to Ops" at bounding box center [455, 155] width 43 height 9
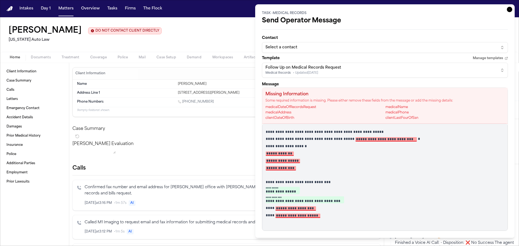
click at [312, 48] on div "Select a contact" at bounding box center [381, 47] width 230 height 5
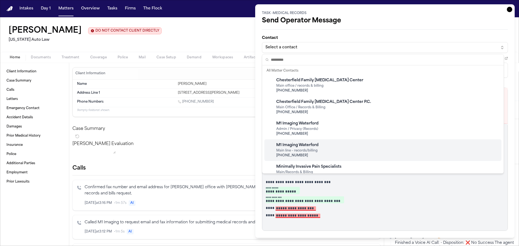
click at [311, 146] on div "M1 Imaging Waterford" at bounding box center [297, 145] width 42 height 5
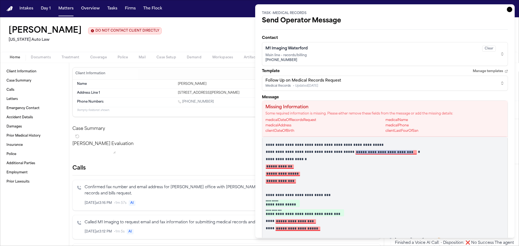
drag, startPoint x: 418, startPoint y: 153, endPoint x: 357, endPoint y: 153, distance: 61.4
click at [357, 153] on p "**********" at bounding box center [383, 152] width 235 height 5
drag, startPoint x: 304, startPoint y: 167, endPoint x: 263, endPoint y: 166, distance: 40.9
click at [263, 166] on div "**********" at bounding box center [385, 190] width 246 height 107
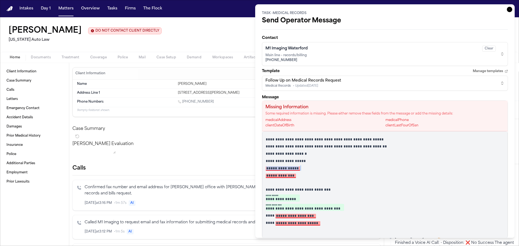
drag, startPoint x: 302, startPoint y: 166, endPoint x: 253, endPoint y: 168, distance: 49.5
click at [253, 168] on body "Intakes Day 1 Matters Overview Tasks Firms The Flock ML [PERSON_NAME] DO NOT CO…" at bounding box center [259, 123] width 519 height 246
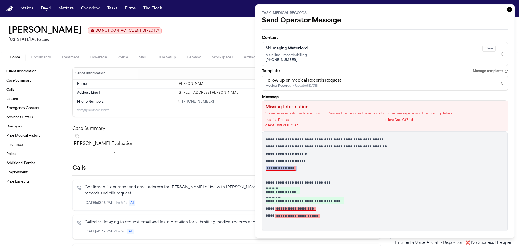
drag, startPoint x: 265, startPoint y: 170, endPoint x: 254, endPoint y: 170, distance: 10.8
click at [254, 170] on body "Intakes Day 1 Matters Overview Tasks Firms The Flock ML [PERSON_NAME] DO NOT CO…" at bounding box center [259, 123] width 519 height 246
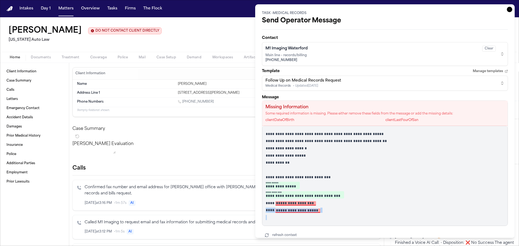
drag, startPoint x: 334, startPoint y: 213, endPoint x: 228, endPoint y: 211, distance: 106.3
click at [228, 211] on body "Intakes Day 1 Matters Overview Tasks Firms The Flock ML [PERSON_NAME] DO NOT CO…" at bounding box center [259, 123] width 519 height 246
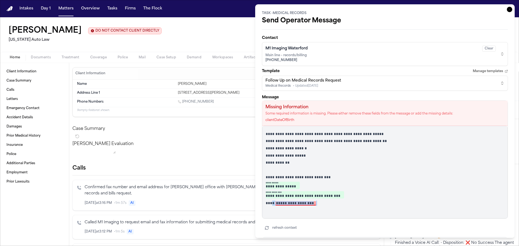
drag, startPoint x: 324, startPoint y: 202, endPoint x: 275, endPoint y: 203, distance: 49.0
click at [275, 203] on p "**********" at bounding box center [383, 203] width 235 height 5
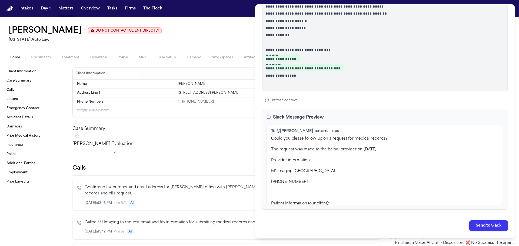
click at [476, 230] on button "Send to Slack" at bounding box center [489, 226] width 39 height 11
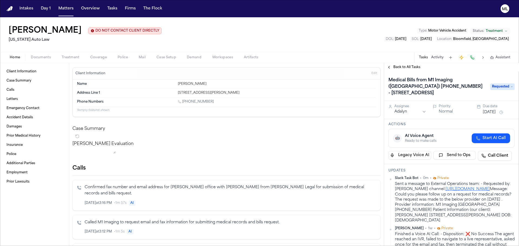
click at [504, 86] on span "Requested" at bounding box center [503, 87] width 24 height 6
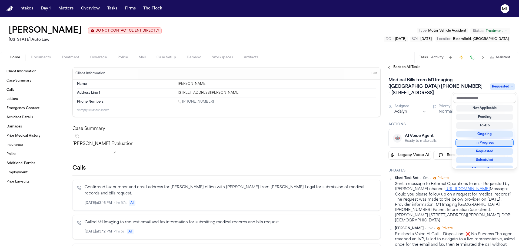
click at [486, 140] on div "In Progress" at bounding box center [485, 143] width 57 height 6
click at [389, 53] on div "[PERSON_NAME] DO NOT CONTACT CLIENT DIRECTLY DO NOT CONTACT [US_STATE] Auto Law…" at bounding box center [259, 131] width 519 height 229
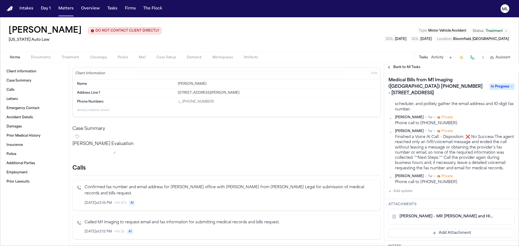
scroll to position [216, 0]
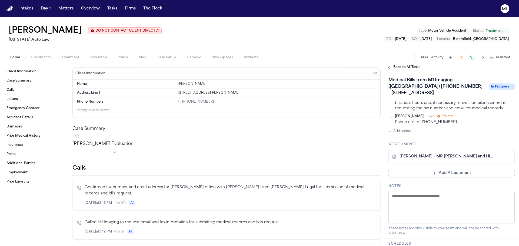
click at [396, 135] on button "Add update" at bounding box center [401, 131] width 24 height 6
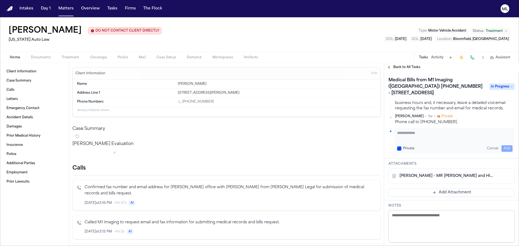
click at [410, 141] on textarea "Add your update" at bounding box center [454, 135] width 115 height 11
type textarea "**********"
click at [508, 152] on button "Add" at bounding box center [507, 149] width 11 height 6
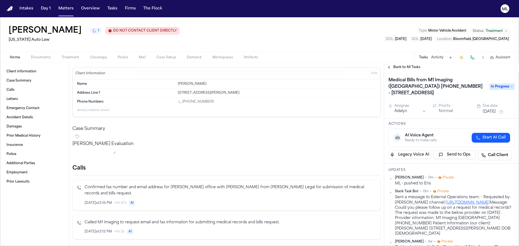
scroll to position [0, 0]
click at [486, 113] on button "[DATE]" at bounding box center [489, 112] width 13 height 5
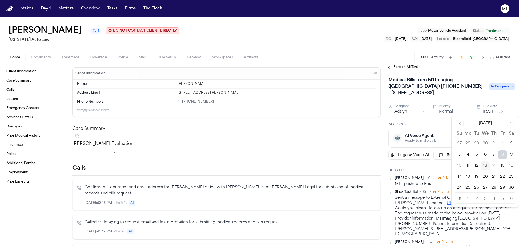
click at [484, 165] on button "13" at bounding box center [485, 166] width 9 height 9
click at [394, 68] on span "Back to All Tasks" at bounding box center [407, 67] width 27 height 4
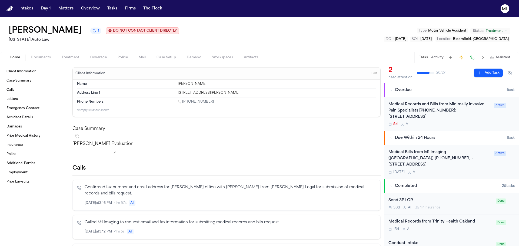
click at [470, 119] on div "Medical Records and Bills from Minimally Invasive Pain Specialists [PHONE_NUMBE…" at bounding box center [440, 111] width 102 height 18
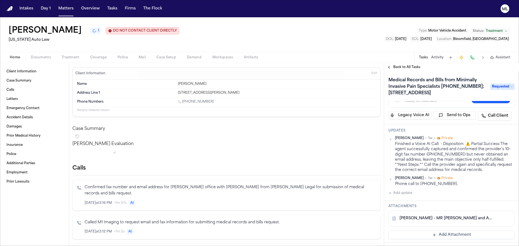
scroll to position [108, 0]
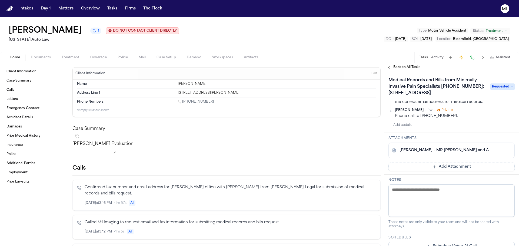
click at [438, 153] on link "[PERSON_NAME] - MR [PERSON_NAME] and Authorization to Minimally Invasive Pain S…" at bounding box center [446, 150] width 93 height 5
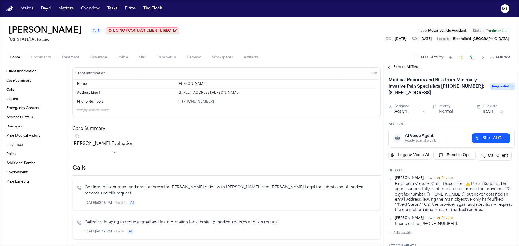
click at [455, 160] on button "Send to Ops" at bounding box center [455, 155] width 43 height 9
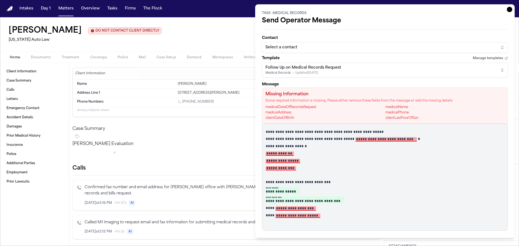
click at [313, 50] on button "Select a contact" at bounding box center [385, 47] width 246 height 11
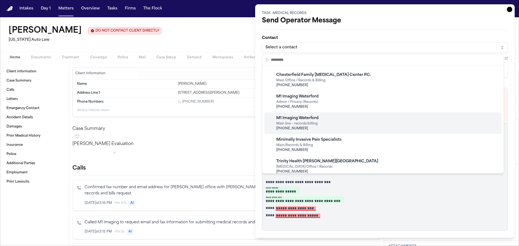
scroll to position [54, 0]
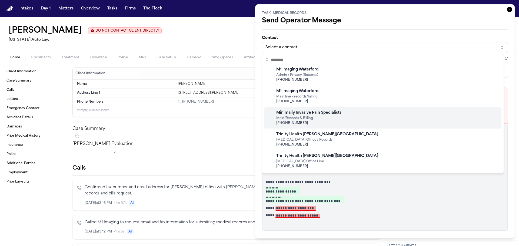
click at [336, 122] on span "[PHONE_NUMBER]" at bounding box center [308, 123] width 65 height 4
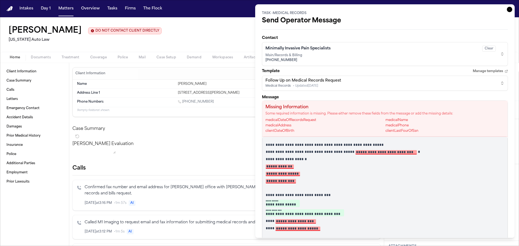
click at [419, 152] on p "**********" at bounding box center [383, 152] width 235 height 5
drag, startPoint x: 419, startPoint y: 152, endPoint x: 362, endPoint y: 149, distance: 56.6
click at [362, 149] on div "**********" at bounding box center [385, 190] width 246 height 107
drag, startPoint x: 328, startPoint y: 228, endPoint x: 276, endPoint y: 221, distance: 52.4
click at [276, 221] on div "**********" at bounding box center [385, 190] width 246 height 107
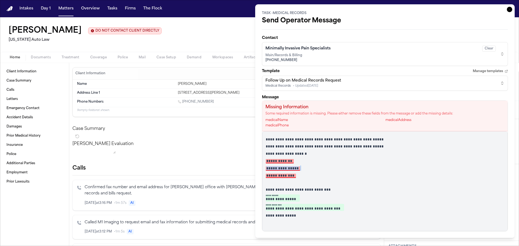
drag, startPoint x: 306, startPoint y: 169, endPoint x: 257, endPoint y: 167, distance: 49.3
click at [257, 167] on div "**********" at bounding box center [385, 121] width 260 height 234
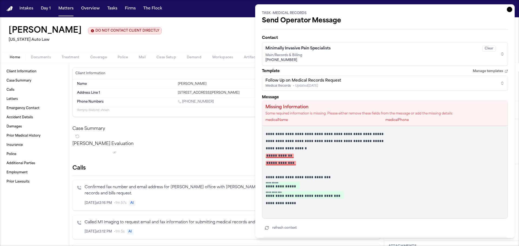
click at [300, 157] on p "**********" at bounding box center [383, 155] width 235 height 5
drag, startPoint x: 335, startPoint y: 48, endPoint x: 268, endPoint y: 58, distance: 68.2
click at [268, 60] on div "Minimally Invasive Pain Specialists Clear Main/Records & Billing [PHONE_NUMBER]" at bounding box center [381, 54] width 230 height 19
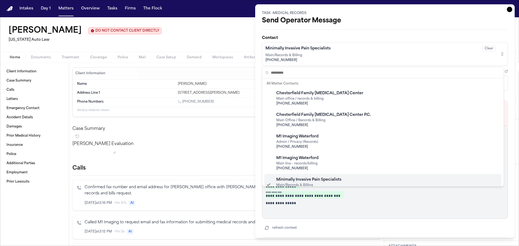
click at [338, 179] on div "Minimally Invasive Pain Specialists" at bounding box center [308, 179] width 65 height 5
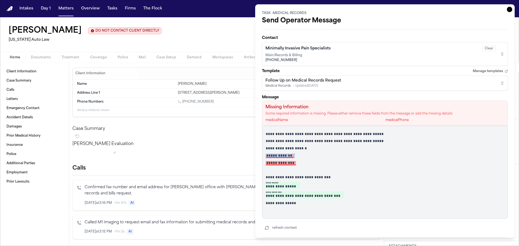
drag, startPoint x: 313, startPoint y: 154, endPoint x: 259, endPoint y: 154, distance: 53.8
click at [259, 154] on div "**********" at bounding box center [385, 121] width 260 height 234
drag, startPoint x: 315, startPoint y: 164, endPoint x: 260, endPoint y: 164, distance: 55.4
click at [260, 164] on div "**********" at bounding box center [385, 121] width 260 height 234
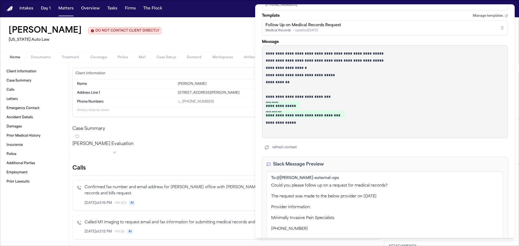
scroll to position [103, 0]
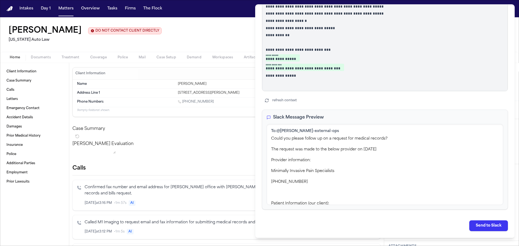
click at [485, 226] on button "Send to Slack" at bounding box center [489, 226] width 39 height 11
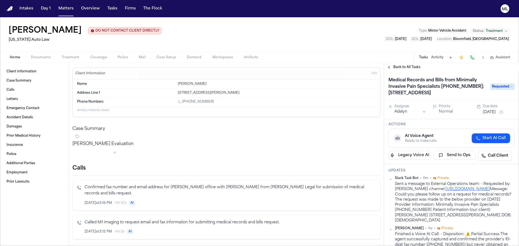
click at [462, 173] on h3 "Updates" at bounding box center [452, 171] width 126 height 4
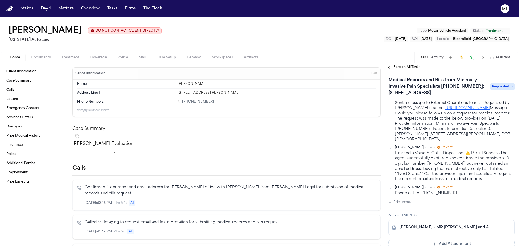
scroll to position [108, 0]
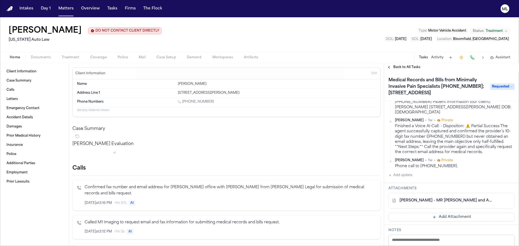
click at [404, 179] on button "Add update" at bounding box center [401, 175] width 24 height 6
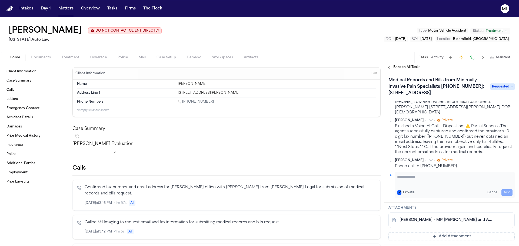
click at [411, 185] on textarea "Add your update" at bounding box center [454, 179] width 115 height 11
type textarea "**********"
click at [507, 196] on button "Add" at bounding box center [507, 193] width 11 height 6
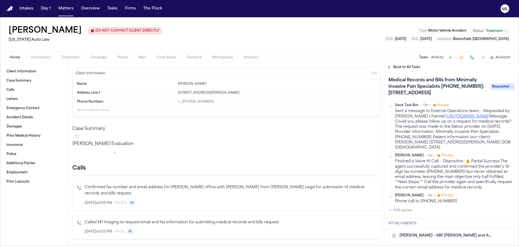
scroll to position [0, 0]
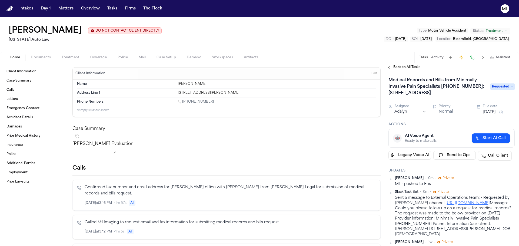
click at [496, 115] on button "[DATE]" at bounding box center [489, 112] width 13 height 5
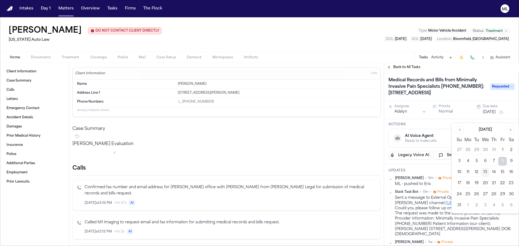
click at [487, 173] on button "13" at bounding box center [485, 172] width 9 height 9
click at [494, 90] on span "Requested" at bounding box center [503, 87] width 24 height 6
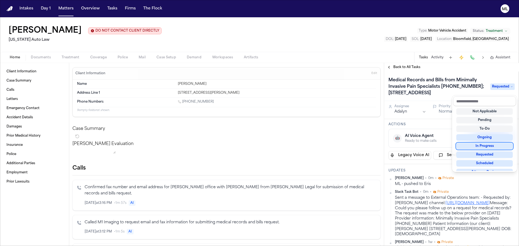
click at [483, 145] on div "In Progress" at bounding box center [485, 146] width 57 height 6
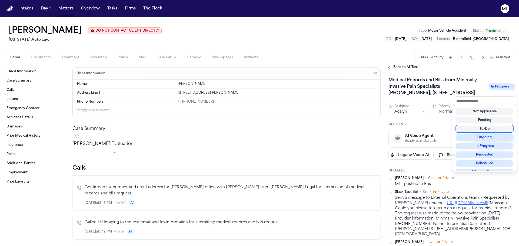
click at [411, 69] on div "Back to All Tasks Medical Records and Bills from Minimally Invasive Pain Specia…" at bounding box center [451, 154] width 135 height 183
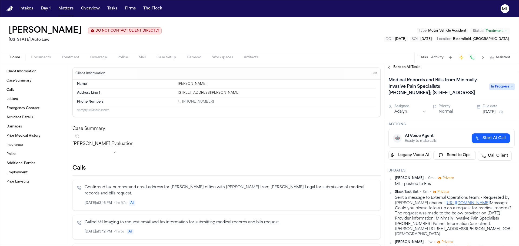
click at [411, 69] on span "Back to All Tasks" at bounding box center [407, 67] width 27 height 4
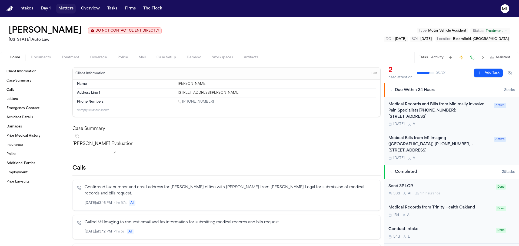
click at [62, 7] on button "Matters" at bounding box center [65, 9] width 19 height 10
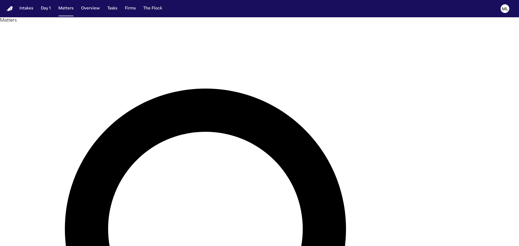
drag, startPoint x: 311, startPoint y: 27, endPoint x: 244, endPoint y: 26, distance: 67.4
type input "********"
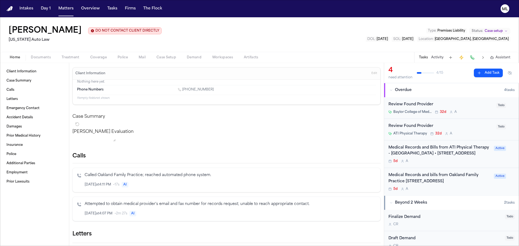
click at [474, 111] on div "Baylor College of Medicine – Diagnostic Radiology 32d A" at bounding box center [441, 112] width 105 height 4
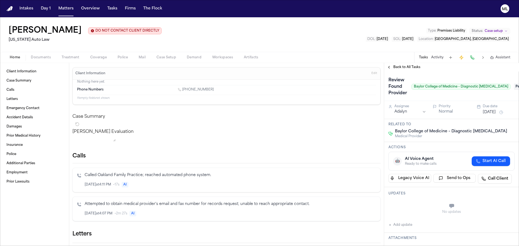
click at [514, 85] on span "Pending" at bounding box center [525, 87] width 22 height 6
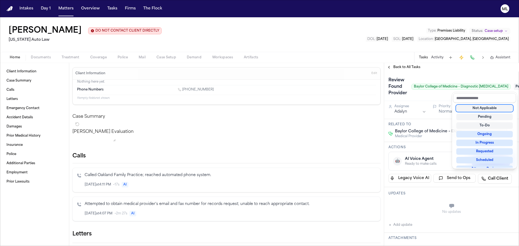
click at [497, 110] on div "Not Applicable" at bounding box center [485, 108] width 57 height 6
click at [407, 67] on div "Back to All Tasks Review Found Provider Baylor College of Medicine – Diagnostic…" at bounding box center [451, 154] width 135 height 183
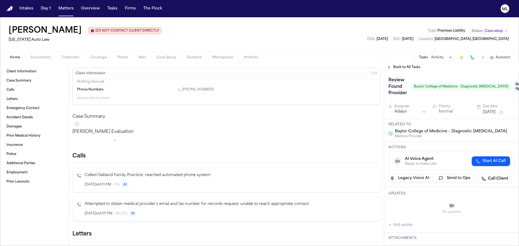
click at [407, 67] on span "Back to All Tasks" at bounding box center [407, 67] width 27 height 4
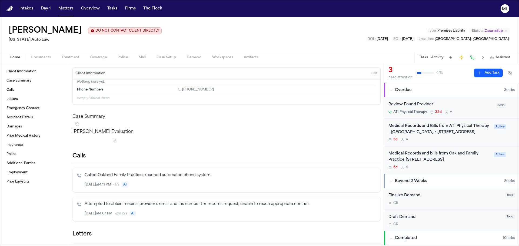
click at [475, 112] on div "ATI Physical Therapy 32d A" at bounding box center [441, 112] width 105 height 4
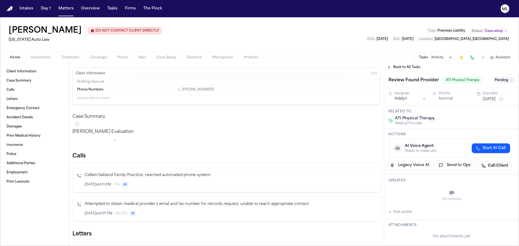
click at [504, 81] on span "Pending" at bounding box center [504, 80] width 22 height 6
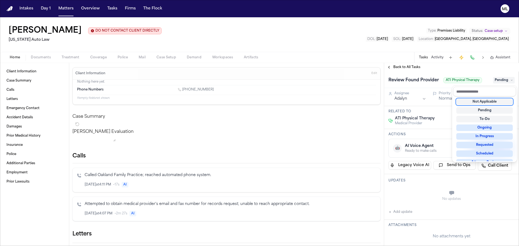
click at [487, 100] on div "Not Applicable" at bounding box center [485, 102] width 57 height 6
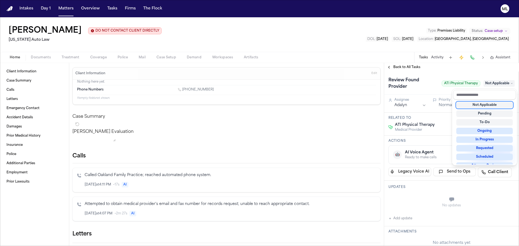
click at [398, 64] on div "Back to All Tasks Review Found Provider ATI Physical Therapy Not Applicable Ass…" at bounding box center [451, 154] width 135 height 183
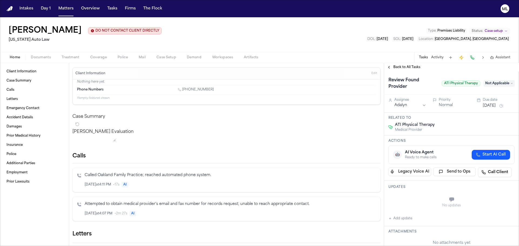
click at [399, 66] on span "Back to All Tasks" at bounding box center [407, 67] width 27 height 4
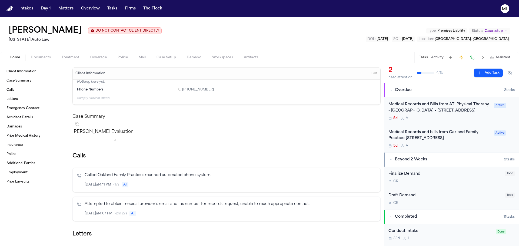
click at [462, 120] on div "5d A" at bounding box center [440, 118] width 102 height 4
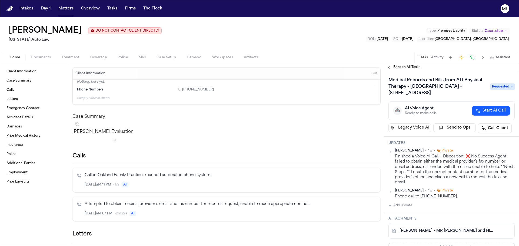
scroll to position [54, 0]
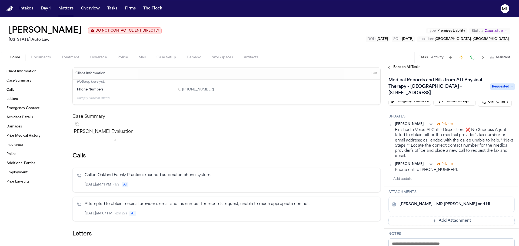
click at [461, 206] on link "S. Williams - MR Request and HIPAA Auth to ATI Physical Therapy - 8.7.25" at bounding box center [446, 204] width 93 height 5
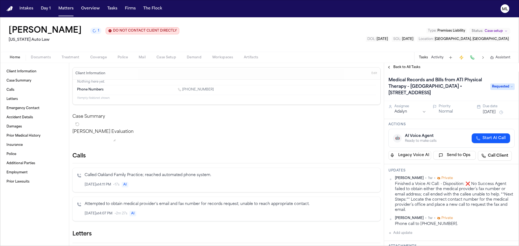
click at [453, 155] on button "Send to Ops" at bounding box center [455, 155] width 43 height 9
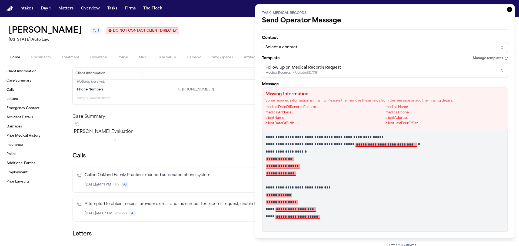
click at [326, 46] on div "Select a contact" at bounding box center [381, 47] width 230 height 5
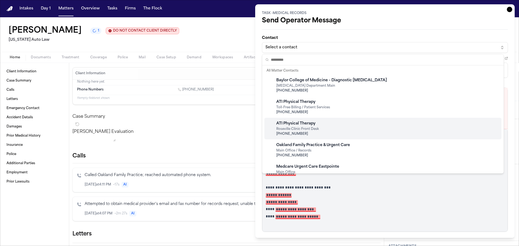
click at [335, 130] on div "ATI Physical Therapy Roseville Clinic Front Desk +1 (586) 541-2220" at bounding box center [383, 129] width 237 height 22
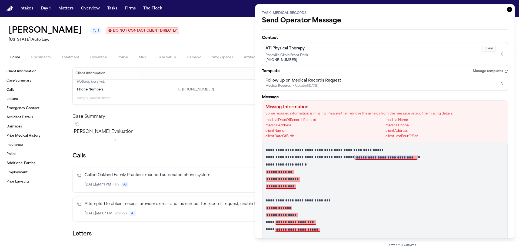
drag, startPoint x: 419, startPoint y: 157, endPoint x: 356, endPoint y: 158, distance: 63.0
click at [356, 158] on p "**********" at bounding box center [383, 157] width 235 height 5
drag, startPoint x: 313, startPoint y: 172, endPoint x: 253, endPoint y: 171, distance: 59.8
click at [253, 171] on body "Intakes Day 1 Matters Overview Tasks Firms The Flock ML Samantha Williams 1 DO …" at bounding box center [259, 123] width 519 height 246
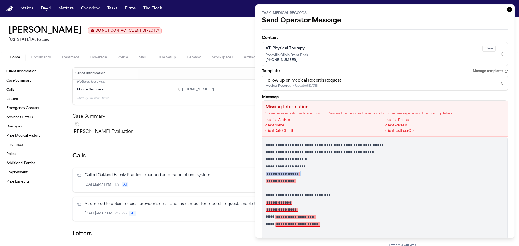
drag, startPoint x: 309, startPoint y: 175, endPoint x: 249, endPoint y: 175, distance: 60.1
click at [249, 175] on body "Intakes Day 1 Matters Overview Tasks Firms The Flock ML Samantha Williams DO NO…" at bounding box center [259, 123] width 519 height 246
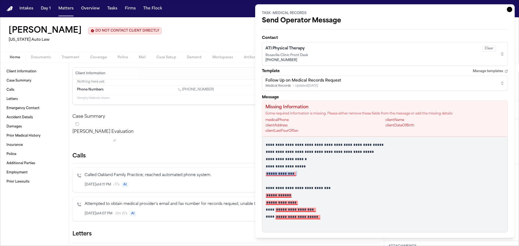
drag, startPoint x: 306, startPoint y: 175, endPoint x: 257, endPoint y: 174, distance: 49.0
click at [257, 174] on div "**********" at bounding box center [385, 121] width 260 height 234
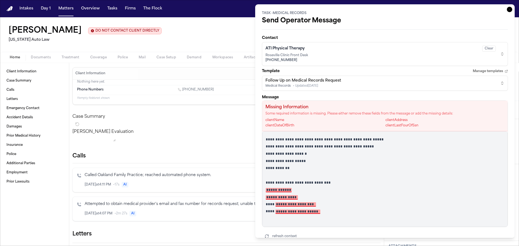
drag, startPoint x: 288, startPoint y: 187, endPoint x: 260, endPoint y: 187, distance: 27.3
click at [260, 187] on div "**********" at bounding box center [385, 121] width 260 height 234
drag, startPoint x: 312, startPoint y: 198, endPoint x: 263, endPoint y: 196, distance: 48.2
click at [263, 196] on div "**********" at bounding box center [385, 179] width 246 height 96
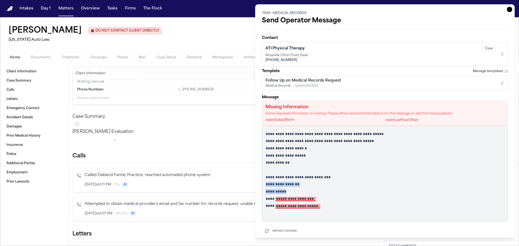
drag, startPoint x: 286, startPoint y: 190, endPoint x: 255, endPoint y: 184, distance: 31.7
click at [255, 184] on body "Intakes Day 1 Matters Overview Tasks Firms The Flock ML Samantha Williams DO NO…" at bounding box center [259, 123] width 519 height 246
copy div "**********"
click at [273, 195] on div "**********" at bounding box center [385, 174] width 246 height 96
click at [265, 192] on div "**********" at bounding box center [385, 174] width 246 height 96
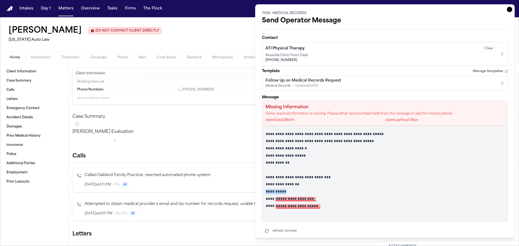
drag, startPoint x: 294, startPoint y: 189, endPoint x: 265, endPoint y: 189, distance: 29.8
click at [265, 189] on div "**********" at bounding box center [385, 174] width 246 height 96
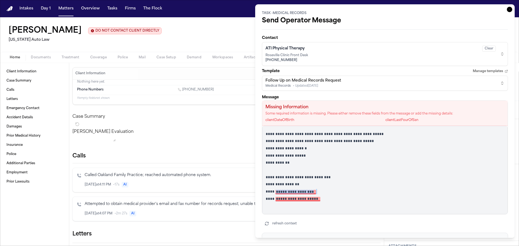
drag, startPoint x: 325, startPoint y: 192, endPoint x: 277, endPoint y: 191, distance: 48.1
click at [277, 191] on p "**********" at bounding box center [383, 191] width 235 height 5
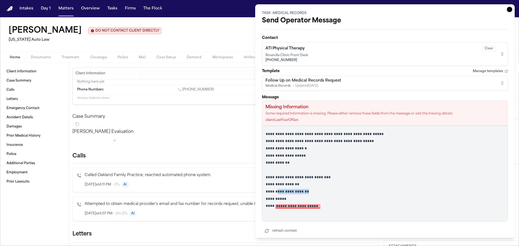
drag, startPoint x: 324, startPoint y: 192, endPoint x: 278, endPoint y: 192, distance: 46.0
click at [278, 192] on p "**********" at bounding box center [383, 191] width 235 height 5
click at [267, 197] on p "**********" at bounding box center [383, 199] width 235 height 5
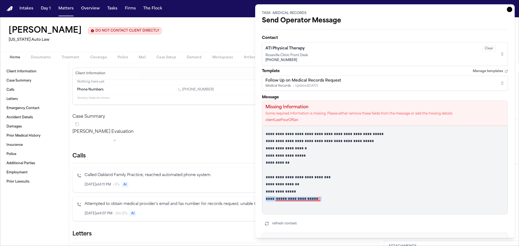
drag, startPoint x: 290, startPoint y: 198, endPoint x: 256, endPoint y: 200, distance: 34.1
click at [256, 200] on div "**********" at bounding box center [385, 121] width 260 height 234
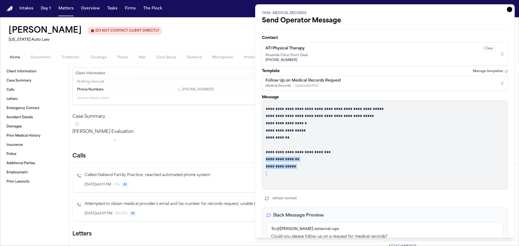
drag, startPoint x: 312, startPoint y: 169, endPoint x: 265, endPoint y: 162, distance: 47.9
click at [265, 162] on div "**********" at bounding box center [385, 145] width 246 height 88
copy div "**********"
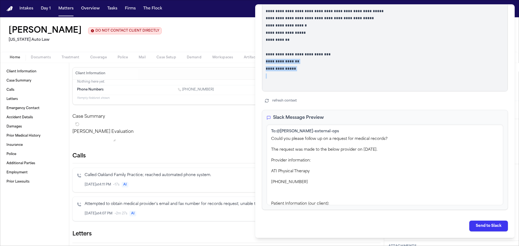
scroll to position [98, 0]
click at [470, 226] on button "Send to Slack" at bounding box center [489, 226] width 39 height 11
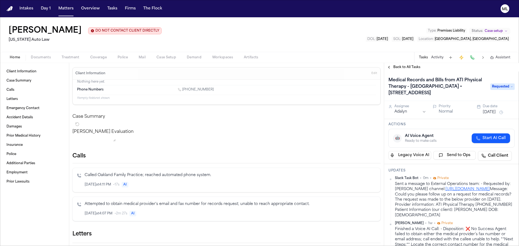
click at [463, 172] on h3 "Updates" at bounding box center [452, 171] width 126 height 4
click at [499, 84] on span "Requested" at bounding box center [503, 87] width 24 height 6
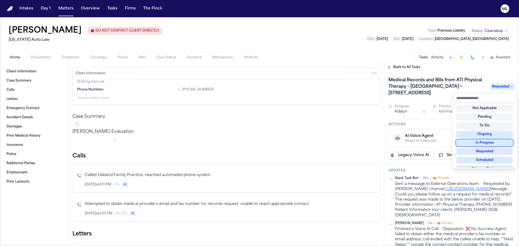
click at [497, 145] on div "In Progress" at bounding box center [485, 143] width 57 height 6
click at [494, 78] on div "Medical Records and Bills from ATI Physical Therapy - Roseville • 31120 Gratiot…" at bounding box center [452, 87] width 126 height 22
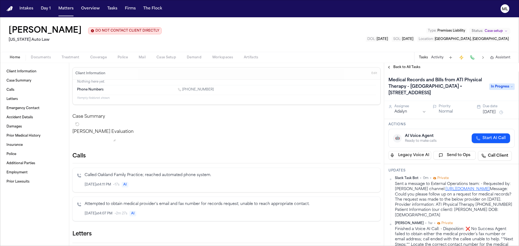
click at [494, 113] on button "Aug 8, 2025" at bounding box center [489, 112] width 13 height 5
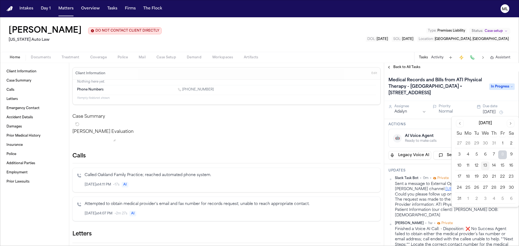
click at [487, 163] on button "13" at bounding box center [485, 166] width 9 height 9
click at [477, 73] on div "Medical Records and Bills from ATI Physical Therapy - Roseville • 31120 Gratiot…" at bounding box center [451, 86] width 135 height 29
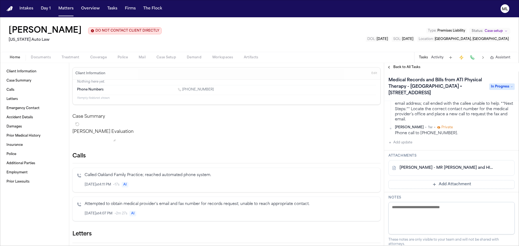
scroll to position [135, 0]
click at [402, 146] on button "Add update" at bounding box center [401, 143] width 24 height 6
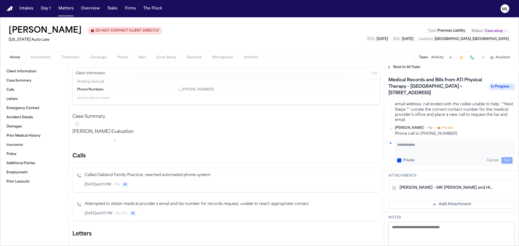
click at [408, 149] on textarea "Add your update" at bounding box center [454, 147] width 115 height 11
type textarea "**********"
click at [505, 164] on button "Add" at bounding box center [507, 160] width 11 height 6
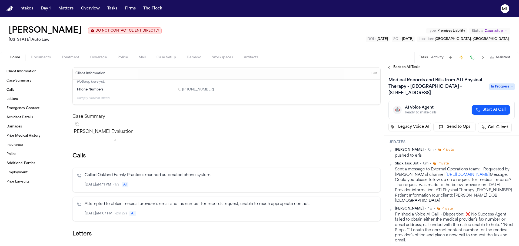
scroll to position [0, 0]
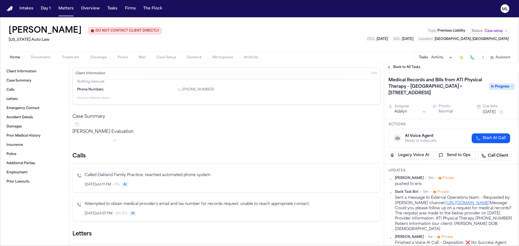
click at [398, 66] on span "Back to All Tasks" at bounding box center [407, 67] width 27 height 4
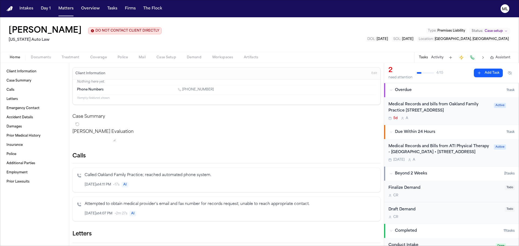
click at [449, 121] on div "5d A" at bounding box center [440, 118] width 102 height 4
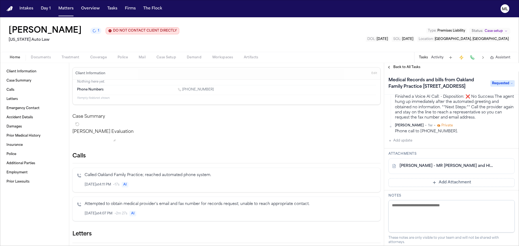
scroll to position [81, 0]
click at [450, 169] on link "S. Williams - MR Request and HIPAA Auth to Oakland Family Practice - 8.7.25" at bounding box center [446, 165] width 93 height 5
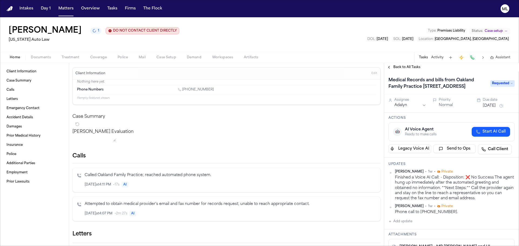
click at [452, 153] on button "Send to Ops" at bounding box center [455, 149] width 43 height 9
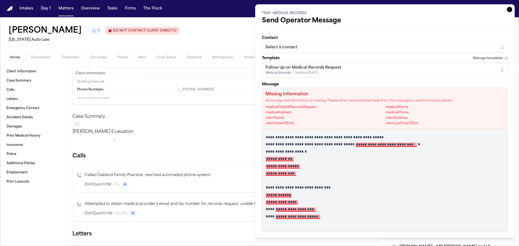
click at [324, 47] on div "Select a contact" at bounding box center [381, 47] width 230 height 5
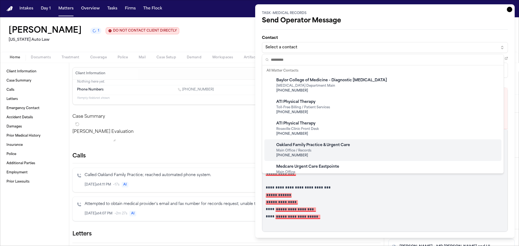
click at [356, 144] on div "Oakland Family Practice & Urgent Care Main Office / Records +1 (248) 399-6090" at bounding box center [383, 151] width 237 height 22
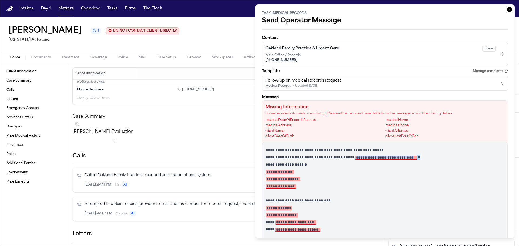
drag, startPoint x: 421, startPoint y: 159, endPoint x: 357, endPoint y: 159, distance: 63.8
click at [357, 159] on p "**********" at bounding box center [383, 157] width 235 height 5
drag, startPoint x: 312, startPoint y: 173, endPoint x: 264, endPoint y: 172, distance: 48.2
click at [264, 172] on div "**********" at bounding box center [385, 193] width 246 height 103
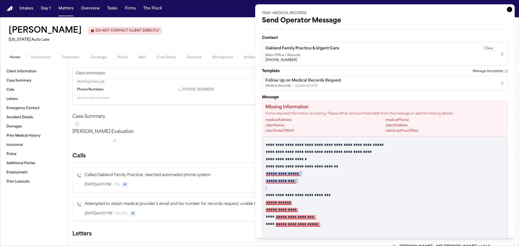
drag, startPoint x: 299, startPoint y: 183, endPoint x: 253, endPoint y: 174, distance: 47.1
click at [253, 174] on body "Intakes Day 1 Matters Overview Tasks Firms The Flock ML Samantha Williams DO NO…" at bounding box center [259, 123] width 519 height 246
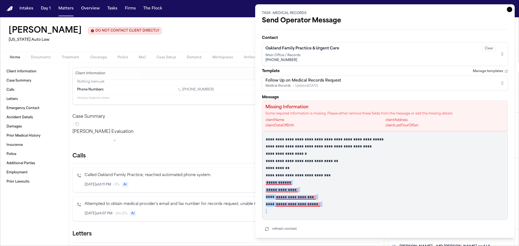
drag, startPoint x: 301, startPoint y: 199, endPoint x: 261, endPoint y: 182, distance: 43.2
click at [261, 182] on div "**********" at bounding box center [385, 121] width 260 height 234
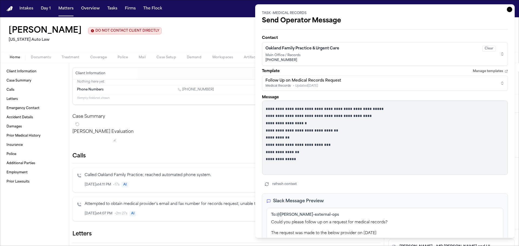
scroll to position [81, 0]
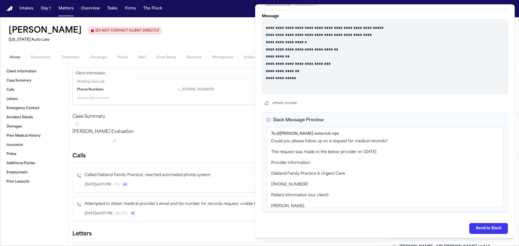
click at [304, 57] on p "**********" at bounding box center [383, 56] width 235 height 5
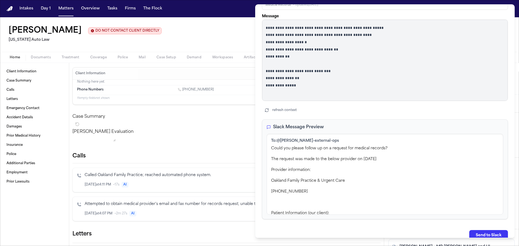
click at [487, 230] on div "**********" at bounding box center [385, 85] width 246 height 311
click at [487, 235] on button "Send to Slack" at bounding box center [489, 235] width 39 height 11
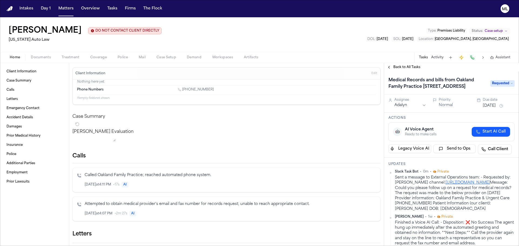
click at [499, 87] on span "Requested" at bounding box center [503, 83] width 24 height 6
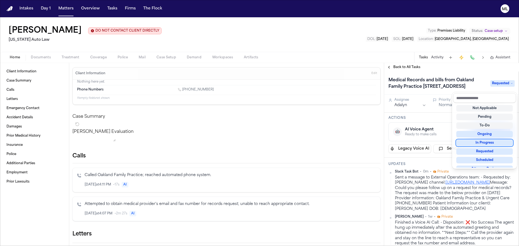
click at [493, 140] on div "In Progress" at bounding box center [485, 143] width 57 height 6
click at [483, 71] on div "Back to All Tasks Medical Records and bills from Oakland Family Practice 1385 E…" at bounding box center [451, 154] width 135 height 183
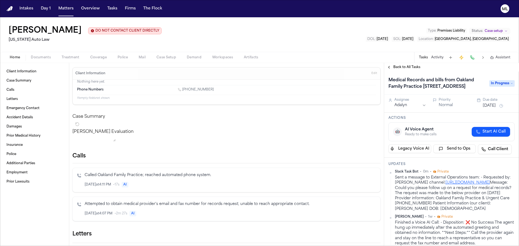
click at [490, 109] on button "Aug 8, 2025" at bounding box center [489, 105] width 13 height 5
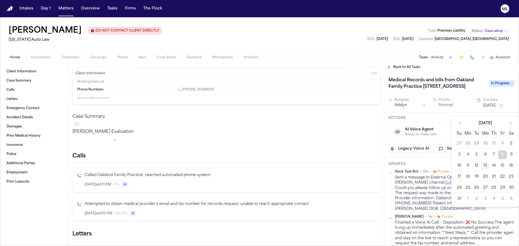
click at [482, 169] on button "13" at bounding box center [485, 166] width 9 height 9
click at [489, 69] on div "Back to All Tasks" at bounding box center [451, 67] width 135 height 4
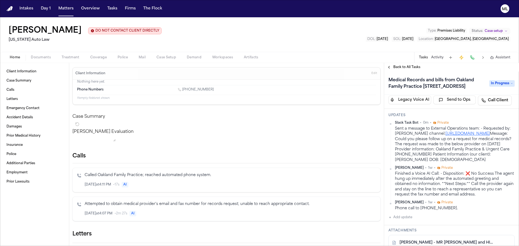
scroll to position [108, 0]
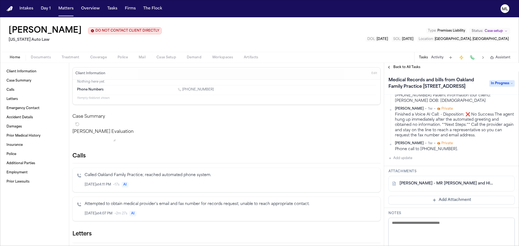
click at [407, 162] on button "Add update" at bounding box center [401, 158] width 24 height 6
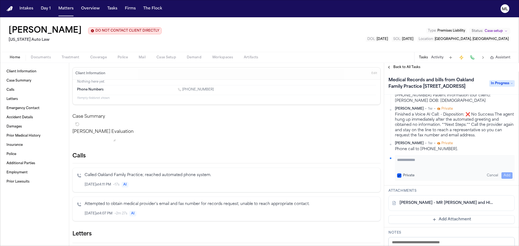
click at [407, 168] on textarea "Add your update" at bounding box center [454, 162] width 115 height 11
type textarea "**********"
click at [504, 179] on button "Add" at bounding box center [507, 176] width 11 height 6
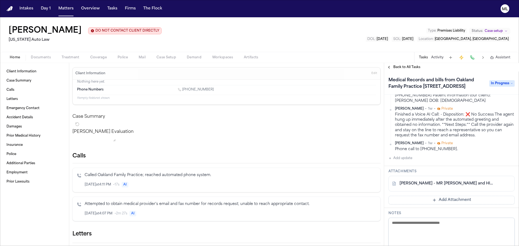
scroll to position [122, 0]
click at [403, 65] on span "Back to All Tasks" at bounding box center [407, 67] width 27 height 4
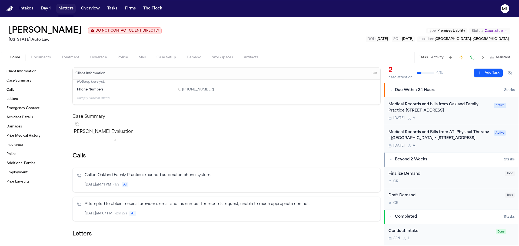
click at [66, 7] on button "Matters" at bounding box center [65, 9] width 19 height 10
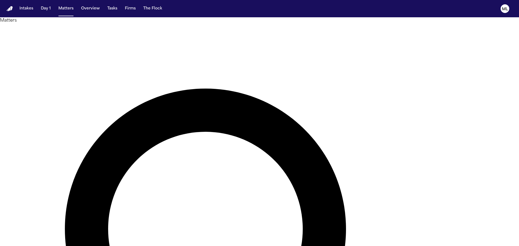
drag, startPoint x: 306, startPoint y: 30, endPoint x: 262, endPoint y: 29, distance: 43.8
type input "*"
type input "*****"
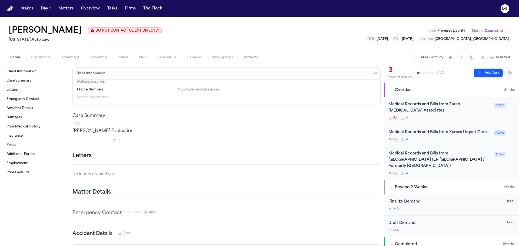
click at [439, 115] on div "Medical Records and Bills from Farah Podiatry Associates 6d A" at bounding box center [440, 111] width 102 height 19
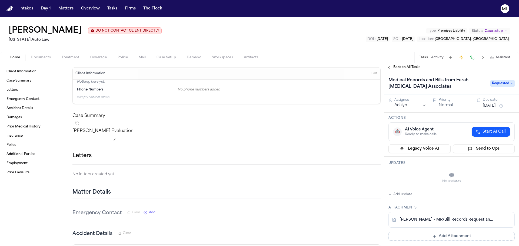
click at [462, 217] on link "C. Tostige - MR/Bill Records Request and HIPAA Auth to Farah Podiatry - 7.31.25" at bounding box center [446, 219] width 93 height 5
click at [465, 150] on button "Send to Ops" at bounding box center [484, 149] width 62 height 9
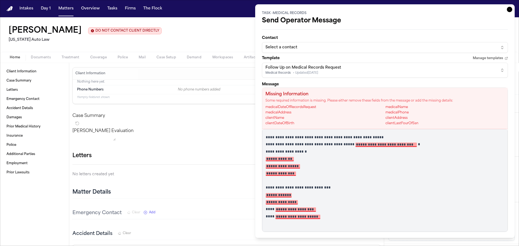
click at [316, 50] on div "Select a contact" at bounding box center [381, 47] width 230 height 5
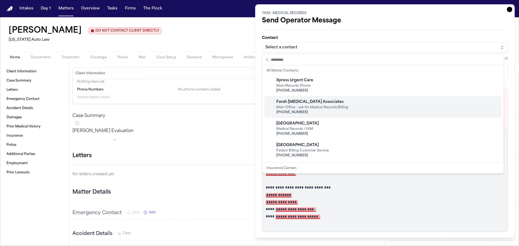
click at [323, 107] on span "Main Office – ask for Medical Records/Billing" at bounding box center [312, 107] width 72 height 4
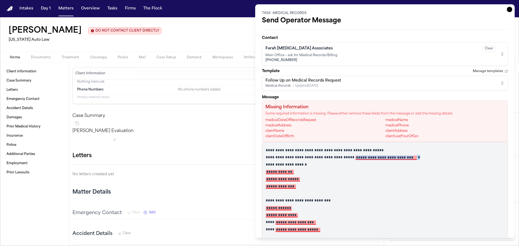
drag, startPoint x: 420, startPoint y: 158, endPoint x: 357, endPoint y: 156, distance: 62.8
click at [357, 156] on p "**********" at bounding box center [383, 157] width 235 height 5
drag, startPoint x: 303, startPoint y: 172, endPoint x: 259, endPoint y: 172, distance: 43.8
click at [259, 172] on div "**********" at bounding box center [385, 121] width 260 height 234
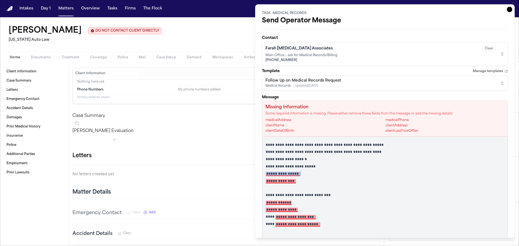
drag, startPoint x: 307, startPoint y: 175, endPoint x: 261, endPoint y: 174, distance: 46.3
click at [261, 174] on div "**********" at bounding box center [385, 121] width 260 height 234
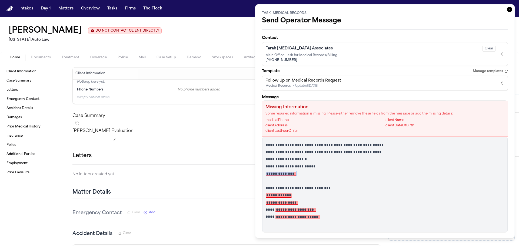
drag, startPoint x: 305, startPoint y: 174, endPoint x: 242, endPoint y: 170, distance: 63.1
click at [242, 170] on body "Intakes Day 1 Matters Overview Tasks Firms The Flock ML Chloe Tostige DO NOT CO…" at bounding box center [259, 123] width 519 height 246
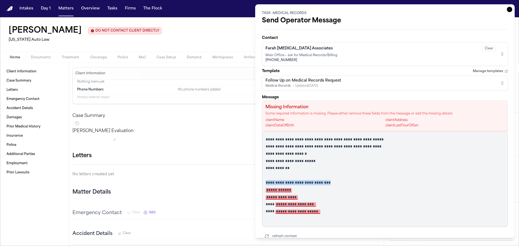
drag, startPoint x: 302, startPoint y: 189, endPoint x: 253, endPoint y: 184, distance: 49.2
click at [253, 184] on body "Intakes Day 1 Matters Overview Tasks Firms The Flock ML Chloe Tostige DO NOT CO…" at bounding box center [259, 123] width 519 height 246
click at [292, 185] on p "**********" at bounding box center [383, 182] width 235 height 5
drag, startPoint x: 298, startPoint y: 188, endPoint x: 256, endPoint y: 187, distance: 41.7
click at [256, 187] on div "**********" at bounding box center [385, 121] width 260 height 234
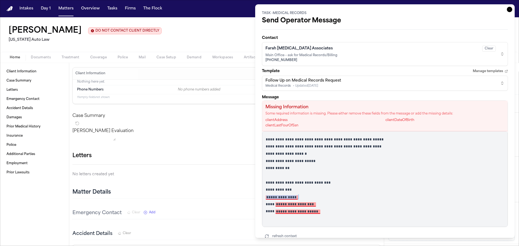
click at [271, 195] on p "**********" at bounding box center [383, 197] width 235 height 5
click at [310, 197] on p "**********" at bounding box center [383, 197] width 235 height 5
drag, startPoint x: 302, startPoint y: 196, endPoint x: 264, endPoint y: 194, distance: 38.4
click at [264, 194] on div "**********" at bounding box center [385, 179] width 246 height 96
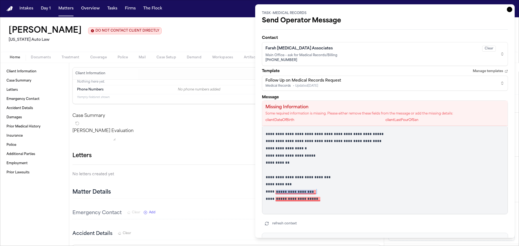
drag, startPoint x: 326, startPoint y: 192, endPoint x: 278, endPoint y: 191, distance: 48.2
click at [278, 191] on p "**********" at bounding box center [383, 191] width 235 height 5
drag, startPoint x: 280, startPoint y: 198, endPoint x: 265, endPoint y: 197, distance: 14.6
click at [265, 197] on div "**********" at bounding box center [385, 170] width 246 height 88
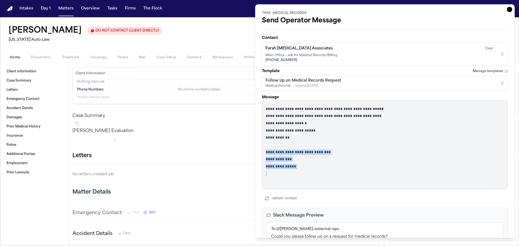
drag, startPoint x: 308, startPoint y: 170, endPoint x: 262, endPoint y: 153, distance: 48.2
click at [262, 153] on div "**********" at bounding box center [385, 145] width 246 height 88
copy div "**********"
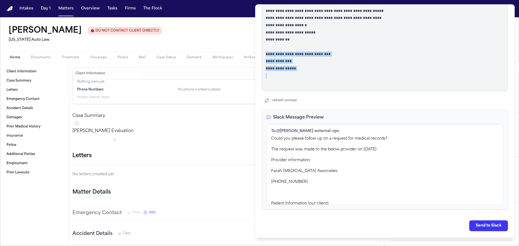
click at [493, 226] on button "Send to Slack" at bounding box center [489, 226] width 39 height 11
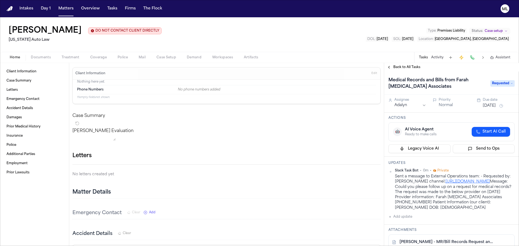
drag, startPoint x: 472, startPoint y: 202, endPoint x: 467, endPoint y: 199, distance: 5.1
click at [472, 202] on div "Sent a message to External Operations team: - Requested by: Michelle Landazabal…" at bounding box center [455, 192] width 120 height 37
click at [411, 220] on button "Add update" at bounding box center [401, 217] width 24 height 6
click at [412, 227] on textarea "Add your update" at bounding box center [454, 221] width 115 height 11
type textarea "**********"
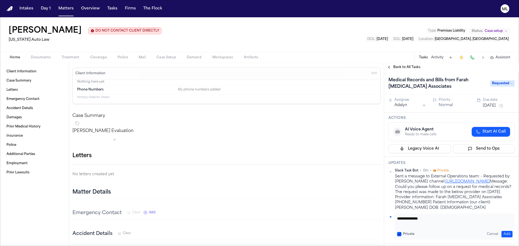
click at [490, 101] on div "Due date" at bounding box center [499, 100] width 32 height 4
click at [489, 108] on button "[DATE]" at bounding box center [489, 105] width 13 height 5
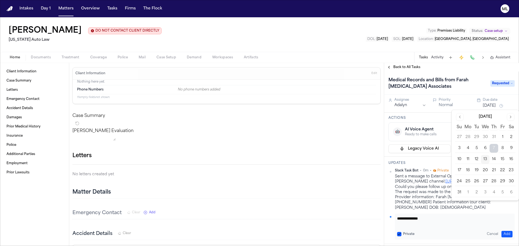
click at [486, 156] on button "13" at bounding box center [485, 159] width 9 height 9
click at [499, 81] on span "Requested" at bounding box center [503, 83] width 24 height 6
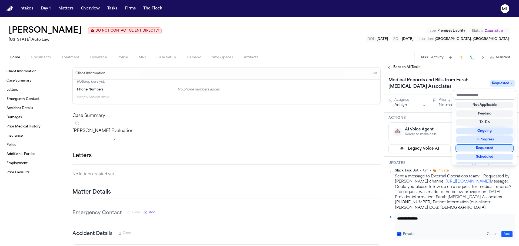
click at [484, 143] on div "Not Applicable Pending To-Do Ongoing In Progress Requested Scheduled Attorney R…" at bounding box center [484, 132] width 63 height 65
click at [484, 139] on div "In Progress" at bounding box center [485, 140] width 57 height 6
click at [507, 215] on div "**********" at bounding box center [451, 159] width 135 height 175
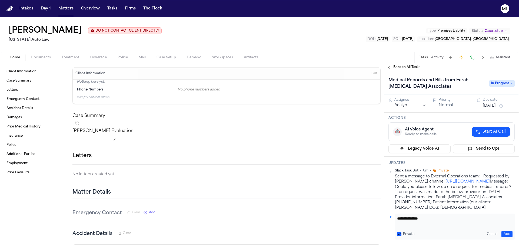
click at [506, 238] on button "Add" at bounding box center [507, 234] width 11 height 6
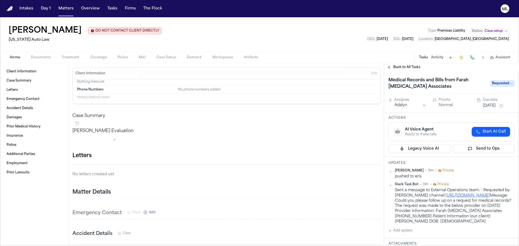
click at [401, 68] on span "Back to All Tasks" at bounding box center [407, 67] width 27 height 4
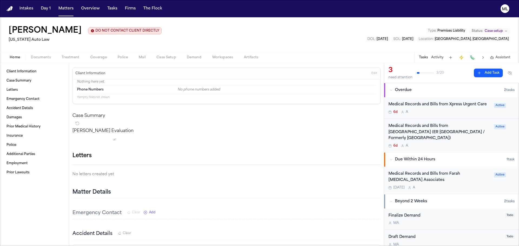
click at [459, 115] on div "Medical Records and Bills from Xpress Urgent Care 6d A Active" at bounding box center [451, 108] width 135 height 22
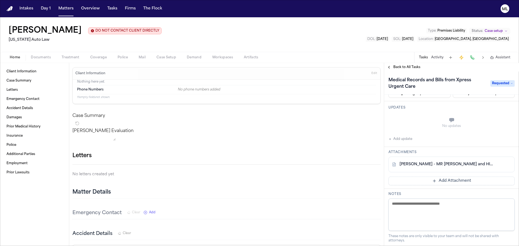
scroll to position [108, 0]
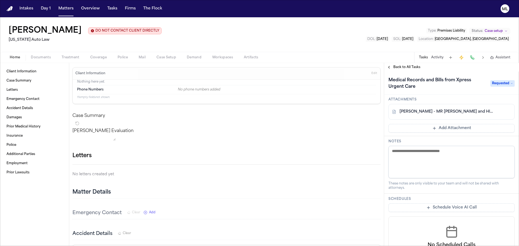
click at [439, 113] on link "C. Tostige - MR Request and HIPAA Auth to Xpress Urgent Care - 7.31.25" at bounding box center [446, 111] width 93 height 5
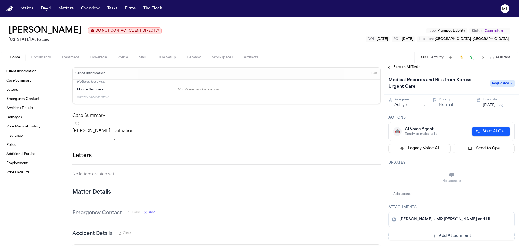
scroll to position [0, 0]
click at [484, 148] on button "Send to Ops" at bounding box center [484, 149] width 62 height 9
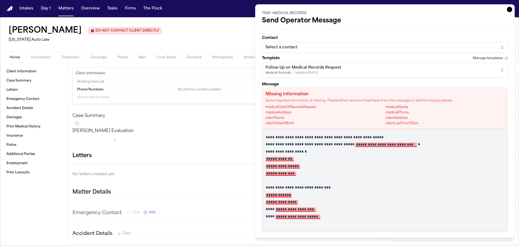
click at [320, 49] on div "Select a contact" at bounding box center [381, 47] width 230 height 5
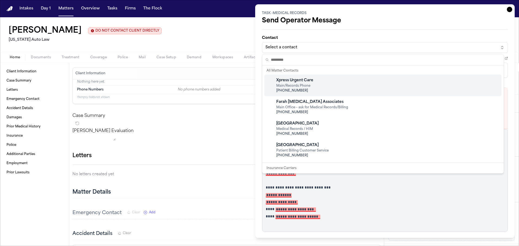
click at [505, 10] on html "Intakes Day 1 Matters Overview Tasks Firms The Flock ML Chloe Tostige DO NOT CO…" at bounding box center [259, 123] width 519 height 246
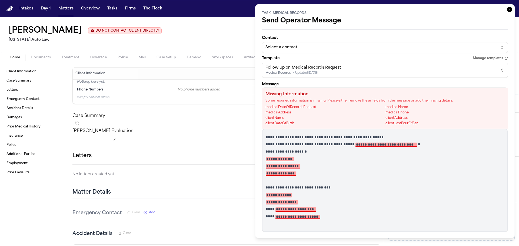
click at [507, 10] on icon "button" at bounding box center [509, 9] width 5 height 5
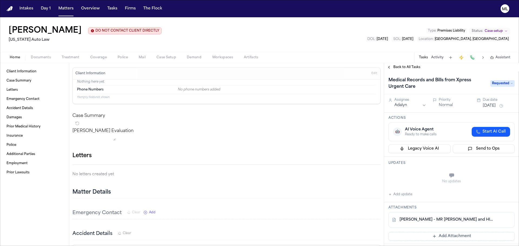
click at [468, 147] on button "Send to Ops" at bounding box center [484, 149] width 62 height 9
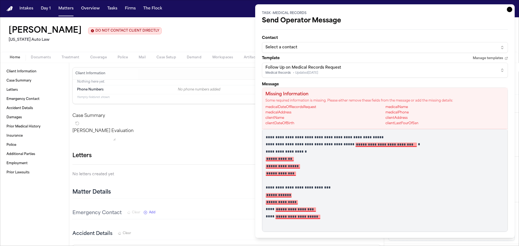
click at [298, 47] on div "Select a contact" at bounding box center [381, 47] width 230 height 5
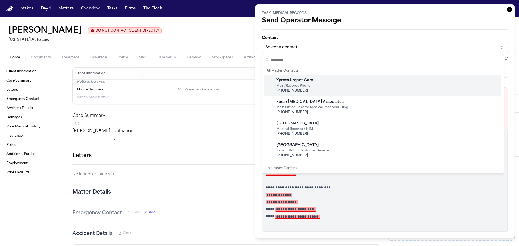
click at [301, 85] on span "Main/Records Phone" at bounding box center [294, 86] width 37 height 4
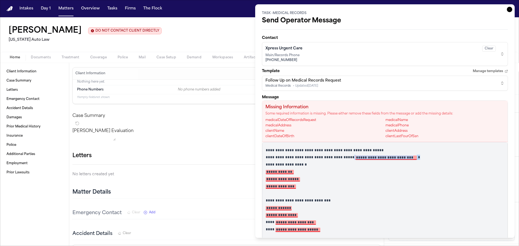
drag, startPoint x: 423, startPoint y: 157, endPoint x: 356, endPoint y: 157, distance: 67.4
click at [356, 157] on p "**********" at bounding box center [383, 157] width 235 height 5
drag, startPoint x: 298, startPoint y: 169, endPoint x: 270, endPoint y: 170, distance: 28.7
click at [270, 170] on div "**********" at bounding box center [385, 193] width 246 height 103
click at [297, 175] on div "**********" at bounding box center [385, 193] width 246 height 103
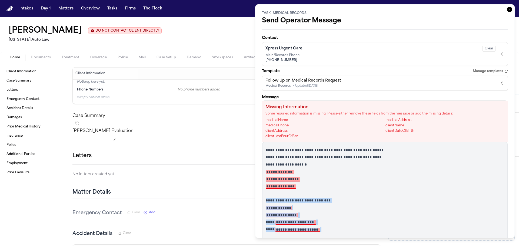
drag, startPoint x: 328, startPoint y: 230, endPoint x: 266, endPoint y: 202, distance: 68.1
click at [266, 202] on div "**********" at bounding box center [385, 193] width 246 height 103
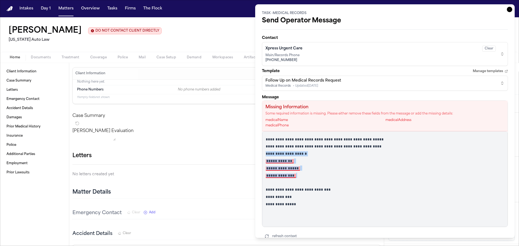
drag, startPoint x: 304, startPoint y: 176, endPoint x: 248, endPoint y: 154, distance: 60.2
click at [248, 154] on body "Intakes Day 1 Matters Overview Tasks Firms The Flock ML Chloe Tostige DO NOT CO…" at bounding box center [259, 123] width 519 height 246
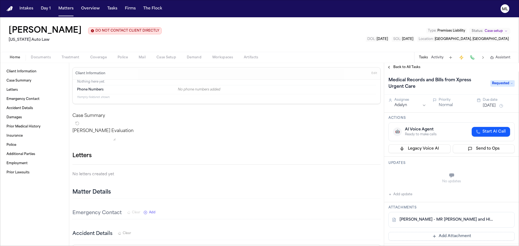
click at [472, 149] on button "Send to Ops" at bounding box center [484, 149] width 62 height 9
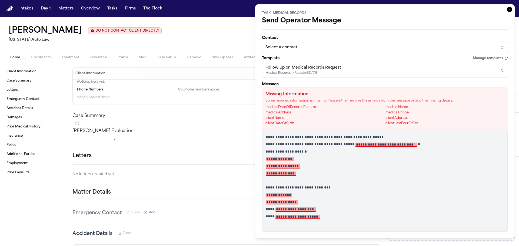
click at [334, 47] on div "Select a contact" at bounding box center [381, 47] width 230 height 5
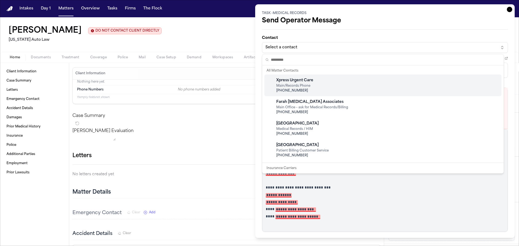
click at [329, 94] on div "Xpress Urgent Care Main/Records Phone +1 (734) 304-4500" at bounding box center [383, 86] width 237 height 22
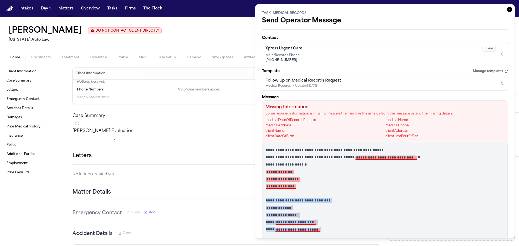
drag, startPoint x: 329, startPoint y: 230, endPoint x: 259, endPoint y: 203, distance: 74.6
click at [259, 203] on div "**********" at bounding box center [385, 121] width 260 height 234
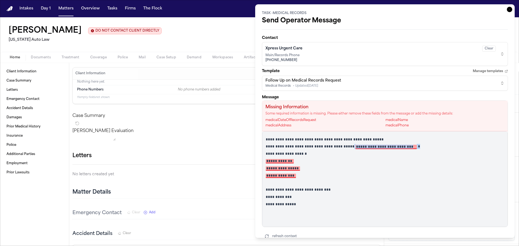
drag, startPoint x: 416, startPoint y: 147, endPoint x: 355, endPoint y: 146, distance: 61.1
click at [355, 146] on p "**********" at bounding box center [383, 146] width 235 height 5
drag, startPoint x: 275, startPoint y: 170, endPoint x: 266, endPoint y: 163, distance: 10.6
click at [266, 163] on div "**********" at bounding box center [385, 179] width 246 height 96
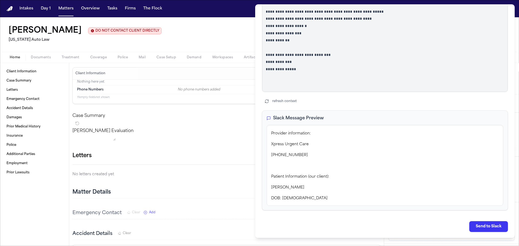
scroll to position [98, 0]
click at [484, 226] on button "Send to Slack" at bounding box center [489, 226] width 39 height 11
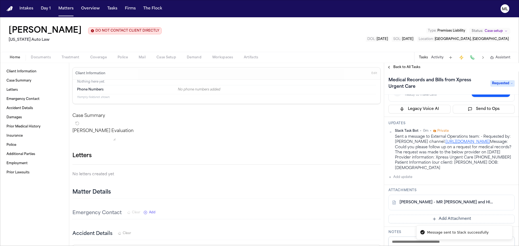
scroll to position [108, 0]
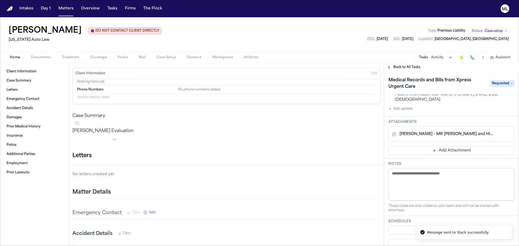
click at [455, 137] on link "C. Tostige - MR Request and HIPAA Auth to Xpress Urgent Care - 7.31.25" at bounding box center [446, 134] width 93 height 5
click at [407, 68] on span "Back to All Tasks" at bounding box center [407, 67] width 27 height 4
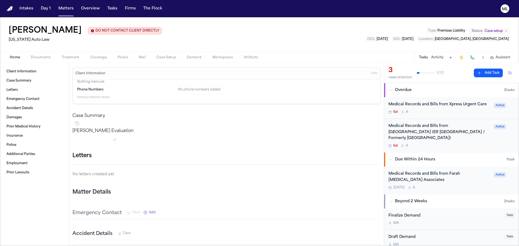
click at [461, 113] on div "6d A" at bounding box center [440, 112] width 102 height 4
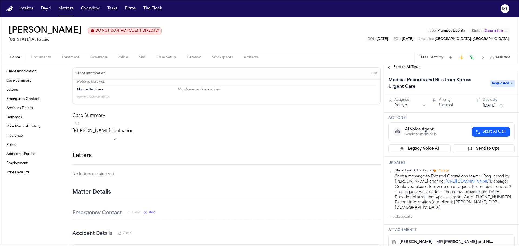
click at [501, 83] on span "Requested" at bounding box center [503, 83] width 24 height 6
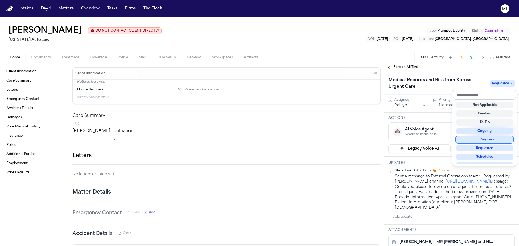
click at [488, 141] on div "In Progress" at bounding box center [485, 140] width 57 height 6
click at [437, 116] on div "Medical Records and Bills from Xpress Urgent Care In Progress Assignee Adalyn P…" at bounding box center [451, 159] width 135 height 175
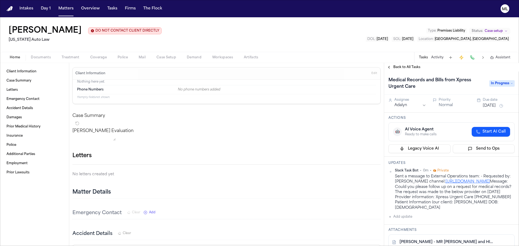
click at [493, 105] on button "[DATE]" at bounding box center [489, 105] width 13 height 5
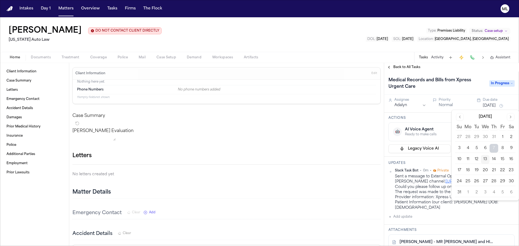
click at [488, 158] on button "13" at bounding box center [485, 159] width 9 height 9
click at [458, 220] on div "Slack Task Bot • 0m • Private Sent a message to External Operations team: - Req…" at bounding box center [452, 195] width 126 height 52
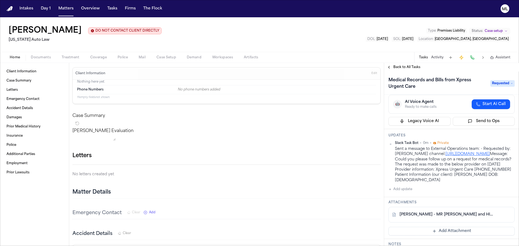
scroll to position [54, 0]
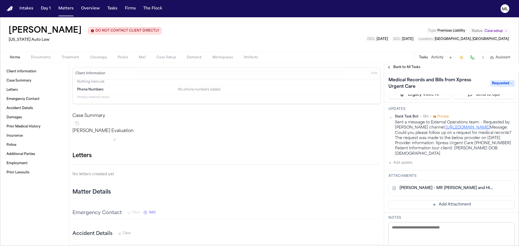
click at [404, 166] on button "Add update" at bounding box center [401, 163] width 24 height 6
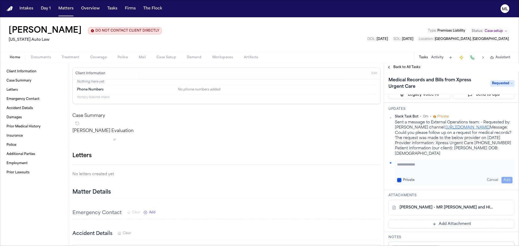
click at [406, 170] on textarea "Add your update" at bounding box center [454, 167] width 115 height 11
type textarea "**********"
click at [502, 184] on button "Add" at bounding box center [507, 180] width 11 height 6
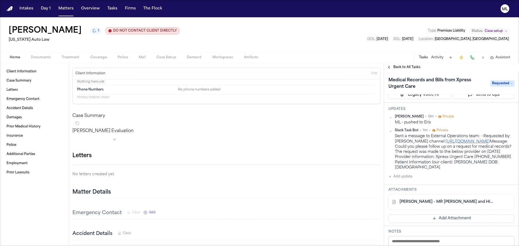
click at [402, 69] on span "Back to All Tasks" at bounding box center [407, 67] width 27 height 4
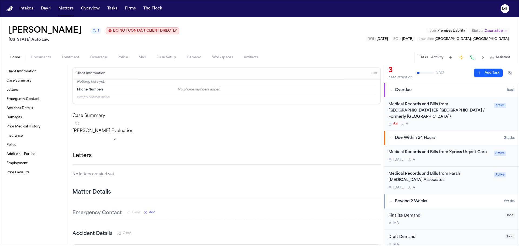
click at [464, 119] on div "Medical Records and Bills from Corewell Health Trenton Hospital (ER Trenton Sou…" at bounding box center [440, 111] width 102 height 18
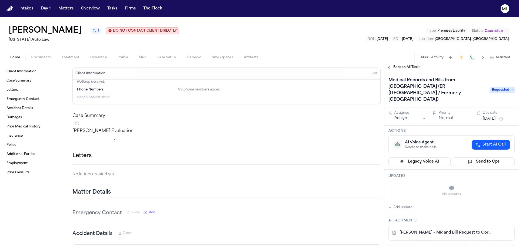
click at [448, 230] on link "C. Tostige - MR and Bill Request to Corewell Health Trenton - 12.19.24 to 7.31.…" at bounding box center [446, 232] width 93 height 5
click at [462, 158] on button "Send to Ops" at bounding box center [484, 162] width 62 height 9
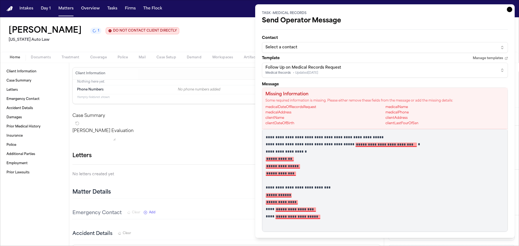
click at [317, 49] on div "Select a contact" at bounding box center [381, 47] width 230 height 5
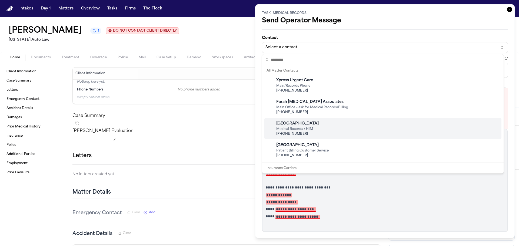
click at [319, 133] on span "+1 (734) 671-3846" at bounding box center [297, 134] width 42 height 4
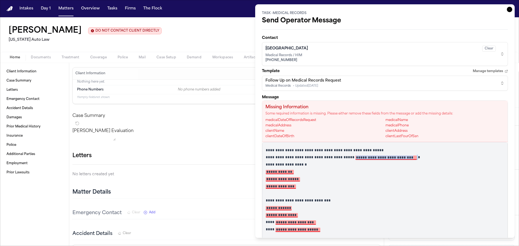
drag, startPoint x: 419, startPoint y: 157, endPoint x: 358, endPoint y: 158, distance: 60.9
click at [358, 158] on p "**********" at bounding box center [383, 157] width 235 height 5
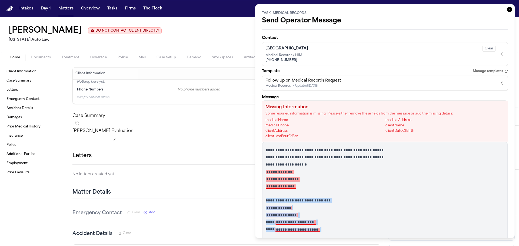
drag, startPoint x: 327, startPoint y: 230, endPoint x: 262, endPoint y: 201, distance: 70.9
click at [262, 201] on div "**********" at bounding box center [385, 193] width 246 height 103
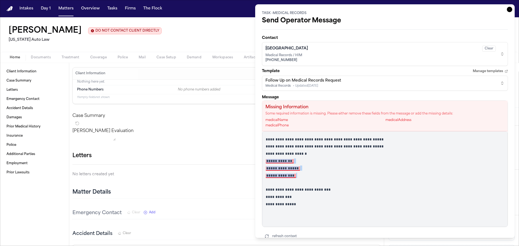
drag, startPoint x: 300, startPoint y: 175, endPoint x: 263, endPoint y: 163, distance: 38.9
click at [263, 163] on div "**********" at bounding box center [385, 179] width 246 height 96
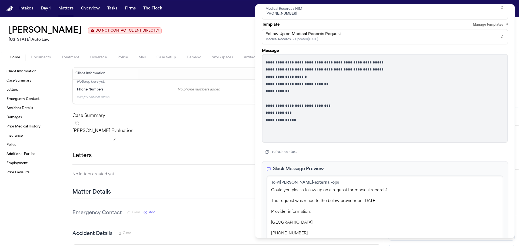
scroll to position [98, 0]
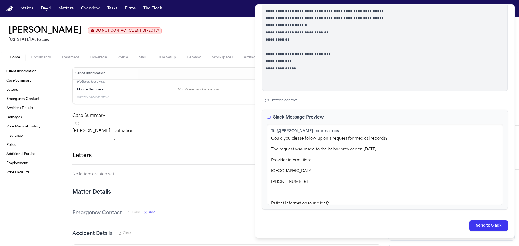
click at [475, 223] on button "Send to Slack" at bounding box center [489, 226] width 39 height 11
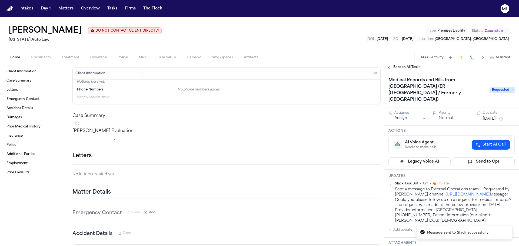
click at [396, 68] on span "Back to All Tasks" at bounding box center [407, 67] width 27 height 4
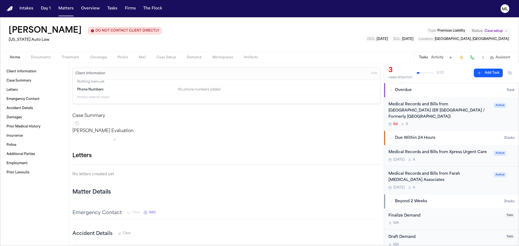
click at [478, 123] on div "6d A" at bounding box center [440, 124] width 102 height 4
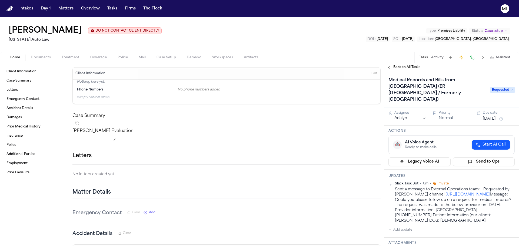
click at [496, 116] on button "[DATE]" at bounding box center [489, 118] width 13 height 5
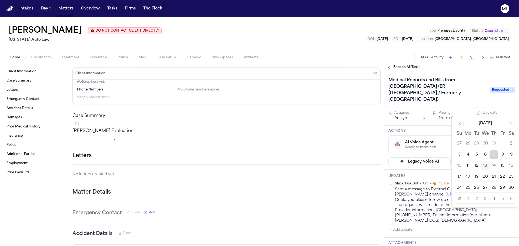
click at [485, 162] on button "13" at bounding box center [485, 166] width 9 height 9
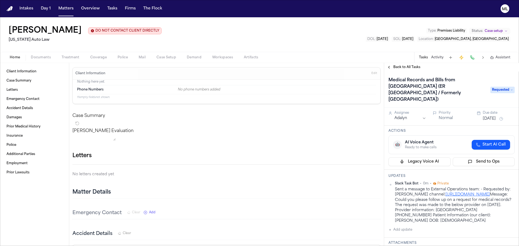
click at [501, 87] on span "Requested" at bounding box center [503, 90] width 24 height 6
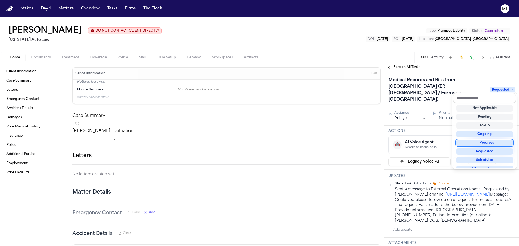
click at [484, 143] on div "In Progress" at bounding box center [485, 143] width 57 height 6
click at [405, 230] on div "Medical Records and Bills from Corewell Health Trenton Hospital (ER Trenton Sou…" at bounding box center [451, 159] width 135 height 175
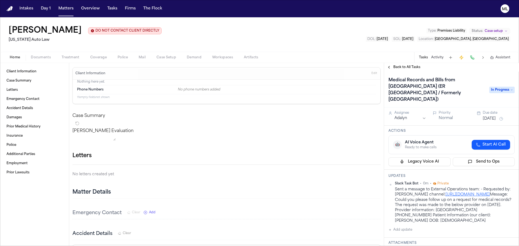
click at [406, 229] on button "Add update" at bounding box center [401, 230] width 24 height 6
click at [406, 229] on textarea "Add your update" at bounding box center [454, 234] width 115 height 11
type textarea "*"
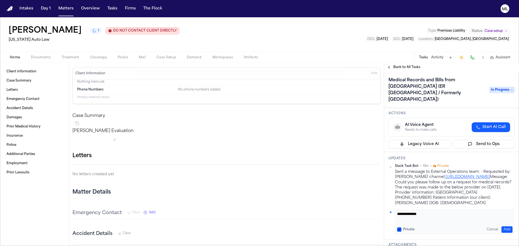
scroll to position [27, 0]
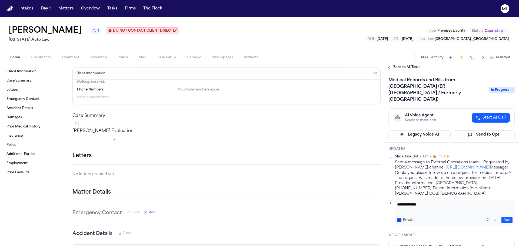
type textarea "**********"
click at [505, 218] on button "Add" at bounding box center [507, 220] width 11 height 6
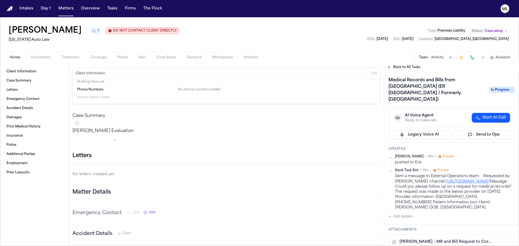
click at [398, 66] on span "Back to All Tasks" at bounding box center [407, 67] width 27 height 4
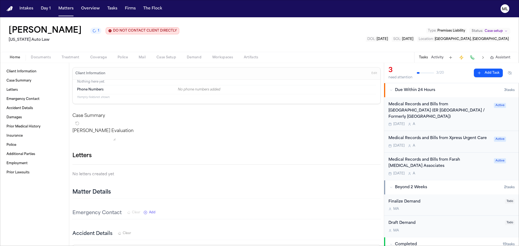
click at [479, 72] on button "Add Task" at bounding box center [488, 73] width 29 height 9
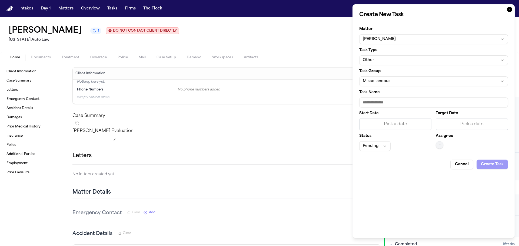
click at [390, 67] on form "Matter Chloe Tostige Task Type Other Task Group Miscellaneous Task Name Start D…" at bounding box center [433, 96] width 149 height 147
click at [390, 63] on button "Other" at bounding box center [433, 60] width 149 height 10
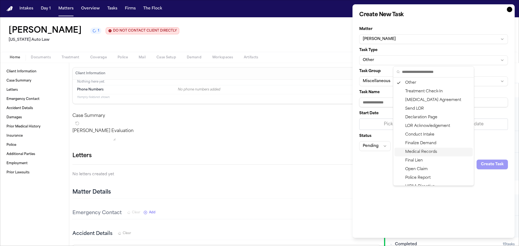
click at [412, 151] on div "Medical Records" at bounding box center [434, 152] width 78 height 9
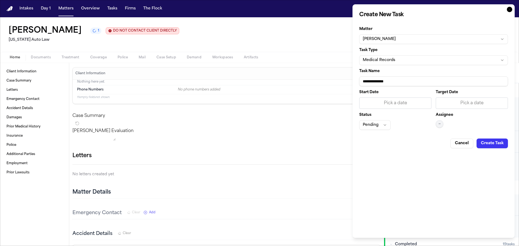
drag, startPoint x: 417, startPoint y: 81, endPoint x: 356, endPoint y: 79, distance: 60.6
click at [356, 79] on div "**********" at bounding box center [434, 121] width 162 height 234
type input "**********"
click at [464, 104] on div "Pick a date" at bounding box center [472, 103] width 65 height 6
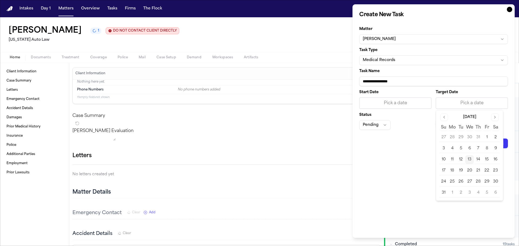
click at [480, 162] on button "14" at bounding box center [478, 160] width 9 height 9
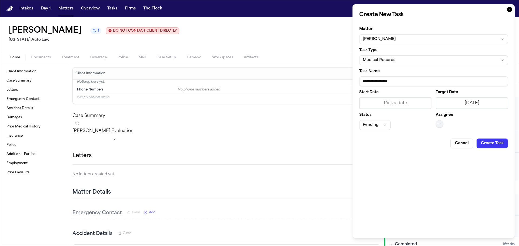
click at [438, 126] on button "—" at bounding box center [440, 124] width 8 height 8
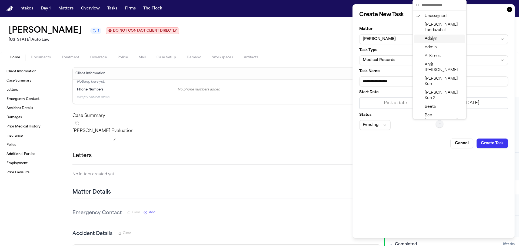
click at [431, 39] on span "Adalyn" at bounding box center [431, 38] width 13 height 5
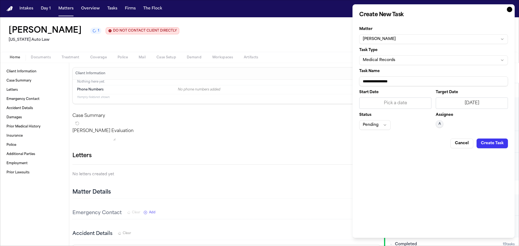
click at [493, 141] on button "Create Task" at bounding box center [492, 144] width 31 height 10
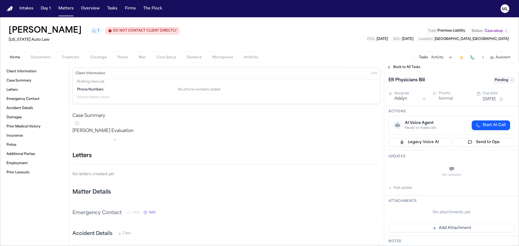
click at [408, 68] on span "Back to All Tasks" at bounding box center [407, 67] width 27 height 4
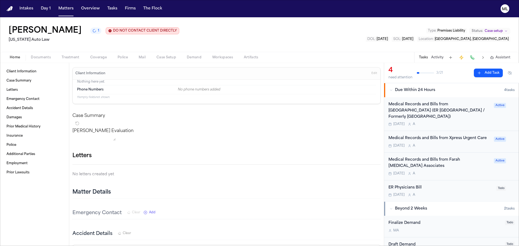
click at [490, 74] on button "Add Task" at bounding box center [488, 73] width 29 height 9
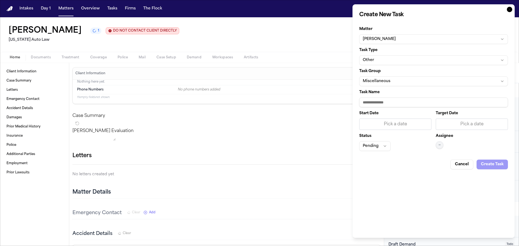
click at [398, 61] on button "Other" at bounding box center [433, 60] width 149 height 10
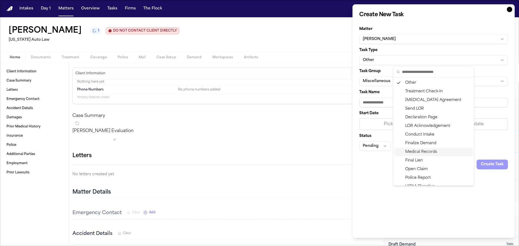
click at [416, 149] on div "Medical Records" at bounding box center [434, 152] width 78 height 9
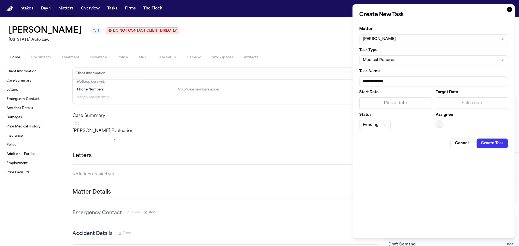
drag, startPoint x: 407, startPoint y: 80, endPoint x: 343, endPoint y: 82, distance: 64.7
click at [343, 82] on body "Intakes Day 1 Matters Overview Tasks Firms The Flock ML Chloe Tostige 1 DO NOT …" at bounding box center [259, 123] width 519 height 246
type input "**********"
click at [486, 104] on div "Pick a date" at bounding box center [472, 103] width 65 height 6
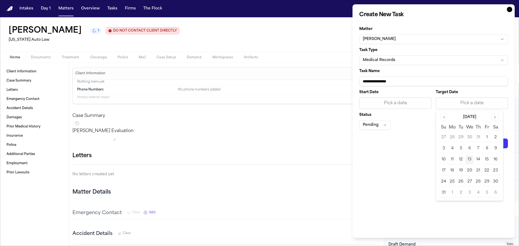
click at [478, 160] on button "14" at bounding box center [478, 160] width 9 height 9
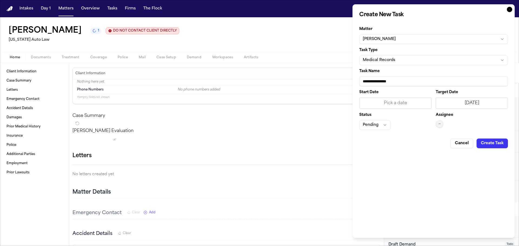
click at [440, 126] on span "—" at bounding box center [440, 124] width 2 height 4
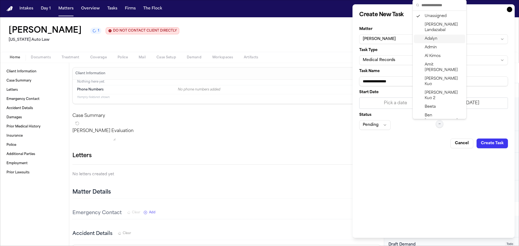
click at [434, 39] on span "Adalyn" at bounding box center [431, 38] width 13 height 5
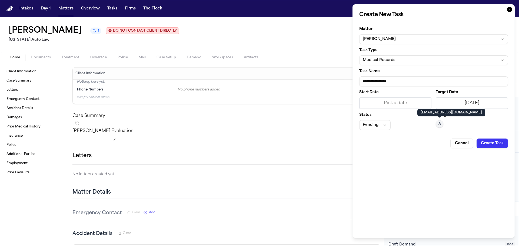
click at [492, 145] on button "Create Task" at bounding box center [492, 144] width 31 height 10
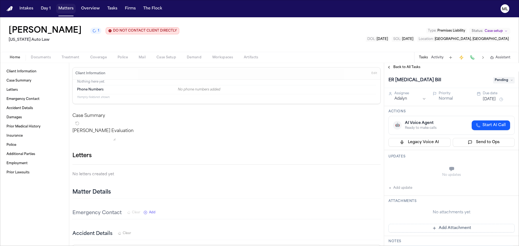
click at [64, 8] on button "Matters" at bounding box center [65, 9] width 19 height 10
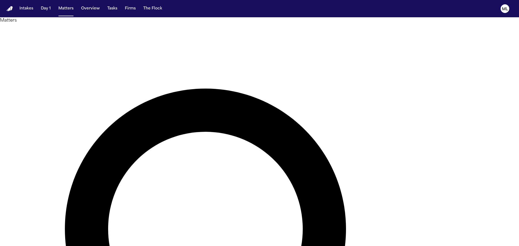
drag, startPoint x: 331, startPoint y: 35, endPoint x: 249, endPoint y: 34, distance: 82.5
type input "**"
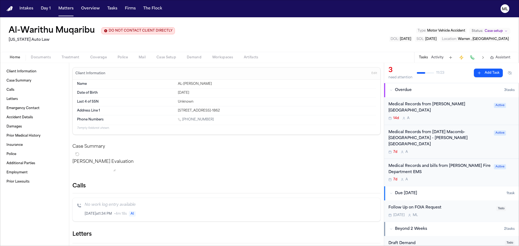
click at [459, 116] on div "14d A" at bounding box center [440, 118] width 102 height 4
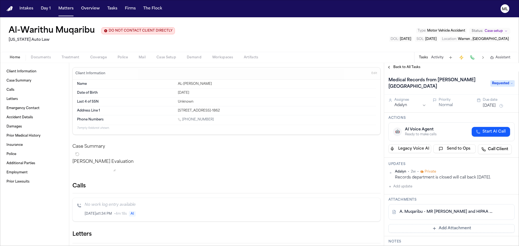
click at [453, 210] on link "A. Muqaribu - MR Request and HIPAA Auth to Henry Ford Hospital - 7.25.25" at bounding box center [446, 212] width 93 height 5
click at [450, 145] on button "Send to Ops" at bounding box center [455, 149] width 43 height 9
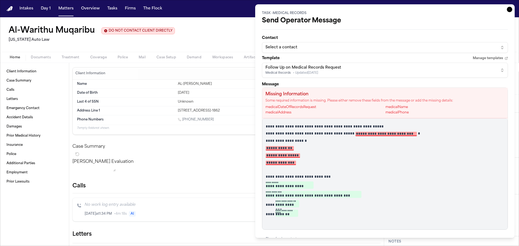
click at [316, 70] on div "Follow Up on Medical Records Request" at bounding box center [304, 67] width 76 height 5
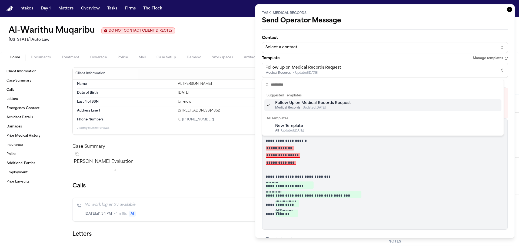
click at [317, 40] on html "Intakes Day 1 Matters Overview Tasks Firms The Flock ML Al-Warithu Muqaribu DO …" at bounding box center [259, 123] width 519 height 246
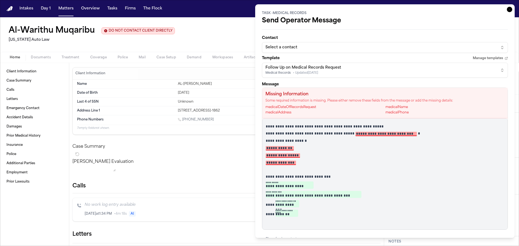
click at [314, 49] on div "Select a contact" at bounding box center [381, 47] width 230 height 5
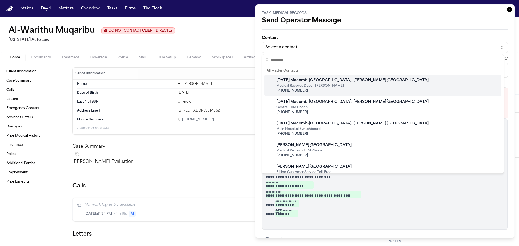
click at [506, 11] on html "Intakes Day 1 Matters Overview Tasks Firms The Flock ML Al-Warithu Muqaribu DO …" at bounding box center [259, 123] width 519 height 246
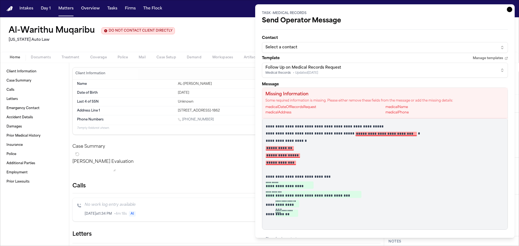
click at [507, 10] on icon "button" at bounding box center [509, 9] width 5 height 5
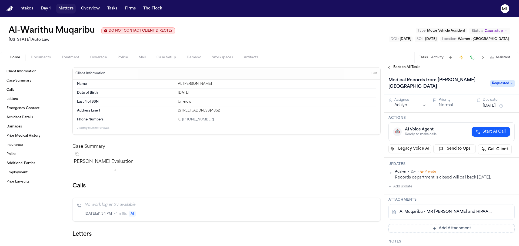
click at [65, 9] on button "Matters" at bounding box center [65, 9] width 19 height 10
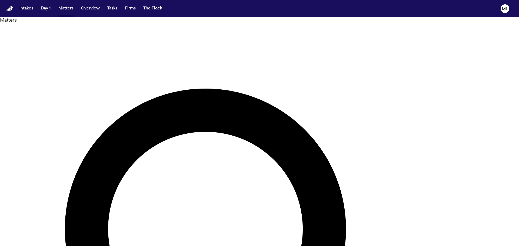
drag, startPoint x: 265, startPoint y: 29, endPoint x: 246, endPoint y: 29, distance: 18.1
type input "*******"
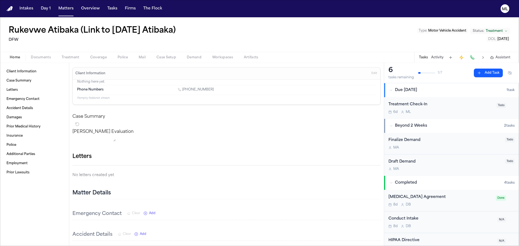
click at [444, 113] on div "6d M L" at bounding box center [441, 112] width 105 height 4
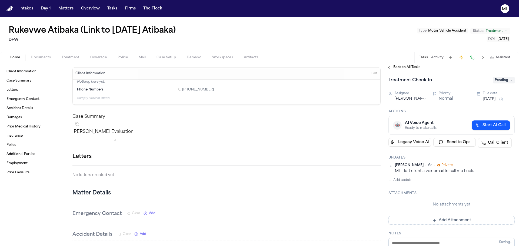
click at [403, 180] on button "Add update" at bounding box center [401, 180] width 24 height 6
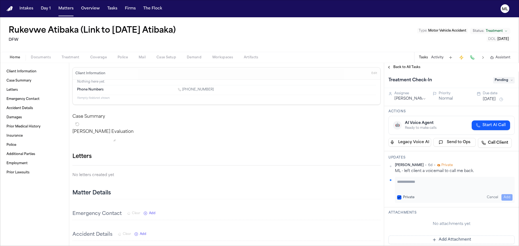
click at [403, 180] on textarea "Add your update" at bounding box center [454, 184] width 115 height 11
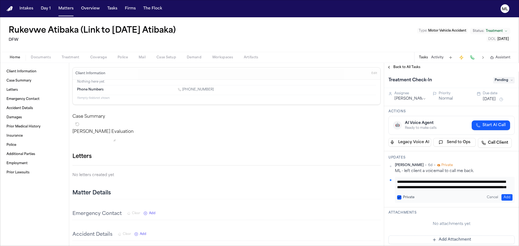
drag, startPoint x: 503, startPoint y: 187, endPoint x: 407, endPoint y: 183, distance: 96.1
click at [407, 183] on textarea "**********" at bounding box center [452, 184] width 111 height 11
type textarea "**********"
click at [502, 197] on button "Add" at bounding box center [507, 197] width 11 height 6
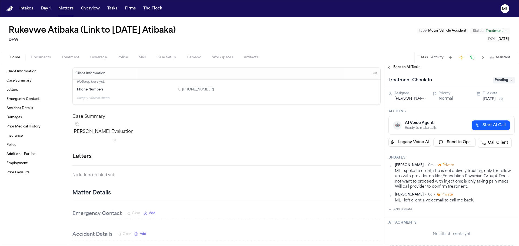
click at [491, 100] on button "Aug 19, 2025" at bounding box center [489, 99] width 13 height 5
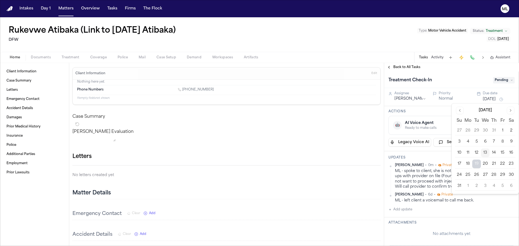
click at [476, 178] on button "26" at bounding box center [477, 175] width 9 height 9
click at [398, 65] on div "Back to All Tasks" at bounding box center [451, 67] width 135 height 9
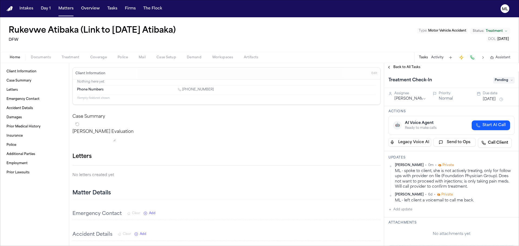
click at [398, 68] on span "Back to All Tasks" at bounding box center [407, 67] width 27 height 4
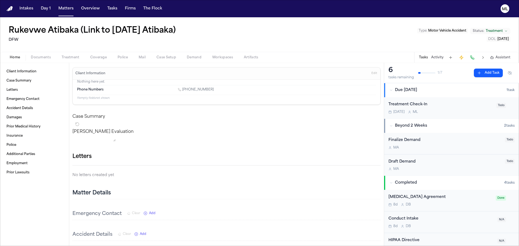
click at [489, 72] on button "Add Task" at bounding box center [488, 73] width 29 height 9
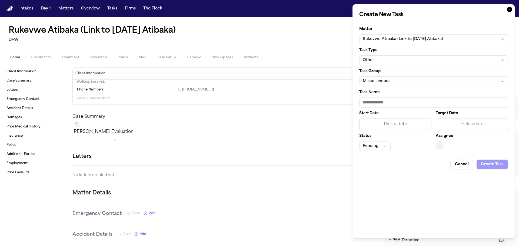
click at [394, 59] on button "Other" at bounding box center [433, 60] width 149 height 10
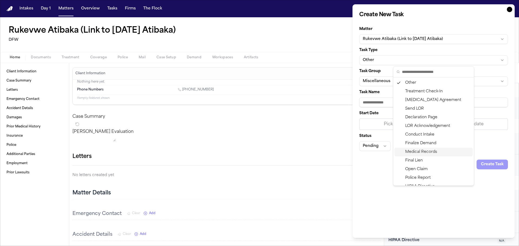
click at [416, 152] on div "Medical Records" at bounding box center [434, 152] width 78 height 9
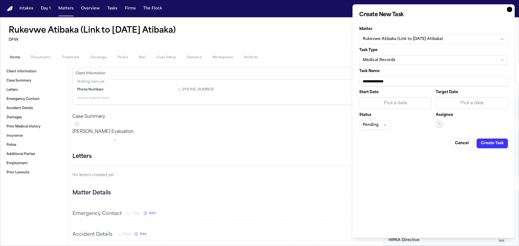
drag, startPoint x: 407, startPoint y: 82, endPoint x: 335, endPoint y: 80, distance: 71.2
click at [335, 80] on body "Intakes Day 1 Matters Overview Tasks Firms The Flock ML Rukevwe Atibaka (Link t…" at bounding box center [259, 123] width 519 height 246
type input "**********"
click at [464, 100] on div "Pick a date" at bounding box center [472, 103] width 65 height 6
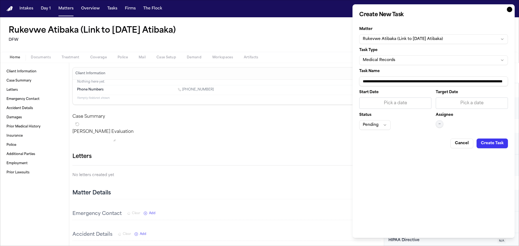
scroll to position [0, 0]
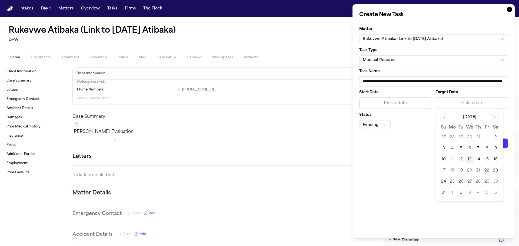
click at [472, 160] on button "13" at bounding box center [470, 160] width 9 height 9
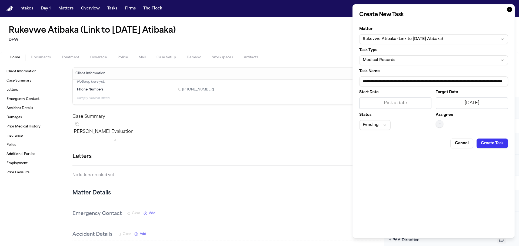
click at [441, 121] on button "—" at bounding box center [440, 124] width 8 height 8
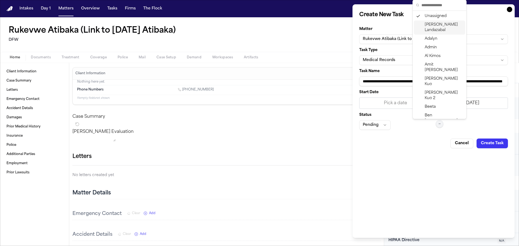
click at [435, 28] on span "Michelle Landazabal" at bounding box center [444, 27] width 38 height 11
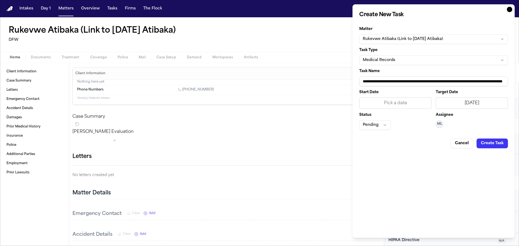
click at [376, 123] on button "Pending" at bounding box center [374, 125] width 31 height 10
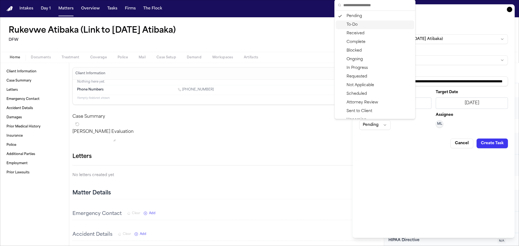
click at [362, 28] on div "To-Do" at bounding box center [375, 25] width 78 height 9
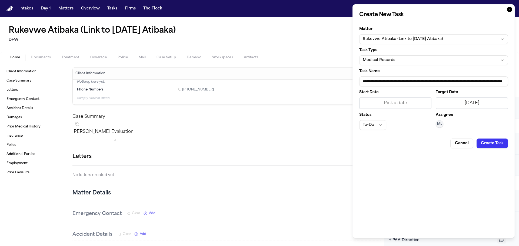
click at [481, 141] on button "Create Task" at bounding box center [492, 144] width 31 height 10
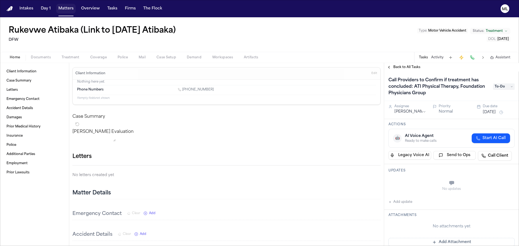
drag, startPoint x: 71, startPoint y: 8, endPoint x: 78, endPoint y: 8, distance: 7.3
click at [71, 8] on button "Matters" at bounding box center [65, 9] width 19 height 10
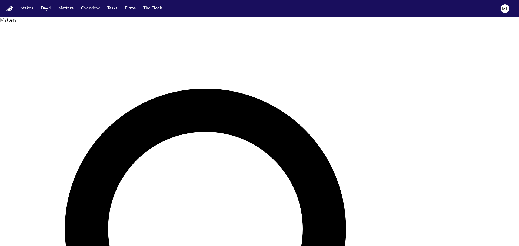
drag, startPoint x: 299, startPoint y: 28, endPoint x: 251, endPoint y: 31, distance: 47.8
type input "*"
type input "****"
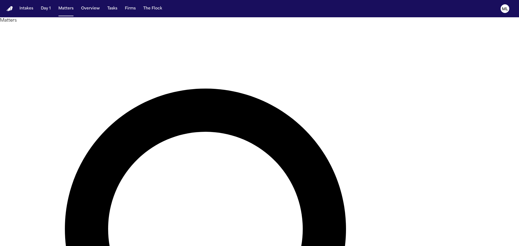
type input "*"
click at [359, 246] on div at bounding box center [259, 246] width 519 height 0
type input "***"
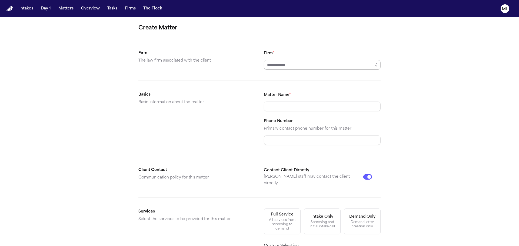
click at [285, 61] on input "Firm *" at bounding box center [322, 65] width 117 height 10
click at [289, 66] on input "Firm *" at bounding box center [322, 65] width 117 height 10
click at [375, 65] on icon "button" at bounding box center [376, 65] width 4 height 4
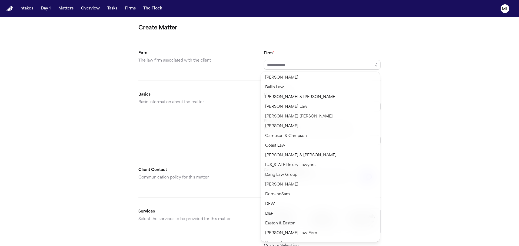
type input "***"
click at [281, 200] on body "Intakes Day 1 Matters Overview Tasks Firms The Flock ML Create Matter Firm The …" at bounding box center [259, 123] width 519 height 246
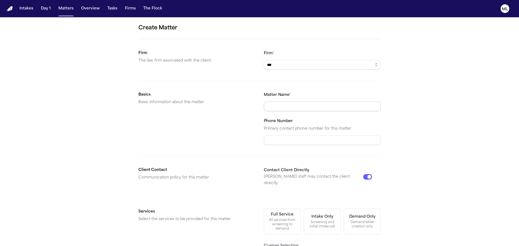
click at [293, 105] on input "Matter Name *" at bounding box center [322, 107] width 117 height 10
type input "**********"
paste input "**********"
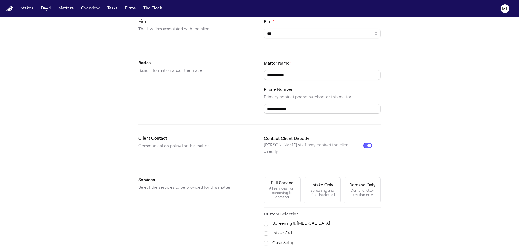
scroll to position [81, 0]
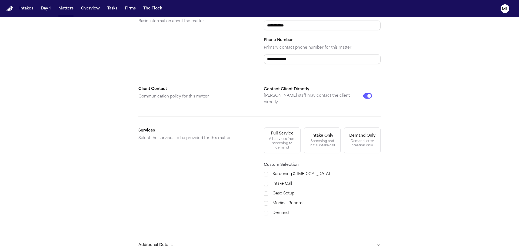
type input "**********"
click at [288, 191] on label "Case Setup" at bounding box center [327, 194] width 108 height 6
click at [284, 200] on label "Medical Records" at bounding box center [327, 203] width 108 height 6
click at [283, 210] on label "Demand" at bounding box center [327, 213] width 108 height 6
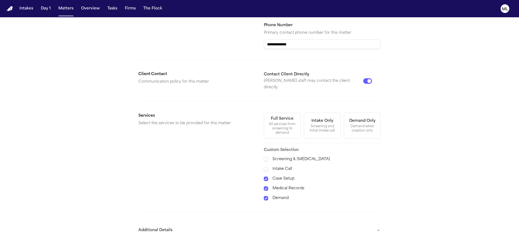
scroll to position [109, 0]
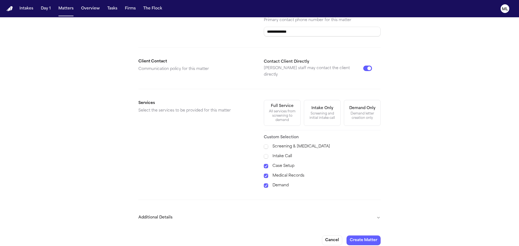
click at [346, 219] on button "Additional Details" at bounding box center [259, 218] width 242 height 14
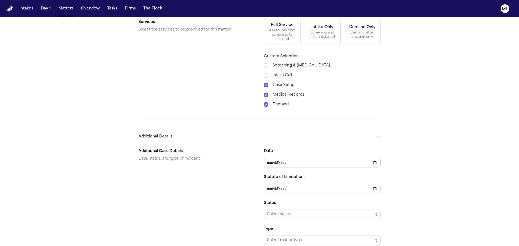
click at [375, 158] on input "Date" at bounding box center [322, 163] width 117 height 10
click at [299, 158] on input "Date" at bounding box center [322, 163] width 117 height 10
type input "**********"
click at [287, 212] on span "Select status" at bounding box center [320, 215] width 106 height 6
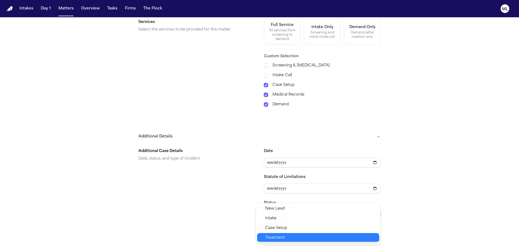
click at [280, 240] on div "Treatment" at bounding box center [318, 238] width 122 height 10
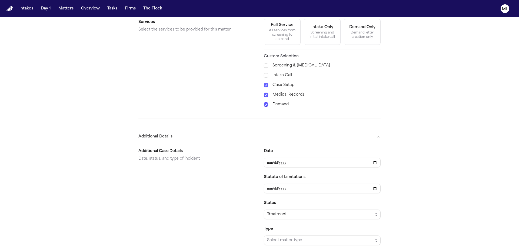
click at [414, 184] on div "**********" at bounding box center [259, 72] width 519 height 491
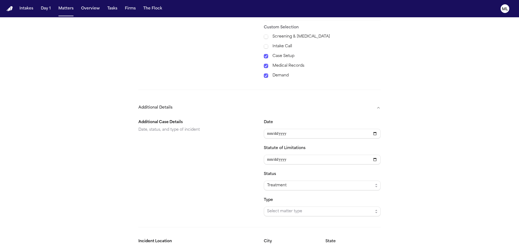
scroll to position [244, 0]
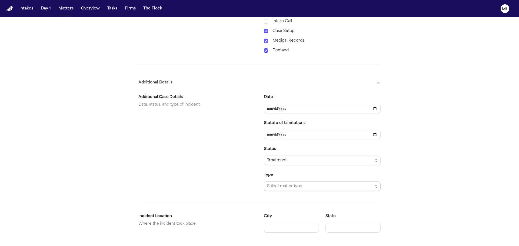
click at [285, 186] on div "**********" at bounding box center [259, 163] width 242 height 147
click at [285, 183] on span "Select matter type" at bounding box center [320, 186] width 106 height 6
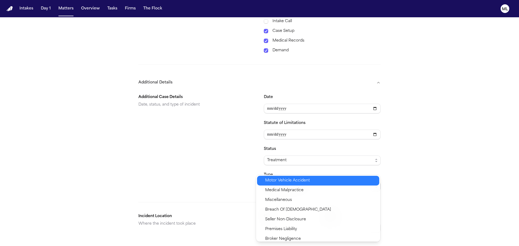
click at [281, 184] on div "Motor Vehicle Accident" at bounding box center [318, 181] width 122 height 10
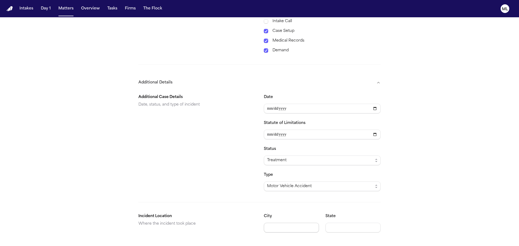
click at [271, 223] on input "City" at bounding box center [291, 228] width 55 height 10
type input "*********"
type input "**"
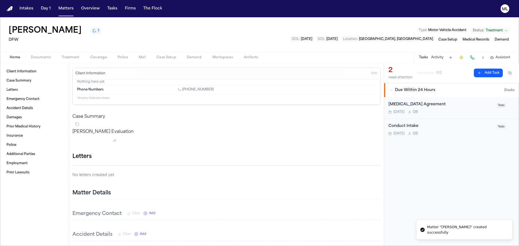
click at [481, 114] on div "Today D B" at bounding box center [441, 112] width 105 height 4
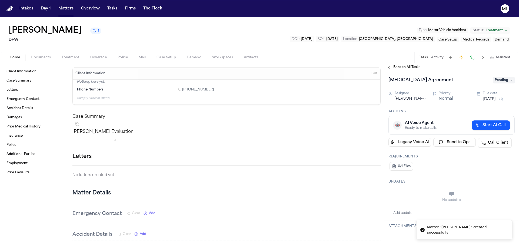
click at [499, 80] on span "Pending" at bounding box center [504, 80] width 22 height 6
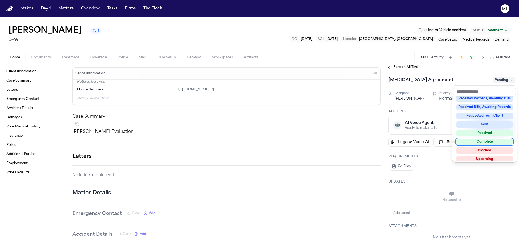
click at [479, 145] on div "Complete" at bounding box center [485, 142] width 57 height 6
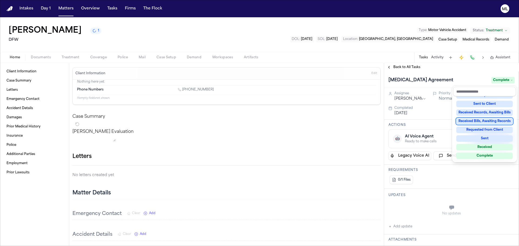
click at [404, 71] on div "Back to All Tasks Retainer Agreement Complete Assignee Denise Biggs Priority No…" at bounding box center [451, 154] width 135 height 183
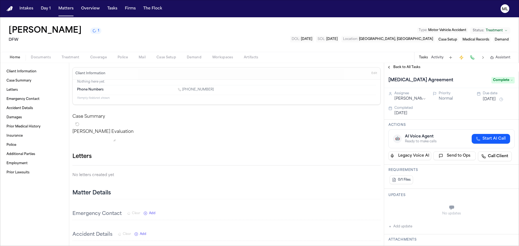
click at [406, 68] on span "Back to All Tasks" at bounding box center [407, 67] width 27 height 4
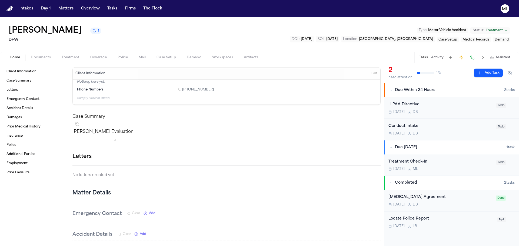
click at [442, 105] on div "HIPAA Directive" at bounding box center [441, 105] width 105 height 6
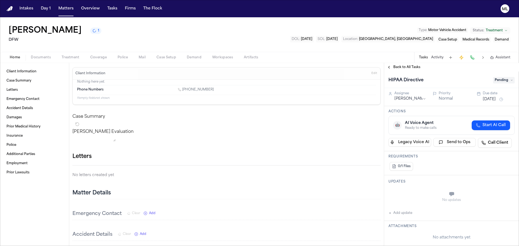
click at [495, 81] on span "Pending" at bounding box center [504, 80] width 22 height 6
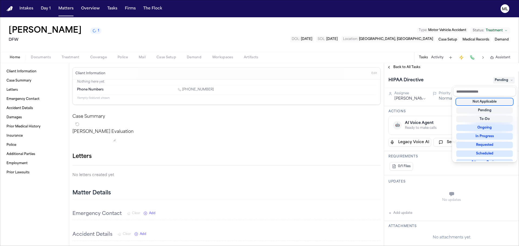
click at [489, 105] on div "Not Applicable" at bounding box center [485, 102] width 57 height 6
click at [407, 66] on div "Back to All Tasks HIPAA Directive Not Applicable Assignee Denise Biggs Priority…" at bounding box center [451, 154] width 135 height 183
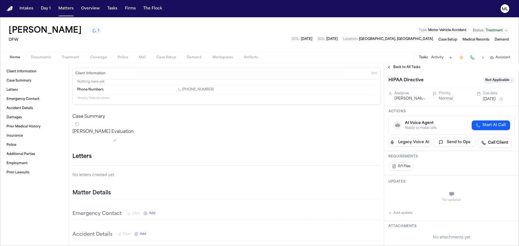
click at [407, 66] on span "Back to All Tasks" at bounding box center [407, 67] width 27 height 4
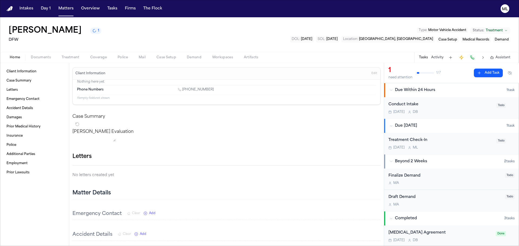
click at [465, 111] on div "Today D B" at bounding box center [441, 112] width 105 height 4
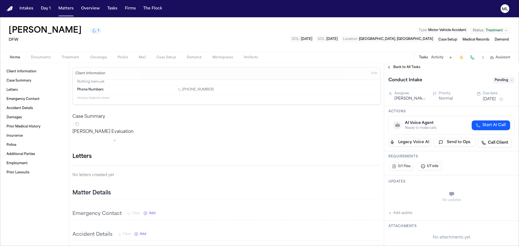
click at [499, 82] on span "Pending" at bounding box center [504, 80] width 22 height 6
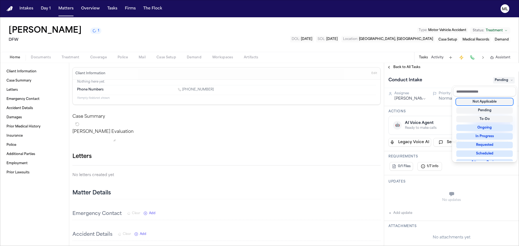
click at [496, 100] on div "Not Applicable" at bounding box center [485, 102] width 57 height 6
click at [409, 66] on div "Back to All Tasks Conduct Intake Not Applicable Assignee Denise Biggs Priority …" at bounding box center [451, 154] width 135 height 183
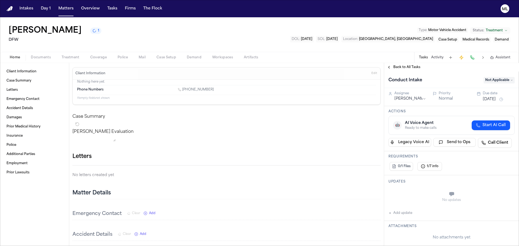
click at [409, 66] on span "Back to All Tasks" at bounding box center [407, 67] width 27 height 4
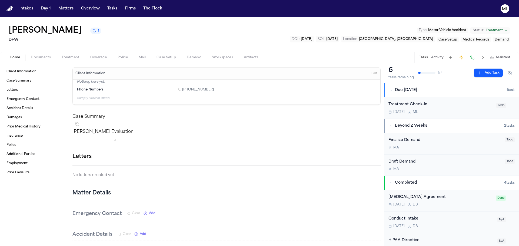
click at [464, 109] on div "Treatment Check-In Aug 27 M L" at bounding box center [441, 108] width 105 height 13
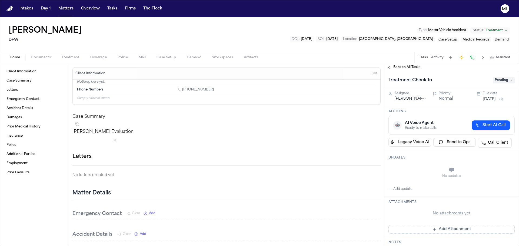
click at [487, 99] on button "Aug 27, 2025" at bounding box center [489, 99] width 13 height 5
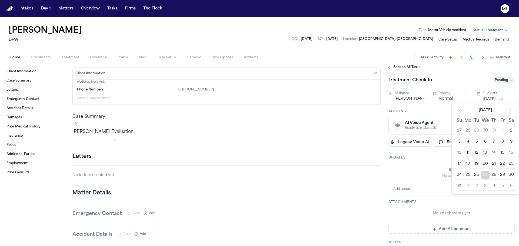
click at [502, 153] on button "15" at bounding box center [503, 153] width 9 height 9
click at [445, 78] on div "Treatment Check-In" at bounding box center [439, 80] width 101 height 9
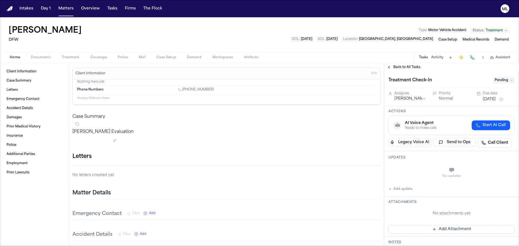
click at [400, 65] on span "Back to All Tasks" at bounding box center [407, 67] width 27 height 4
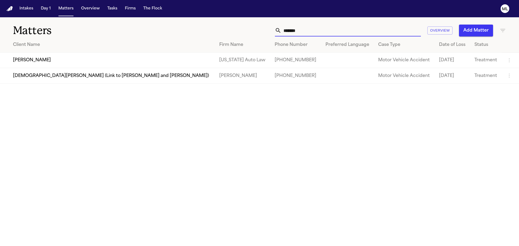
drag, startPoint x: 315, startPoint y: 31, endPoint x: 291, endPoint y: 30, distance: 24.6
click at [291, 30] on input "*******" at bounding box center [352, 31] width 140 height 12
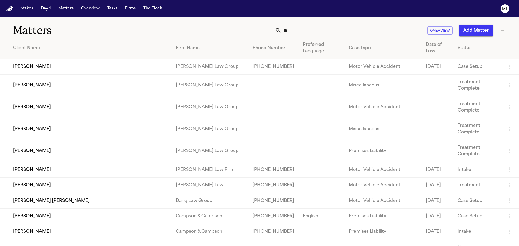
type input "*"
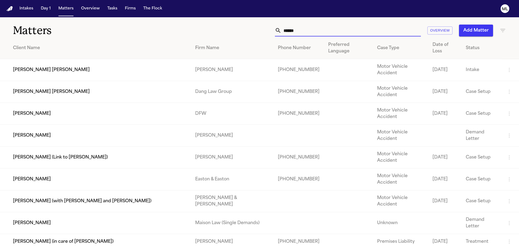
type input "******"
click at [138, 63] on td "[PERSON_NAME] [PERSON_NAME]" at bounding box center [95, 70] width 191 height 22
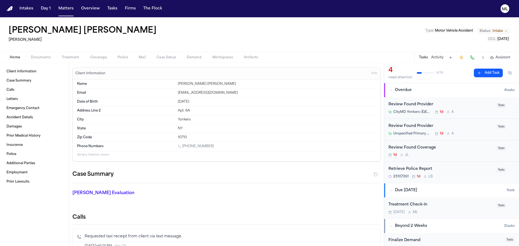
click at [463, 113] on div "CityMD Yonkers–[GEOGRAPHIC_DATA] Urgent Care 1d A" at bounding box center [441, 112] width 105 height 4
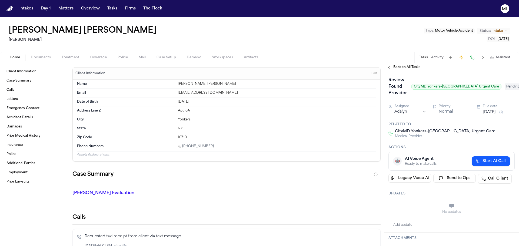
click at [510, 86] on span "Pending" at bounding box center [516, 87] width 22 height 6
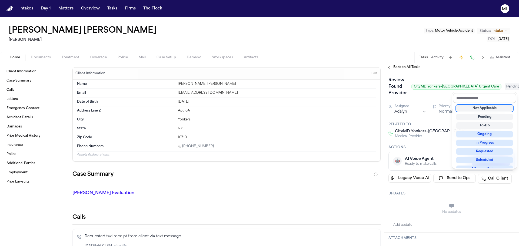
click at [490, 108] on div "Not Applicable" at bounding box center [485, 108] width 57 height 6
click at [404, 67] on div "Back to All Tasks Review Found Provider CityMD Yonkers–[GEOGRAPHIC_DATA] Urgent…" at bounding box center [451, 154] width 135 height 183
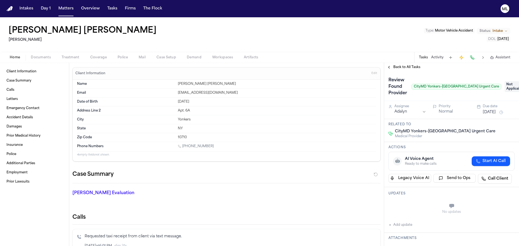
click at [404, 67] on span "Back to All Tasks" at bounding box center [407, 67] width 27 height 4
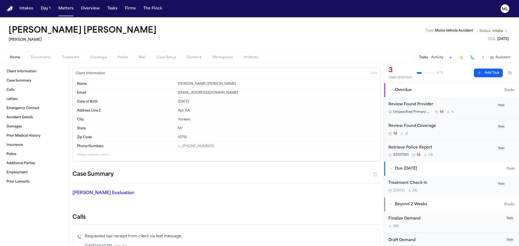
click at [463, 108] on div "Review Found Provider Unspecified Primary Care Provider 1d A" at bounding box center [441, 108] width 105 height 13
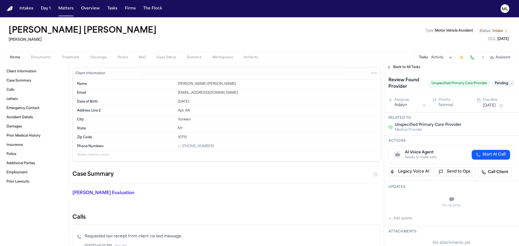
click at [498, 85] on span "Pending" at bounding box center [504, 83] width 22 height 6
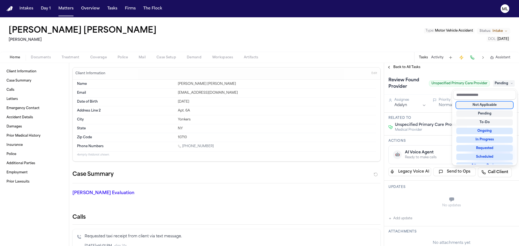
click at [481, 107] on div "Not Applicable" at bounding box center [485, 105] width 57 height 6
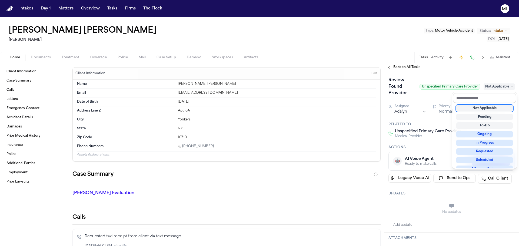
click at [399, 67] on div "Back to All Tasks Review Found Provider Unspecified Primary Care Provider Not A…" at bounding box center [451, 154] width 135 height 183
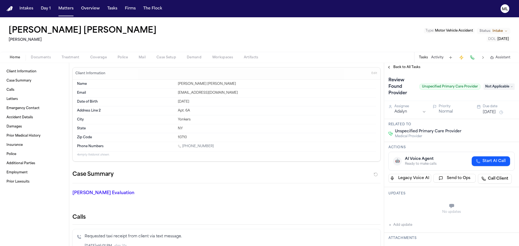
click at [399, 67] on span "Back to All Tasks" at bounding box center [407, 67] width 27 height 4
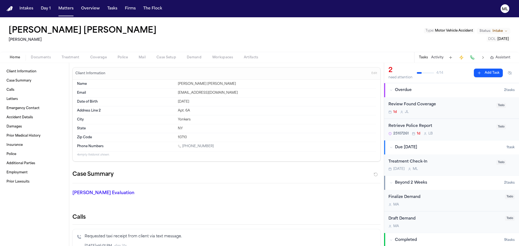
click at [454, 108] on div "Review Found Coverage 1d [PERSON_NAME]" at bounding box center [441, 108] width 105 height 13
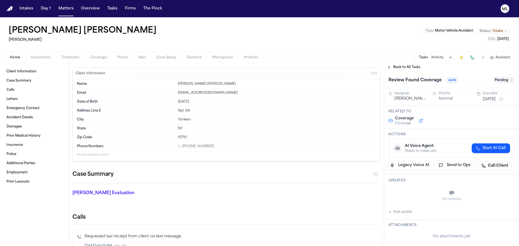
click at [70, 57] on span "Treatment" at bounding box center [71, 57] width 18 height 4
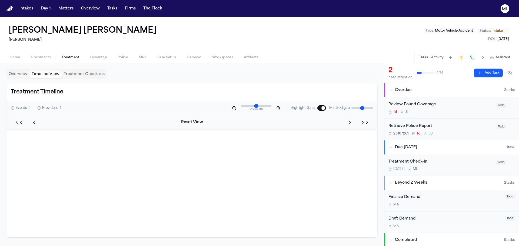
click at [55, 72] on button "Timeline View" at bounding box center [45, 75] width 32 height 8
click at [24, 75] on button "Overview" at bounding box center [17, 75] width 23 height 8
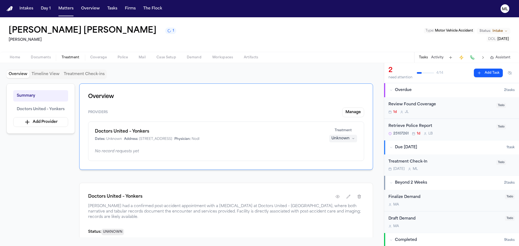
click at [96, 57] on span "Coverage" at bounding box center [98, 57] width 16 height 4
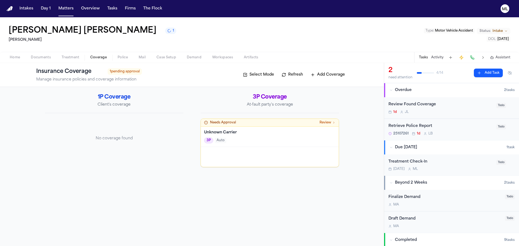
click at [16, 57] on span "Home" at bounding box center [15, 57] width 10 height 4
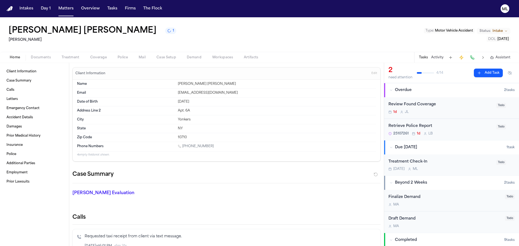
click at [48, 59] on span "Documents" at bounding box center [41, 57] width 20 height 4
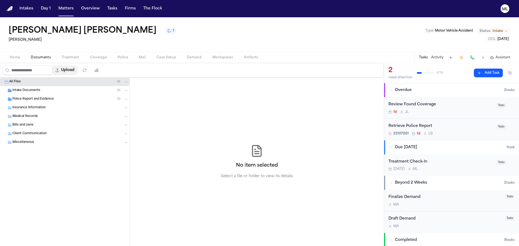
click at [67, 72] on button "Upload" at bounding box center [64, 70] width 25 height 10
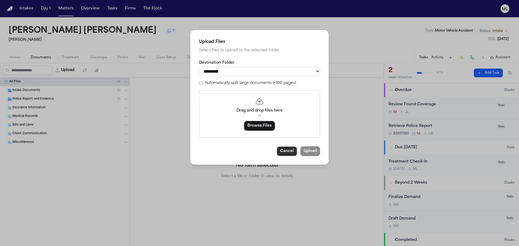
click at [287, 152] on button "Cancel" at bounding box center [287, 152] width 20 height 10
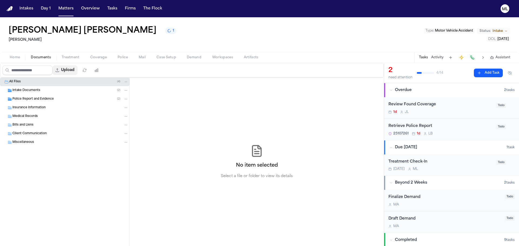
click at [71, 70] on button "Upload" at bounding box center [64, 70] width 25 height 10
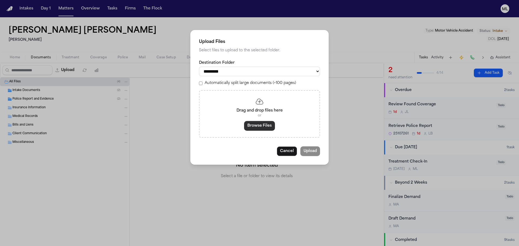
click at [252, 124] on button "Browse Files" at bounding box center [259, 126] width 31 height 10
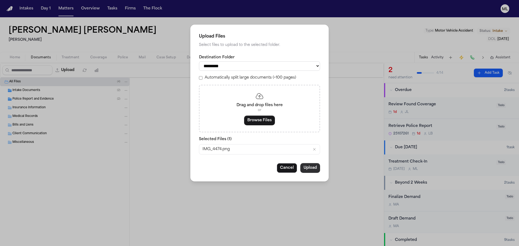
click at [303, 168] on button "Upload" at bounding box center [311, 168] width 20 height 10
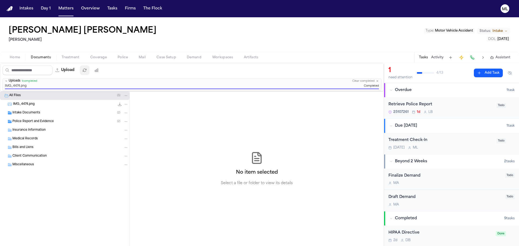
click at [90, 66] on button "button" at bounding box center [85, 70] width 10 height 10
